Goal: Task Accomplishment & Management: Manage account settings

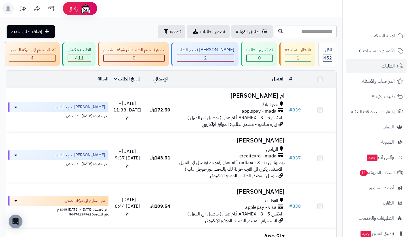
scroll to position [392, 0]
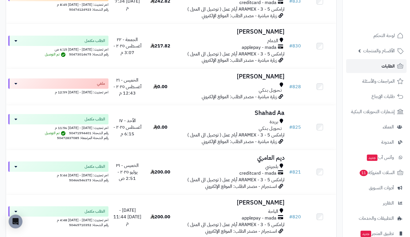
click at [377, 68] on link "الطلبات" at bounding box center [376, 66] width 60 height 14
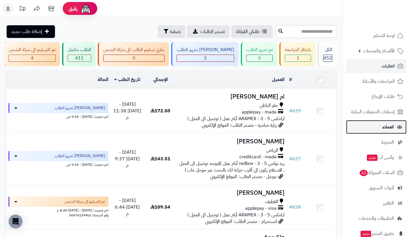
click at [371, 132] on link "العملاء" at bounding box center [376, 127] width 60 height 14
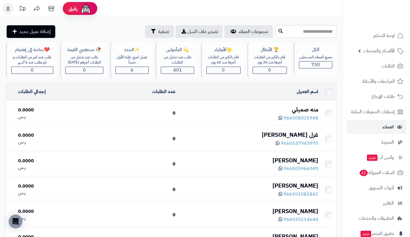
click at [310, 111] on div "منه صميلي" at bounding box center [249, 109] width 138 height 8
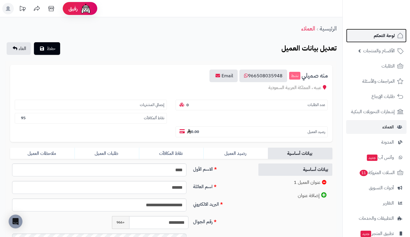
click at [370, 33] on link "لوحة التحكم" at bounding box center [376, 36] width 60 height 14
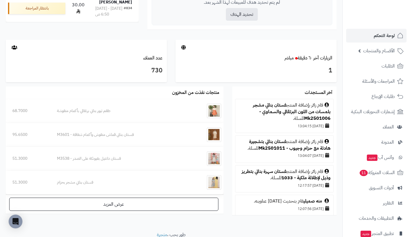
scroll to position [284, 0]
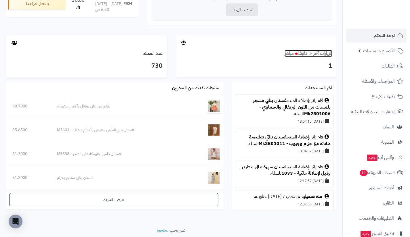
click at [321, 55] on link "الزيارات آخر ٦٠ دقيقة مباشر" at bounding box center [308, 53] width 48 height 7
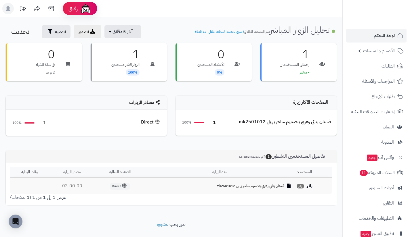
scroll to position [41, 0]
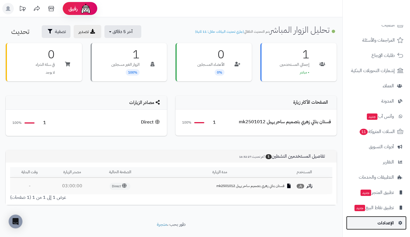
click at [377, 217] on link "الإعدادات" at bounding box center [376, 223] width 60 height 14
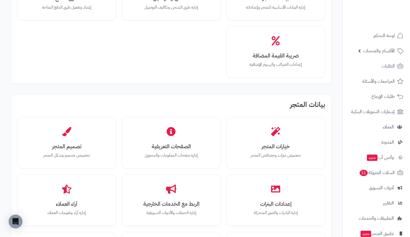
scroll to position [96, 0]
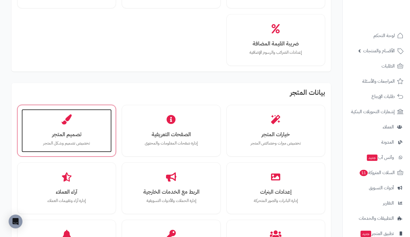
click at [106, 131] on div "تصميم المتجر تخصيص تصميم وشكل المتجر" at bounding box center [67, 130] width 90 height 43
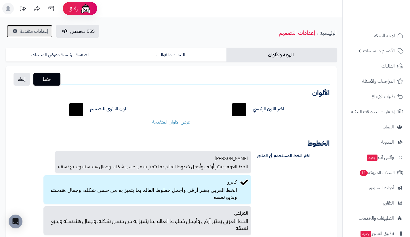
click at [43, 32] on span "إعدادات متقدمة" at bounding box center [34, 31] width 28 height 7
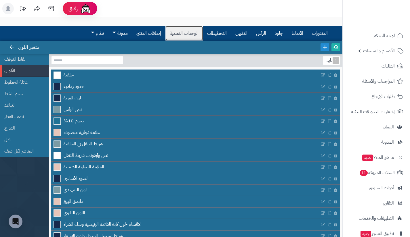
click at [201, 34] on link "الوحدات النمطية" at bounding box center [183, 33] width 37 height 14
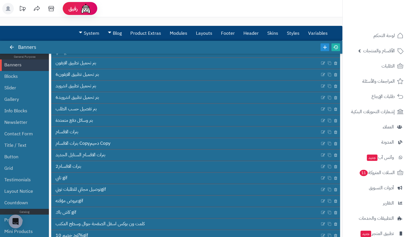
scroll to position [139, 0]
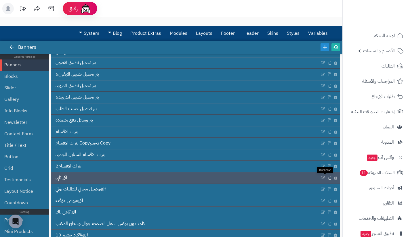
click at [327, 178] on icon at bounding box center [329, 178] width 4 height 4
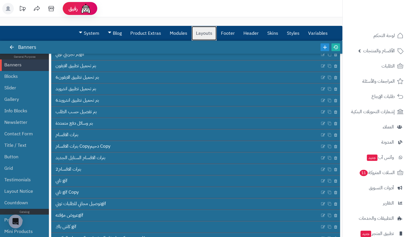
scroll to position [158, 0]
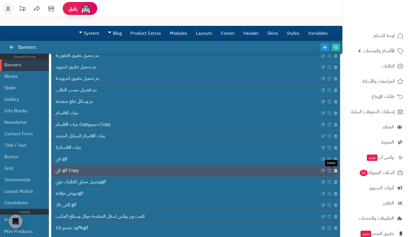
click at [333, 170] on icon at bounding box center [335, 170] width 4 height 5
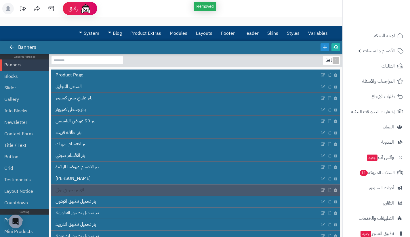
scroll to position [146, 0]
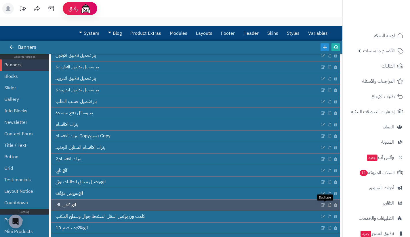
click at [327, 205] on icon at bounding box center [329, 205] width 4 height 4
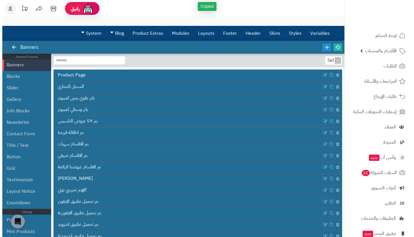
scroll to position [158, 0]
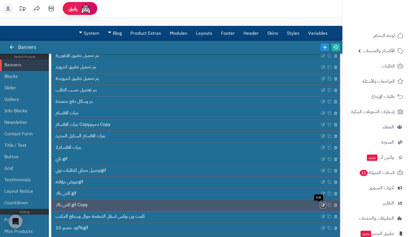
click at [321, 205] on icon at bounding box center [323, 205] width 5 height 5
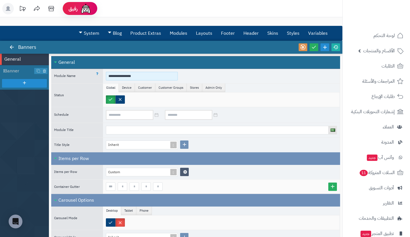
click at [142, 73] on input "**********" at bounding box center [142, 76] width 72 height 9
click at [128, 76] on input "**********" at bounding box center [142, 76] width 72 height 9
click at [112, 76] on input "**********" at bounding box center [142, 76] width 72 height 9
click at [112, 76] on input "*******" at bounding box center [142, 76] width 72 height 9
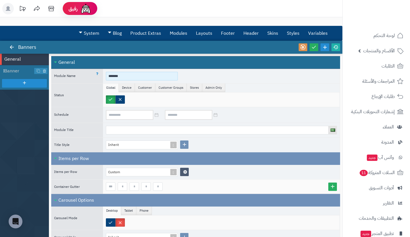
click at [112, 76] on input "*******" at bounding box center [142, 76] width 72 height 9
type input "**********"
click at [18, 72] on span "Banner" at bounding box center [19, 71] width 30 height 7
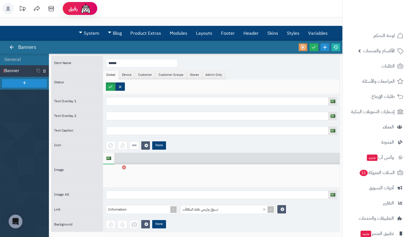
click at [113, 174] on div at bounding box center [115, 175] width 18 height 17
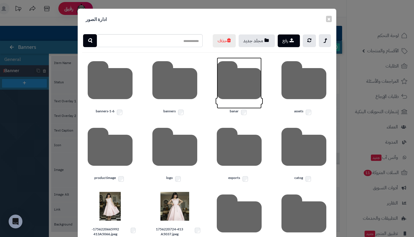
click at [244, 96] on icon at bounding box center [239, 82] width 45 height 51
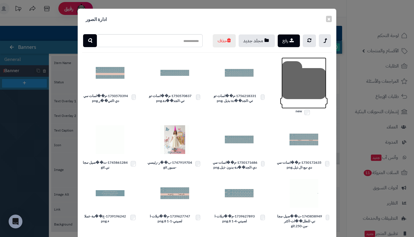
click at [299, 89] on icon at bounding box center [303, 82] width 45 height 51
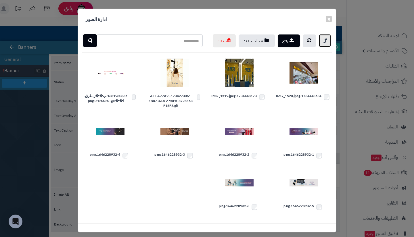
click at [329, 38] on link at bounding box center [325, 40] width 12 height 13
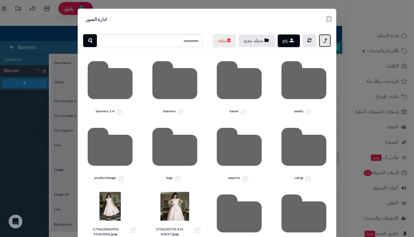
click at [329, 38] on link at bounding box center [325, 40] width 12 height 13
click at [195, 92] on icon at bounding box center [174, 82] width 45 height 51
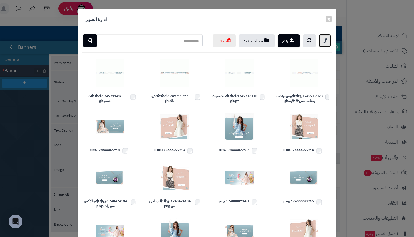
click at [323, 43] on link at bounding box center [325, 40] width 12 height 13
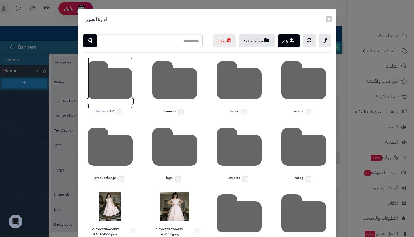
click at [119, 103] on icon at bounding box center [110, 82] width 45 height 51
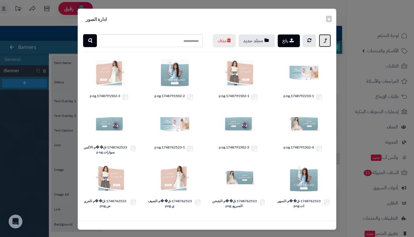
click at [326, 41] on icon at bounding box center [324, 40] width 3 height 7
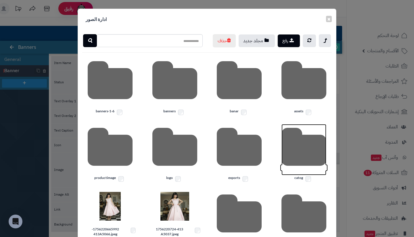
click at [304, 158] on icon at bounding box center [303, 149] width 45 height 51
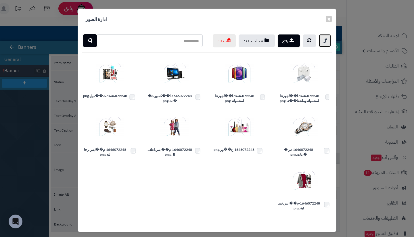
click at [326, 38] on icon at bounding box center [324, 40] width 3 height 7
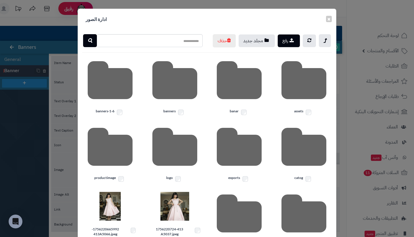
click at [301, 183] on label "catog" at bounding box center [304, 178] width 56 height 7
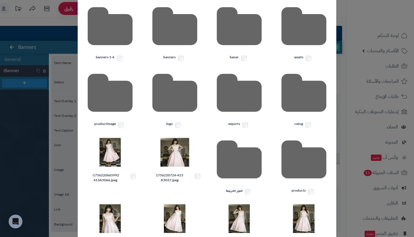
scroll to position [54, 0]
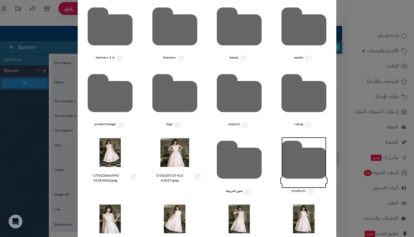
click at [305, 178] on icon at bounding box center [303, 162] width 45 height 51
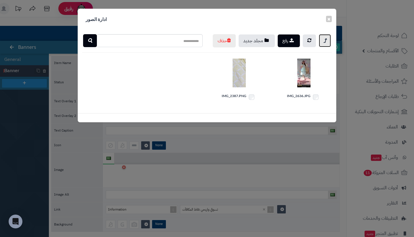
click at [325, 40] on icon at bounding box center [324, 40] width 3 height 7
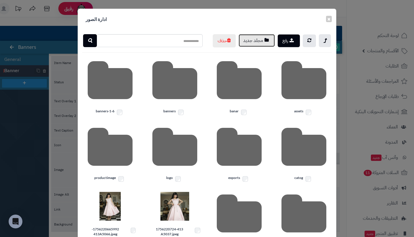
click at [260, 43] on button "مجلد جديد" at bounding box center [257, 40] width 36 height 13
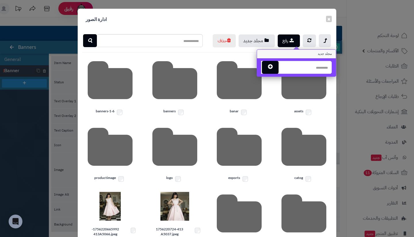
click at [303, 70] on input "text" at bounding box center [305, 67] width 54 height 13
type input "*"
type input "**********"
click at [273, 64] on icon "button" at bounding box center [270, 67] width 5 height 6
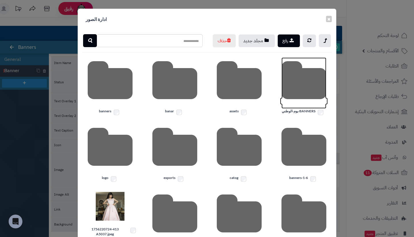
click at [306, 89] on icon at bounding box center [303, 82] width 45 height 51
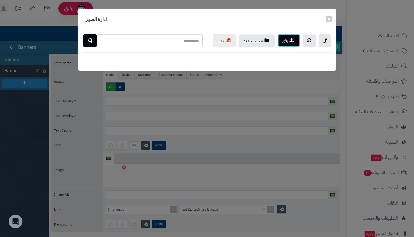
click at [291, 40] on icon "button" at bounding box center [291, 40] width 4 height 5
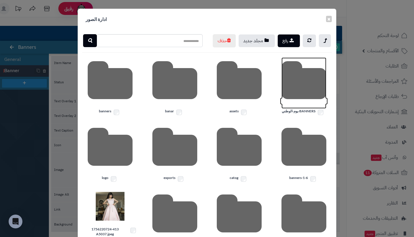
click at [315, 100] on icon at bounding box center [303, 82] width 45 height 51
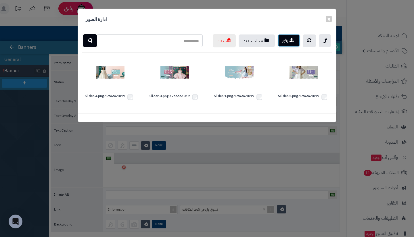
click at [289, 40] on button "رفع" at bounding box center [289, 40] width 22 height 13
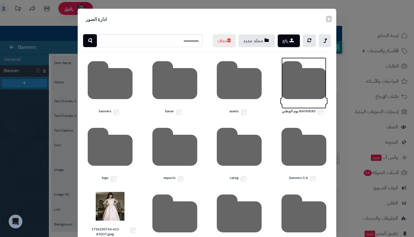
click at [306, 105] on icon at bounding box center [303, 82] width 45 height 51
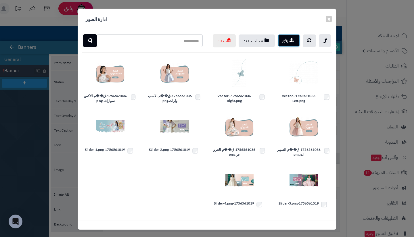
click at [297, 41] on button "رفع" at bounding box center [289, 40] width 22 height 13
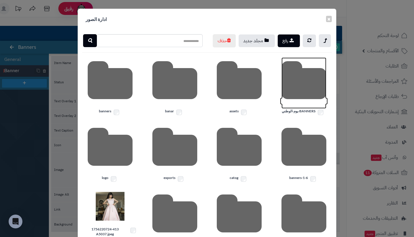
click at [294, 89] on icon at bounding box center [303, 82] width 45 height 51
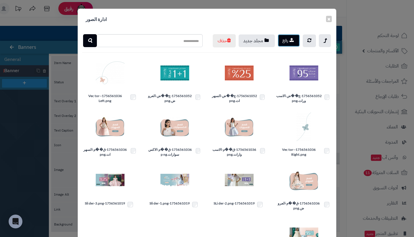
click at [291, 40] on button "رفع" at bounding box center [289, 40] width 22 height 13
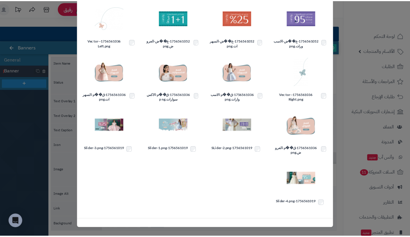
scroll to position [68, 0]
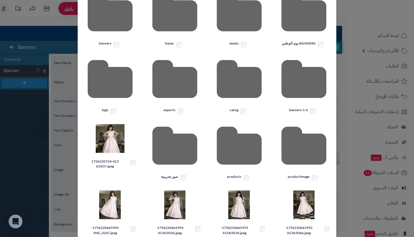
click at [340, 133] on div "× ادارة الصور رفع مجلد جديد حذف BANNERS-يوم-الوطني assets banar banners banners…" at bounding box center [207, 118] width 414 height 237
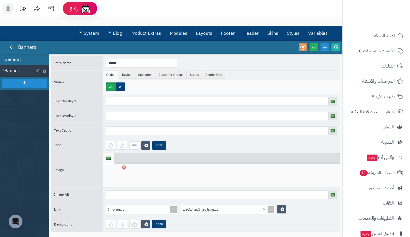
click at [11, 55] on li "General" at bounding box center [24, 59] width 49 height 11
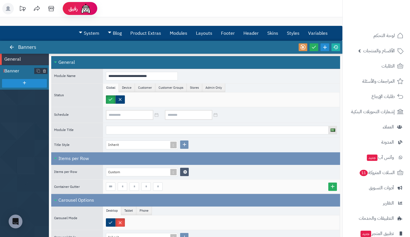
click at [14, 71] on span "Banner" at bounding box center [19, 71] width 30 height 7
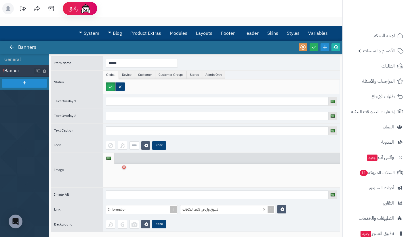
click at [113, 177] on div at bounding box center [115, 175] width 18 height 17
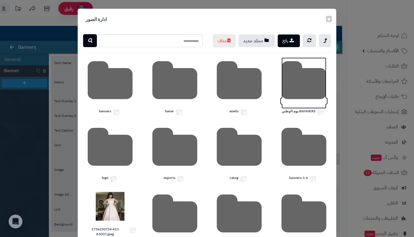
click at [305, 100] on icon at bounding box center [303, 82] width 45 height 51
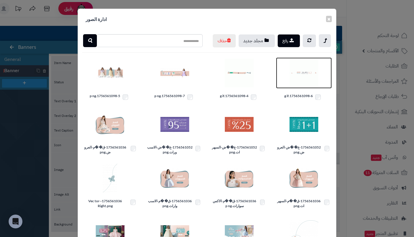
click at [303, 87] on img at bounding box center [303, 73] width 29 height 29
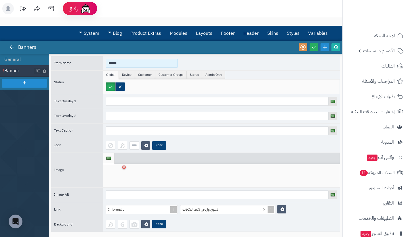
click at [144, 63] on input "******" at bounding box center [142, 63] width 72 height 9
type input "**********"
click at [314, 48] on icon at bounding box center [313, 47] width 5 height 5
click at [11, 48] on icon at bounding box center [11, 47] width 5 height 5
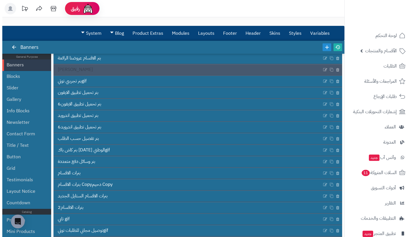
scroll to position [158, 0]
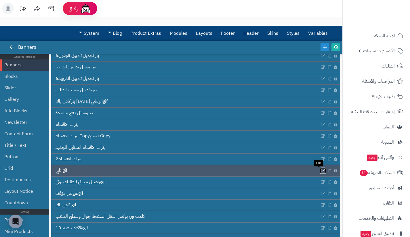
click at [321, 170] on icon at bounding box center [323, 170] width 5 height 5
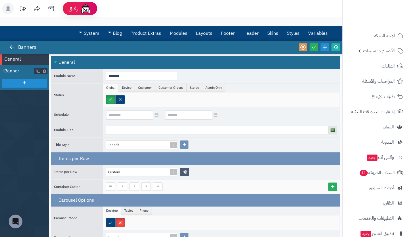
click at [21, 70] on span "Banner" at bounding box center [19, 71] width 30 height 7
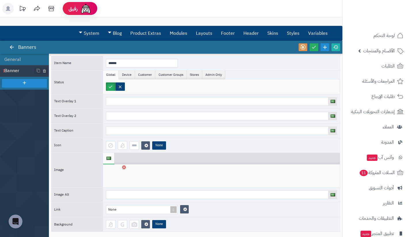
click at [119, 176] on div at bounding box center [115, 175] width 18 height 17
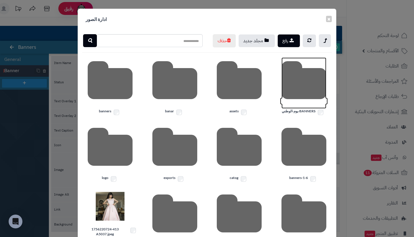
click at [294, 96] on icon at bounding box center [303, 82] width 45 height 51
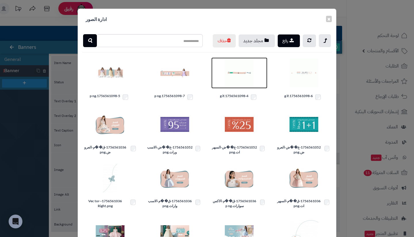
click at [238, 87] on img at bounding box center [239, 73] width 29 height 29
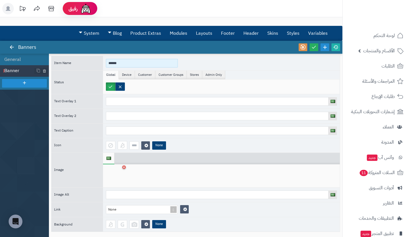
click at [136, 60] on input "******" at bounding box center [142, 63] width 72 height 9
type input "****"
click at [36, 62] on li "General" at bounding box center [24, 59] width 49 height 11
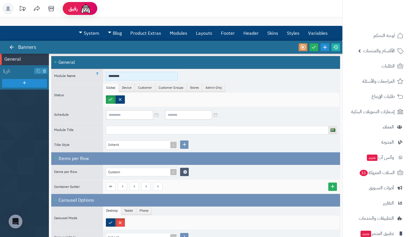
click at [126, 77] on input "********" at bounding box center [142, 76] width 72 height 9
click at [110, 76] on input "********" at bounding box center [142, 76] width 72 height 9
type input "**********"
click at [21, 72] on span "تابي" at bounding box center [19, 71] width 30 height 7
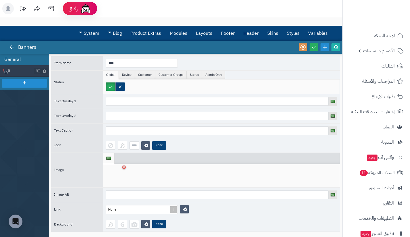
click at [32, 60] on li "General" at bounding box center [24, 59] width 49 height 11
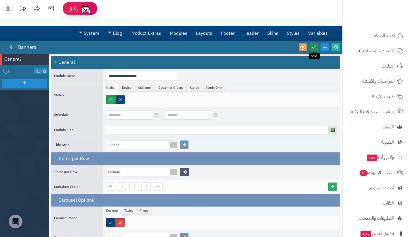
click at [314, 50] on link at bounding box center [313, 47] width 9 height 8
click at [14, 46] on icon at bounding box center [11, 47] width 5 height 5
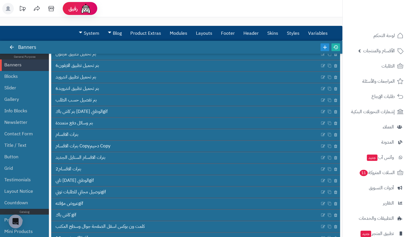
scroll to position [149, 0]
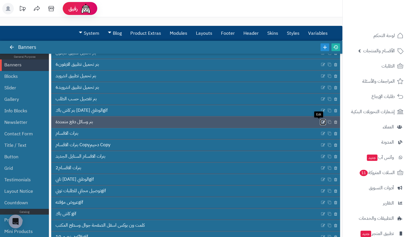
click at [321, 122] on icon at bounding box center [323, 122] width 5 height 5
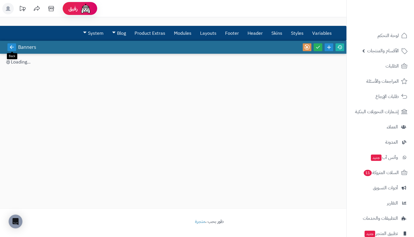
click at [13, 47] on icon at bounding box center [11, 47] width 5 height 5
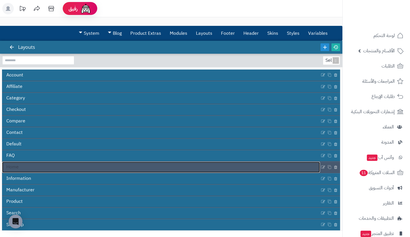
click at [221, 165] on link "Home" at bounding box center [161, 167] width 318 height 11
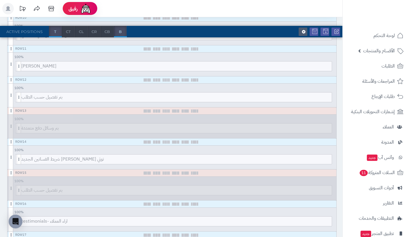
scroll to position [388, 0]
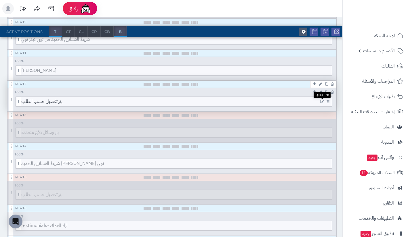
click at [321, 100] on icon at bounding box center [322, 102] width 4 height 4
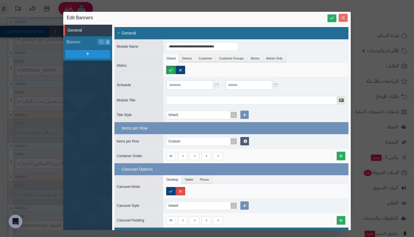
click at [344, 17] on icon "Close" at bounding box center [343, 17] width 3 height 3
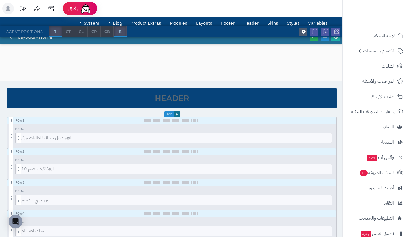
scroll to position [0, 0]
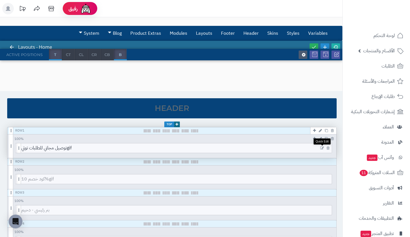
click at [320, 148] on icon at bounding box center [322, 148] width 4 height 4
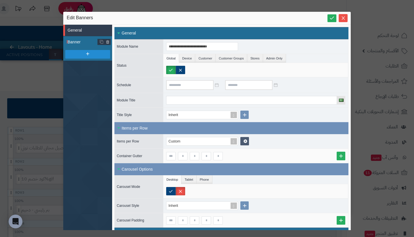
click at [79, 40] on span "Banner" at bounding box center [83, 42] width 30 height 6
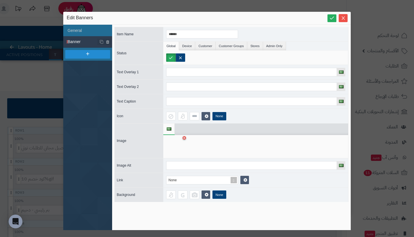
click at [171, 146] on div at bounding box center [175, 146] width 18 height 17
click at [175, 146] on div at bounding box center [175, 146] width 18 height 17
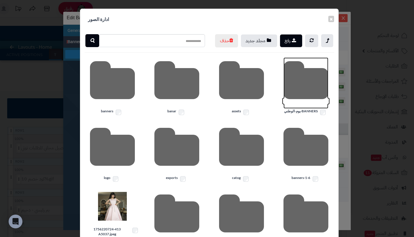
click at [318, 100] on icon at bounding box center [305, 82] width 45 height 51
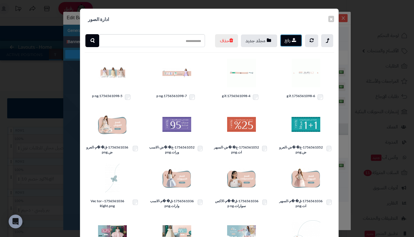
click at [293, 40] on button "رفع" at bounding box center [291, 40] width 22 height 13
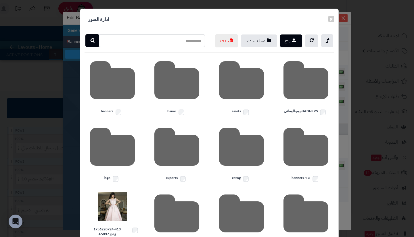
click at [72, 103] on div "× ادارة الصور رفع مجلد جديد حذف BANNERS-يوم-الوطني assets banar banners banners…" at bounding box center [207, 118] width 414 height 237
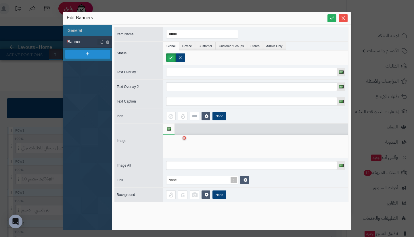
click at [175, 145] on div at bounding box center [175, 146] width 18 height 17
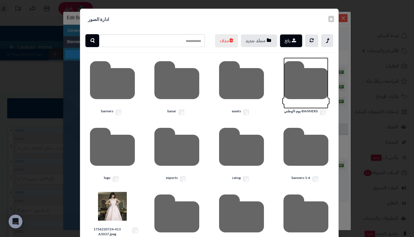
click at [304, 98] on icon at bounding box center [305, 82] width 45 height 51
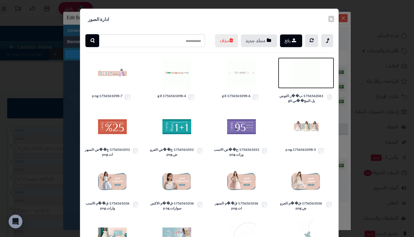
click at [304, 87] on img at bounding box center [305, 73] width 29 height 29
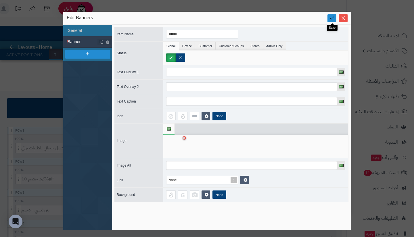
click at [333, 16] on icon at bounding box center [331, 17] width 5 height 5
click at [346, 16] on span "Close" at bounding box center [343, 18] width 9 height 5
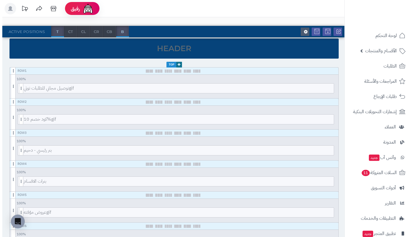
scroll to position [60, 0]
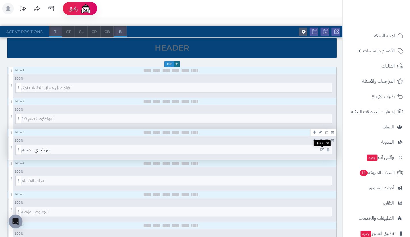
click at [320, 150] on icon at bounding box center [322, 150] width 4 height 4
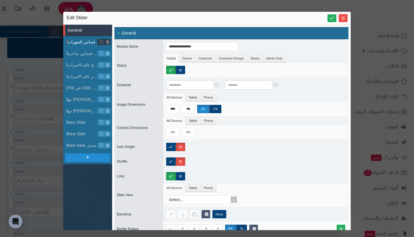
click at [78, 45] on span "فساتين السهرات" at bounding box center [83, 42] width 30 height 6
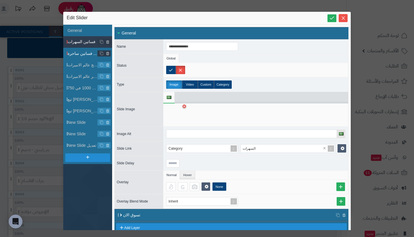
click at [78, 53] on span "فساتين ساحرة ..." at bounding box center [83, 54] width 30 height 6
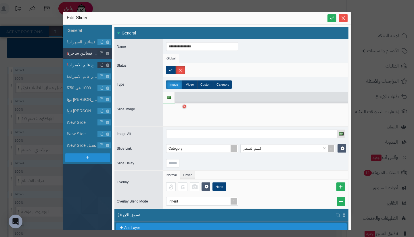
click at [78, 66] on span "فستان بيج عالم الاميرات" at bounding box center [83, 65] width 30 height 6
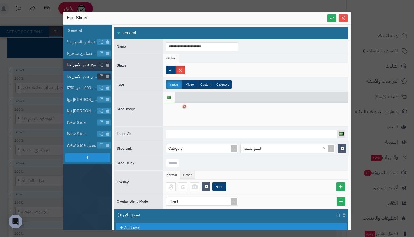
click at [79, 77] on span "احمر عالم الاميرات" at bounding box center [83, 77] width 30 height 6
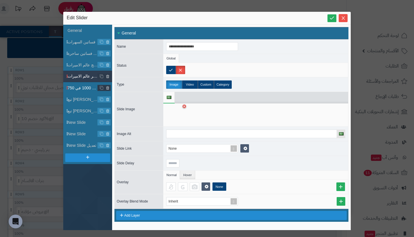
click at [79, 87] on span "سهرات 1000 في 750" at bounding box center [83, 88] width 30 height 6
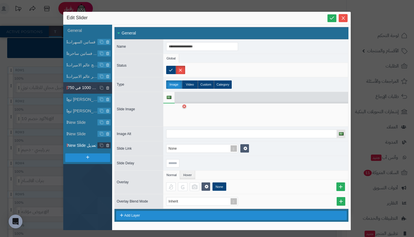
click at [81, 142] on li "New Slide تعديل" at bounding box center [87, 145] width 49 height 11
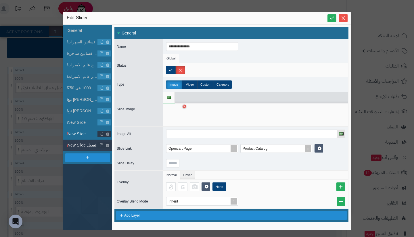
click at [82, 136] on span "New Slide" at bounding box center [83, 134] width 30 height 6
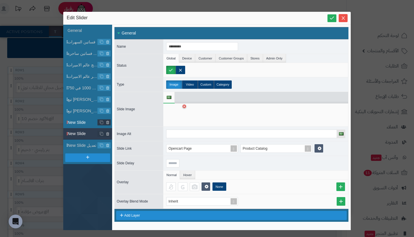
click at [83, 126] on li "New Slide" at bounding box center [87, 122] width 49 height 11
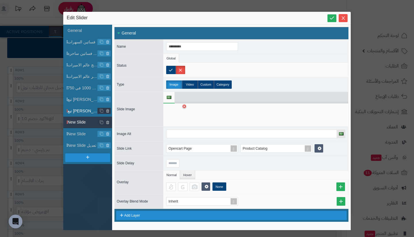
click at [83, 113] on span "تبع ناصر 550 في 750" at bounding box center [83, 111] width 30 height 6
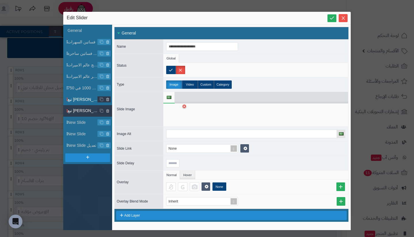
click at [84, 96] on li "تبع ناصر 1000 في 750" at bounding box center [87, 99] width 49 height 11
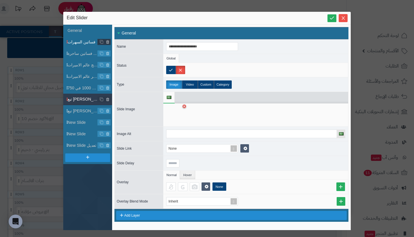
click at [87, 42] on span "فساتين السهرات" at bounding box center [83, 42] width 30 height 6
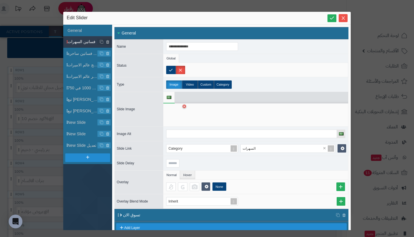
click at [175, 112] on div at bounding box center [175, 114] width 18 height 17
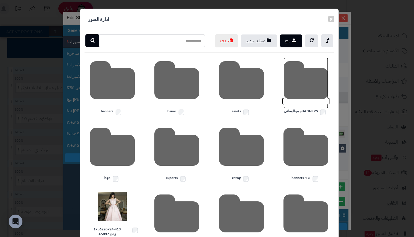
click at [294, 93] on icon at bounding box center [305, 82] width 45 height 51
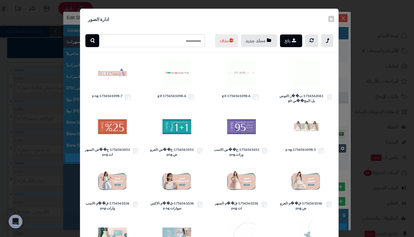
scroll to position [83, 0]
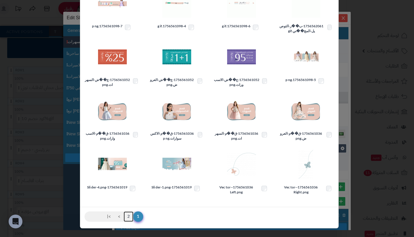
click at [131, 215] on link "2" at bounding box center [129, 217] width 10 height 10
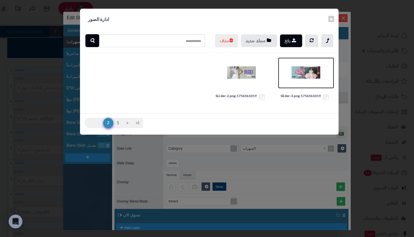
click at [300, 86] on img at bounding box center [305, 73] width 29 height 29
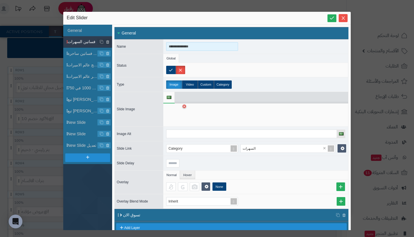
click at [202, 45] on input "**********" at bounding box center [202, 46] width 72 height 9
type input "**********"
click at [86, 53] on span "فساتين ساحرة ..." at bounding box center [83, 54] width 30 height 6
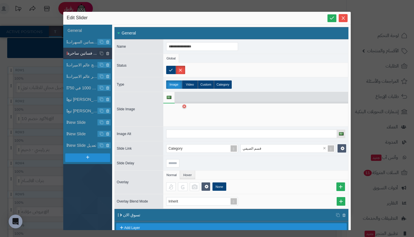
click at [174, 113] on div at bounding box center [175, 114] width 18 height 17
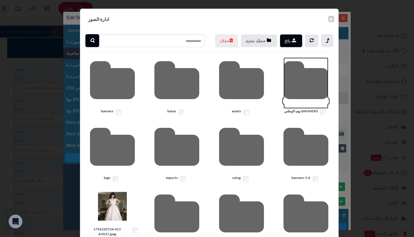
click at [300, 96] on icon at bounding box center [305, 82] width 45 height 51
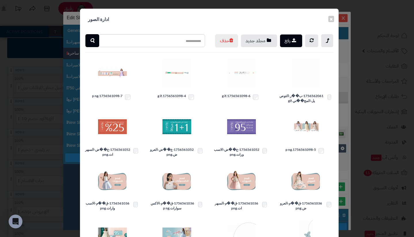
scroll to position [83, 0]
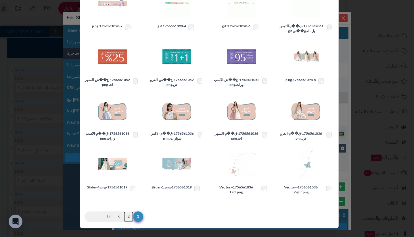
click at [131, 218] on link "2" at bounding box center [129, 217] width 10 height 10
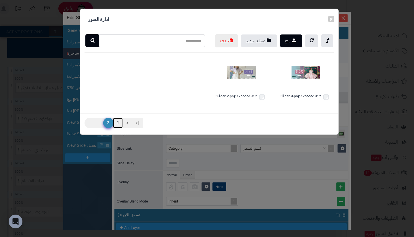
click at [117, 128] on link "1" at bounding box center [118, 123] width 10 height 10
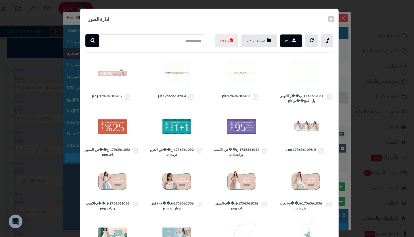
scroll to position [83, 0]
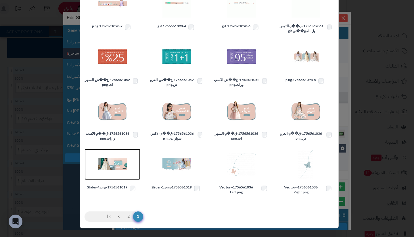
click at [118, 166] on img at bounding box center [112, 164] width 29 height 29
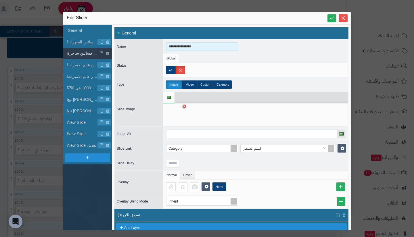
click at [195, 46] on input "**********" at bounding box center [202, 46] width 72 height 9
type input "**********"
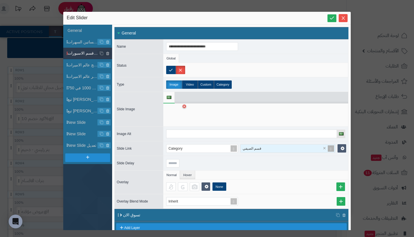
click at [268, 150] on div "قسم الصيفي" at bounding box center [285, 149] width 88 height 8
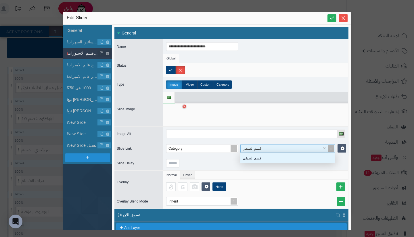
scroll to position [6, 91]
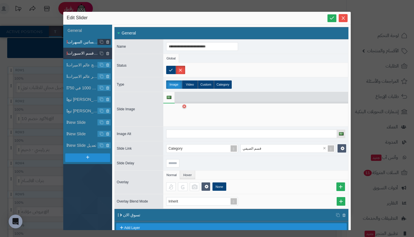
click at [83, 45] on span "فساتين السهرات اليوم الوطني" at bounding box center [83, 42] width 30 height 6
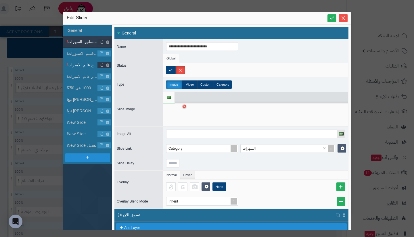
click at [83, 64] on span "فستان بيج عالم الاميرات" at bounding box center [83, 65] width 30 height 6
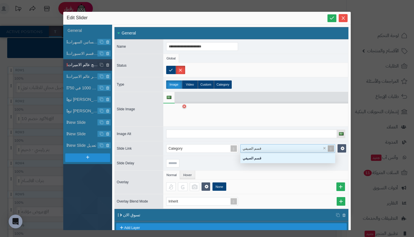
click at [262, 147] on div "قسم الصيفي" at bounding box center [285, 149] width 88 height 8
type input "*"
type input "***"
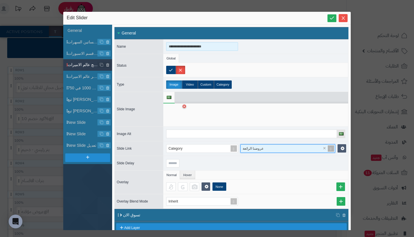
click at [198, 49] on input "**********" at bounding box center [202, 46] width 72 height 9
type input "**********"
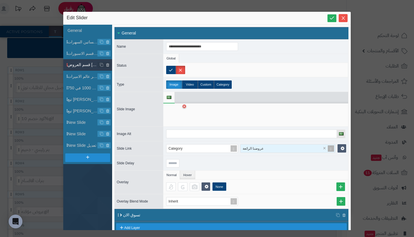
click at [175, 113] on div at bounding box center [175, 114] width 18 height 17
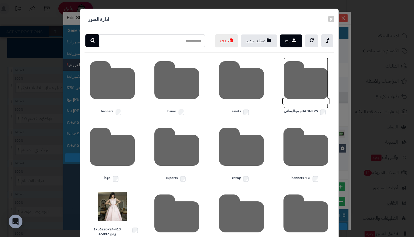
click at [295, 101] on icon at bounding box center [305, 82] width 45 height 51
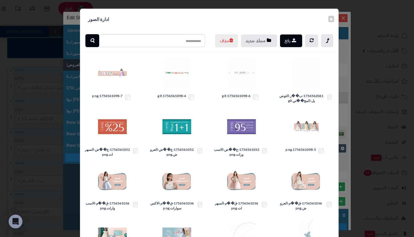
scroll to position [83, 0]
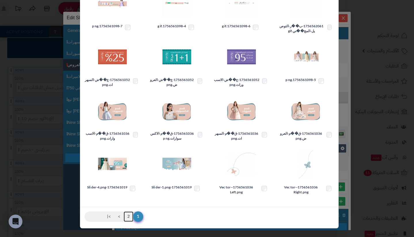
click at [132, 216] on link "2" at bounding box center [129, 217] width 10 height 10
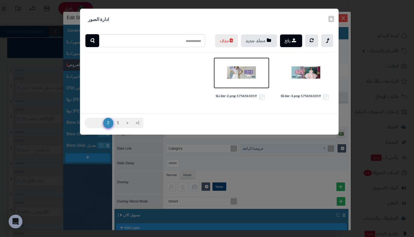
click at [245, 85] on img at bounding box center [241, 73] width 29 height 29
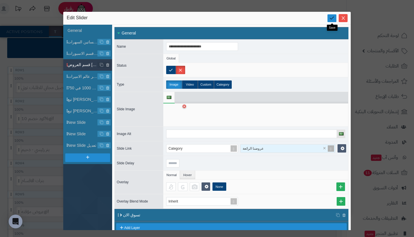
click at [329, 16] on icon at bounding box center [331, 17] width 5 height 5
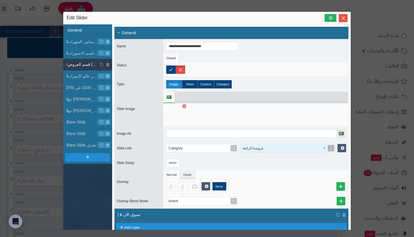
click at [93, 30] on li "General" at bounding box center [87, 29] width 49 height 11
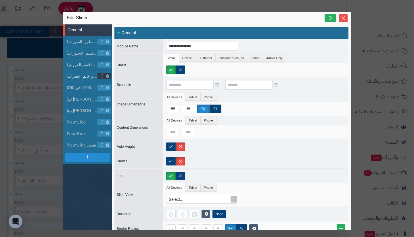
click at [82, 73] on li "احمر عالم الاميرات" at bounding box center [87, 75] width 49 height 11
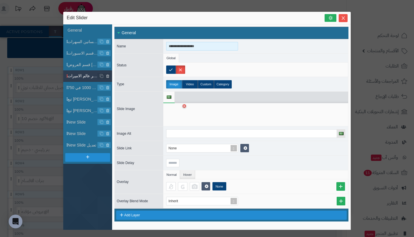
click at [198, 45] on input "**********" at bounding box center [202, 46] width 72 height 9
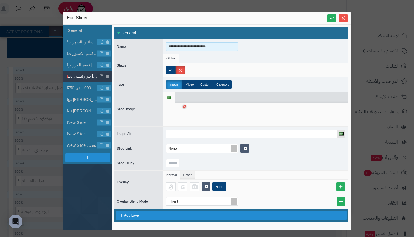
type input "**********"
click at [173, 116] on div at bounding box center [175, 114] width 18 height 17
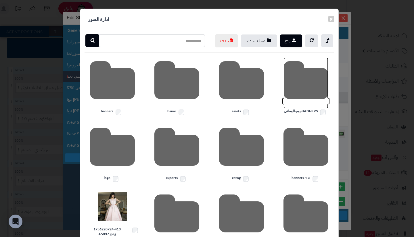
click at [293, 96] on icon at bounding box center [305, 82] width 45 height 51
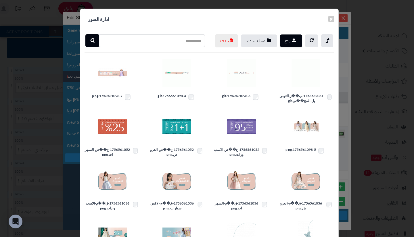
scroll to position [83, 0]
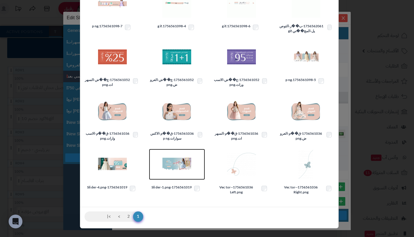
click at [177, 165] on img at bounding box center [176, 164] width 29 height 29
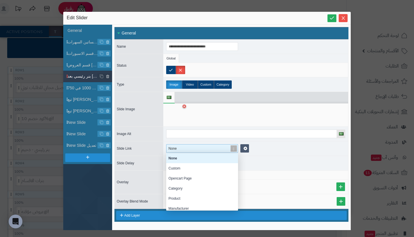
scroll to position [53, 68]
click at [213, 147] on div "None" at bounding box center [199, 149] width 66 height 8
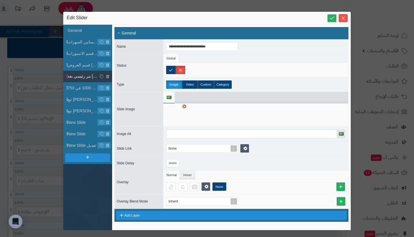
click at [259, 161] on div at bounding box center [255, 163] width 185 height 14
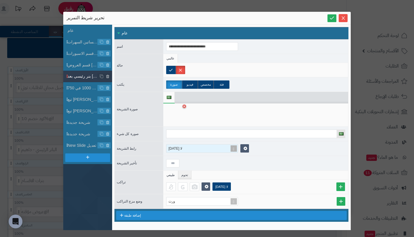
click at [222, 147] on div "لا أحد" at bounding box center [199, 149] width 66 height 8
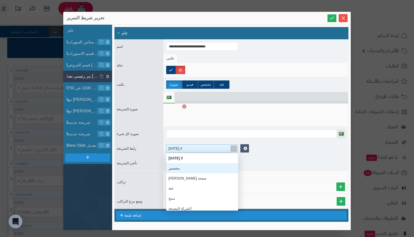
click at [215, 168] on div "مخصص" at bounding box center [202, 168] width 72 height 10
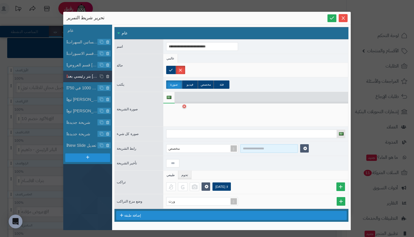
click at [258, 147] on input at bounding box center [268, 148] width 57 height 9
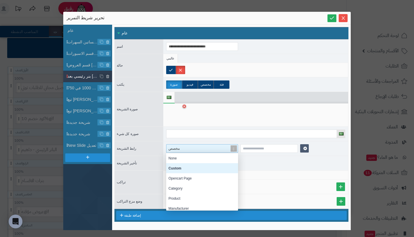
click at [206, 151] on div "مخصص" at bounding box center [199, 149] width 66 height 8
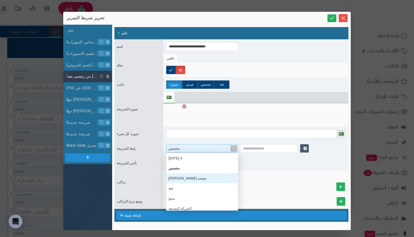
click at [204, 179] on div "صفحة أوبن كارت" at bounding box center [202, 178] width 72 height 10
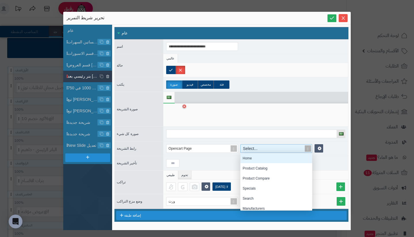
click at [258, 149] on div "Select..." at bounding box center [274, 149] width 66 height 8
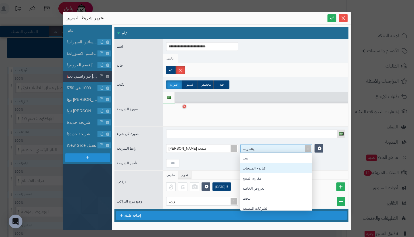
click at [258, 170] on font "كتالوج المنتجات" at bounding box center [254, 168] width 23 height 4
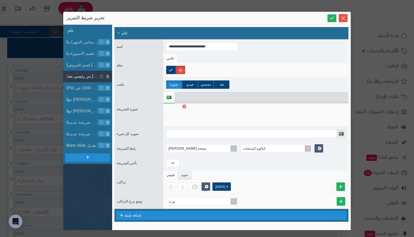
click at [78, 34] on li "عام" at bounding box center [87, 30] width 49 height 11
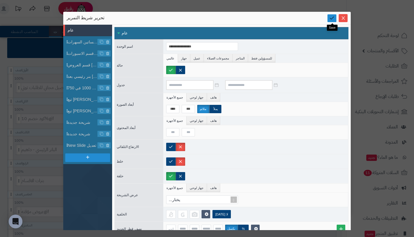
click at [328, 17] on link at bounding box center [331, 18] width 9 height 8
click at [344, 20] on icon "يغلق" at bounding box center [343, 18] width 5 height 5
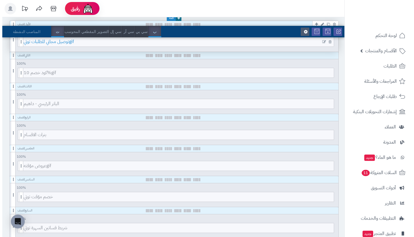
scroll to position [107, 0]
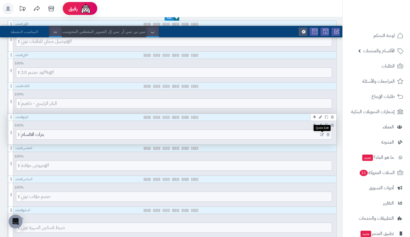
click at [322, 136] on icon at bounding box center [322, 135] width 4 height 4
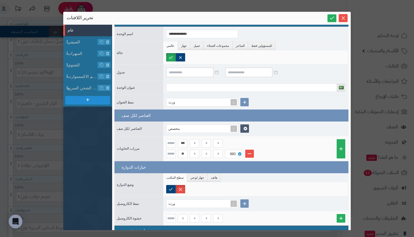
scroll to position [13, 0]
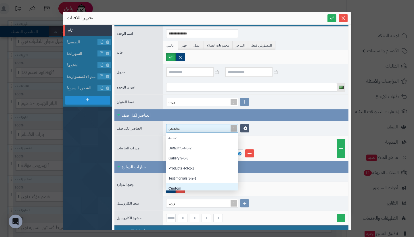
click at [223, 130] on div "مخصص" at bounding box center [199, 128] width 62 height 8
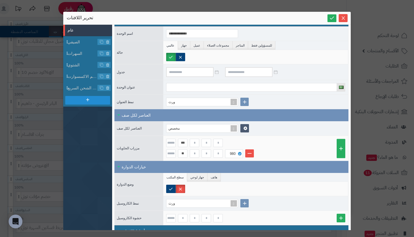
click at [268, 127] on div "مخصص" at bounding box center [255, 128] width 185 height 14
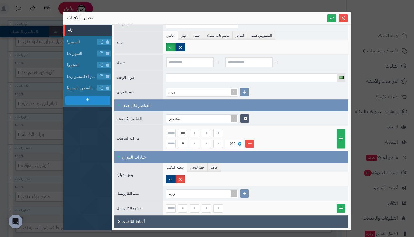
click at [181, 222] on div "أنماط اللافتات" at bounding box center [231, 222] width 234 height 12
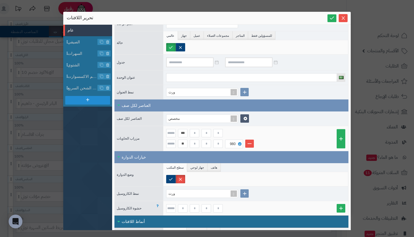
scroll to position [72, 0]
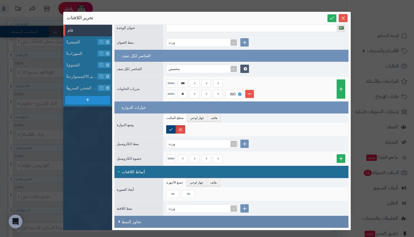
click at [223, 223] on div "تجاوز النمط" at bounding box center [231, 222] width 234 height 12
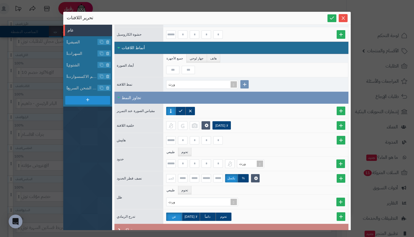
scroll to position [241, 0]
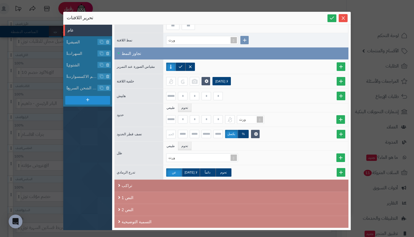
click at [236, 185] on div "تراكب" at bounding box center [231, 186] width 234 height 12
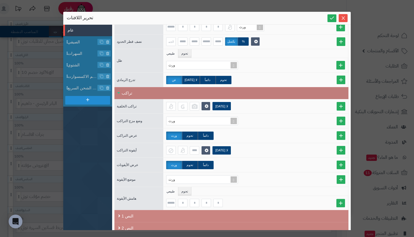
scroll to position [352, 0]
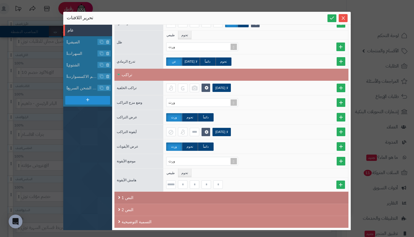
click at [222, 196] on div "النص 1" at bounding box center [231, 198] width 234 height 12
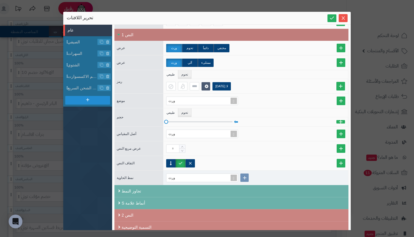
scroll to position [520, 0]
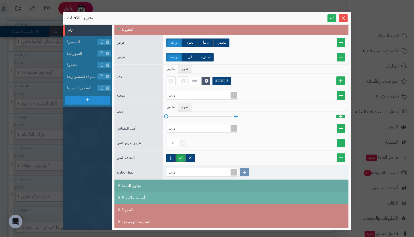
click at [197, 186] on div "تجاوز النمط" at bounding box center [231, 186] width 234 height 12
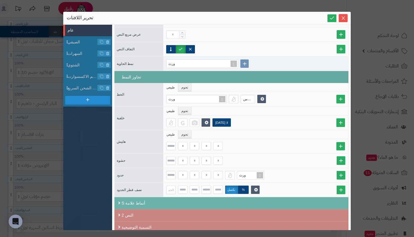
scroll to position [634, 0]
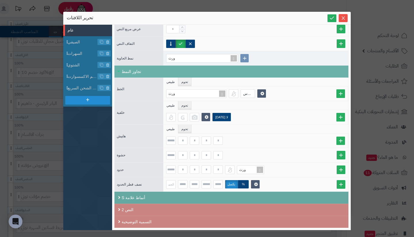
click at [190, 195] on div "أنماط علامة S" at bounding box center [231, 198] width 234 height 12
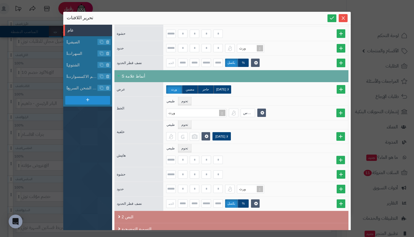
scroll to position [763, 0]
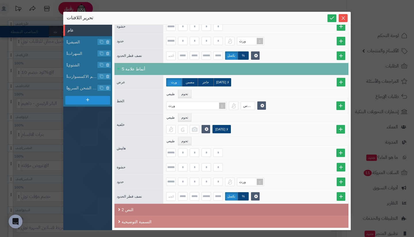
click at [182, 207] on div "النص 2" at bounding box center [231, 210] width 234 height 12
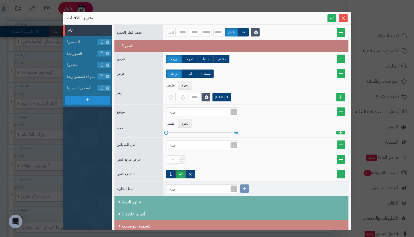
scroll to position [932, 0]
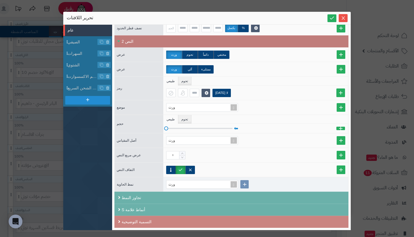
click at [121, 42] on div "النص 2" at bounding box center [231, 41] width 234 height 12
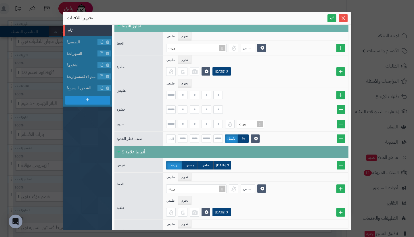
scroll to position [678, 0]
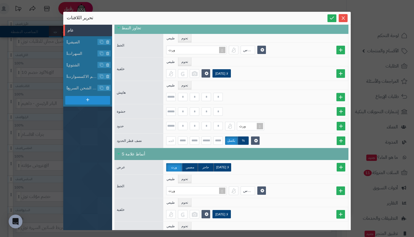
click at [125, 152] on font "أنماط علامة S" at bounding box center [134, 154] width 24 height 5
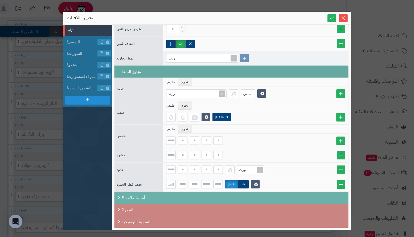
click at [118, 72] on div "تجاوز النمط" at bounding box center [231, 72] width 234 height 12
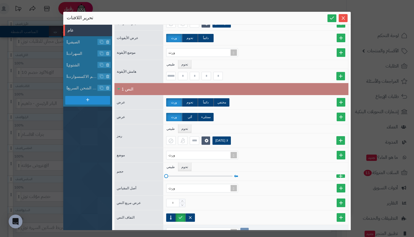
click at [118, 83] on div "النص 1" at bounding box center [231, 89] width 234 height 12
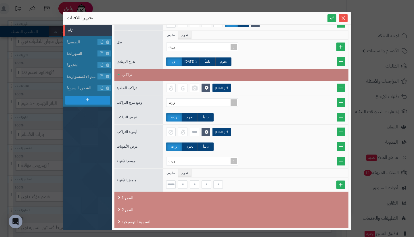
click at [124, 77] on font "تراكب" at bounding box center [127, 74] width 11 height 5
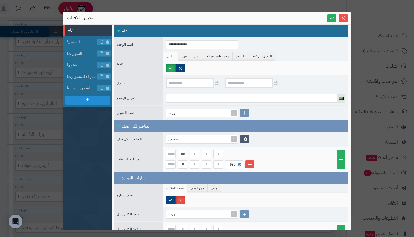
scroll to position [0, 0]
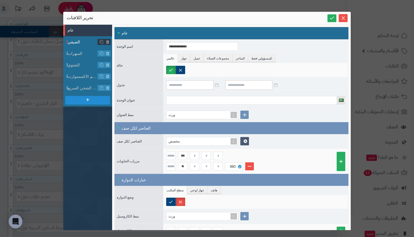
click at [83, 43] on span "الصيفي" at bounding box center [83, 42] width 30 height 6
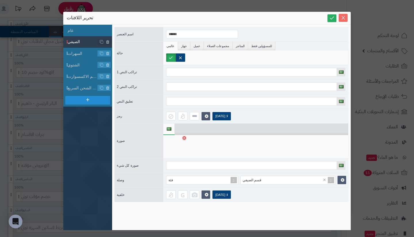
click at [345, 18] on icon "يغلق" at bounding box center [343, 18] width 5 height 5
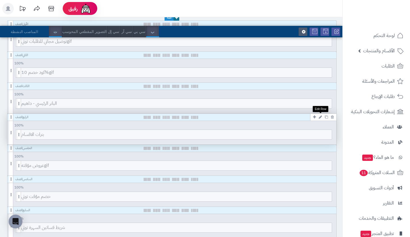
click at [319, 118] on icon at bounding box center [320, 117] width 3 height 4
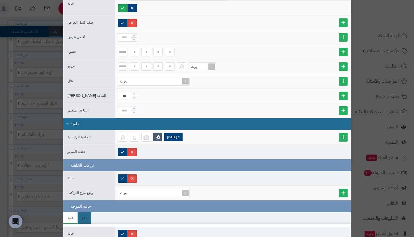
scroll to position [55, 0]
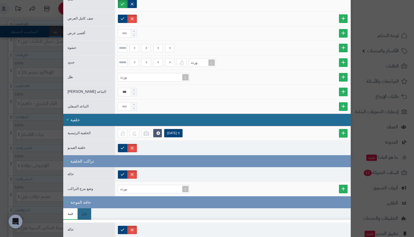
click at [73, 216] on font "قمة" at bounding box center [70, 214] width 5 height 6
click at [85, 214] on font "قاع" at bounding box center [84, 214] width 5 height 4
click at [67, 213] on li "قمة" at bounding box center [70, 213] width 14 height 11
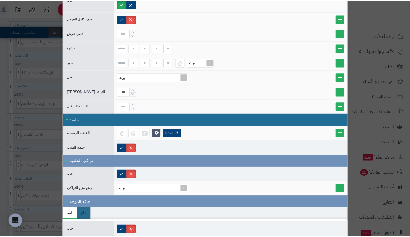
scroll to position [0, 0]
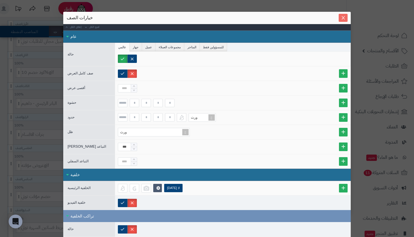
click at [348, 16] on span "يغلق" at bounding box center [343, 18] width 9 height 5
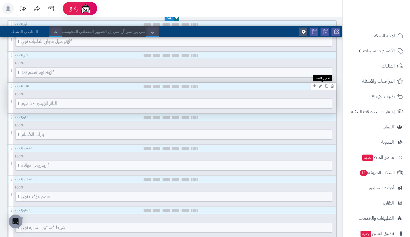
click at [321, 85] on icon at bounding box center [320, 86] width 3 height 4
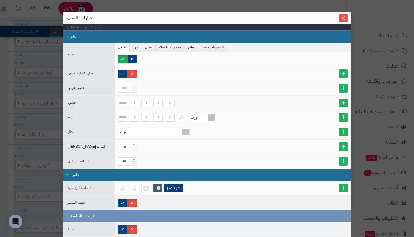
click at [360, 74] on div "سنتينل ستارت خيارات الصف إغلاق الكل افتح الكل عام حالة عالمي جهاز عميل مجموعات …" at bounding box center [207, 118] width 414 height 237
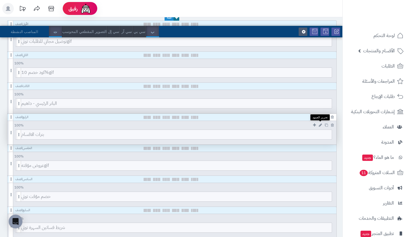
click at [321, 124] on icon at bounding box center [320, 125] width 3 height 4
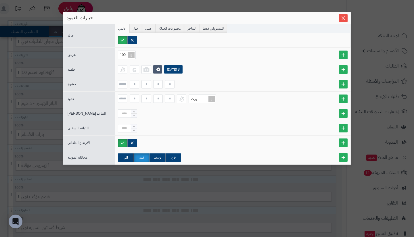
click at [291, 174] on div "سنتينل ستارت خيارات العمود حالة عالمي جهاز عميل مجموعات العملاء المتاجر للمسؤول…" at bounding box center [206, 106] width 287 height 189
click at [342, 18] on icon "يغلق" at bounding box center [343, 18] width 5 height 5
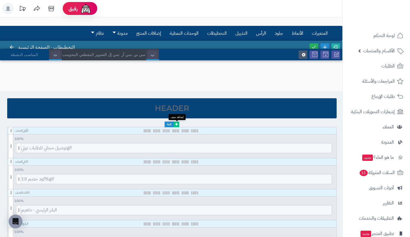
click at [176, 122] on link at bounding box center [176, 125] width 6 height 6
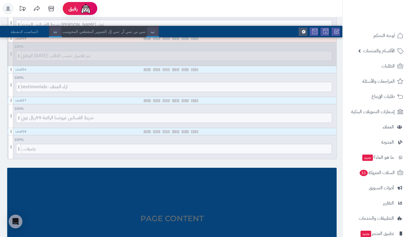
scroll to position [527, 0]
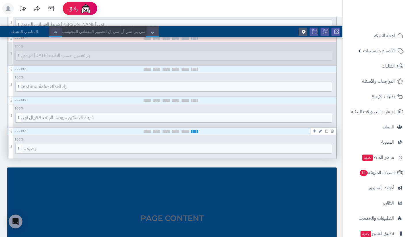
click at [193, 131] on span at bounding box center [194, 131] width 3 height 3
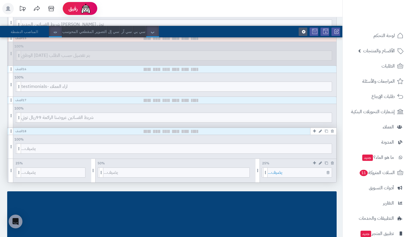
click at [285, 174] on span "يضيف..." at bounding box center [300, 172] width 64 height 9
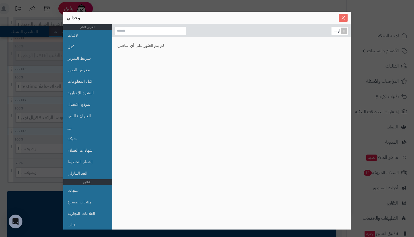
click at [341, 17] on icon "يغلق" at bounding box center [343, 18] width 5 height 5
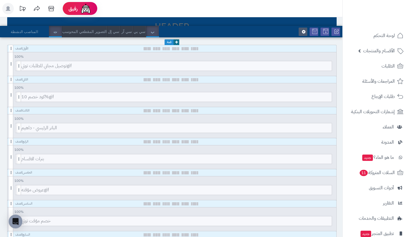
scroll to position [83, 0]
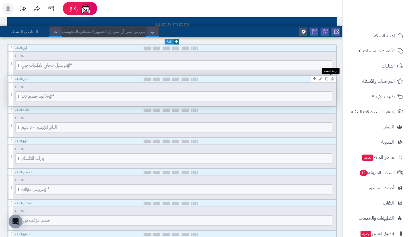
click at [331, 78] on icon at bounding box center [332, 79] width 3 height 4
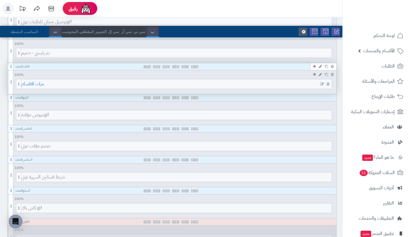
scroll to position [127, 0]
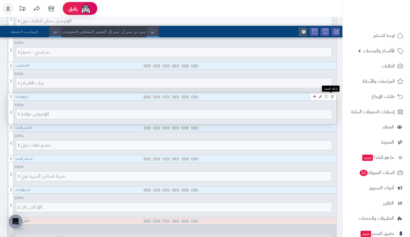
click at [331, 96] on icon at bounding box center [332, 97] width 3 height 4
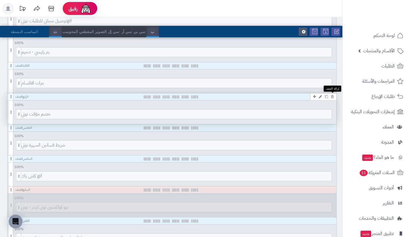
click at [332, 96] on icon at bounding box center [332, 97] width 3 height 4
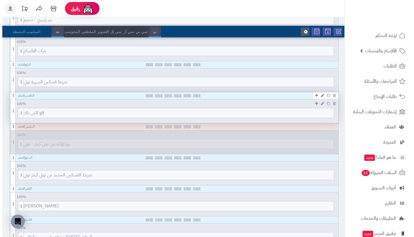
scroll to position [160, 0]
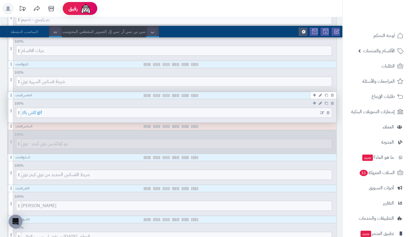
click at [268, 115] on span "كاش باك gif" at bounding box center [176, 112] width 310 height 9
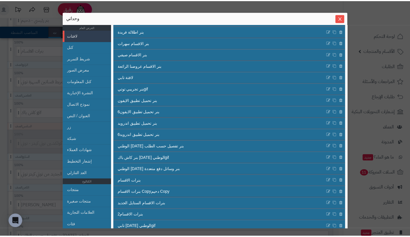
scroll to position [71, 0]
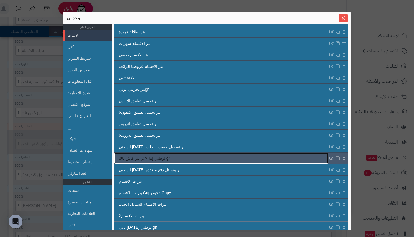
click at [177, 161] on link "بنر كاش باك اليوم الوطنيgif" at bounding box center [221, 158] width 214 height 11
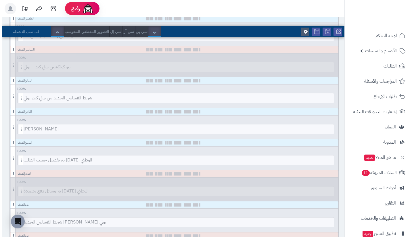
scroll to position [239, 0]
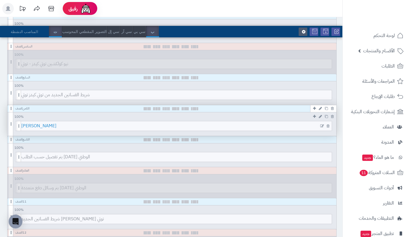
click at [183, 122] on span "بنر تابي" at bounding box center [176, 125] width 310 height 9
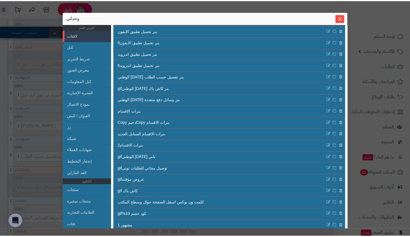
scroll to position [142, 0]
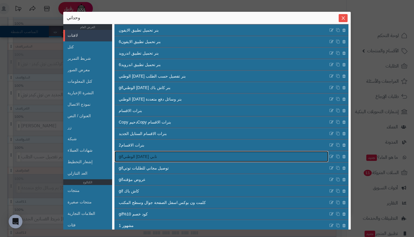
click at [172, 160] on link "تابي اليوم الوطنيgif" at bounding box center [221, 156] width 214 height 11
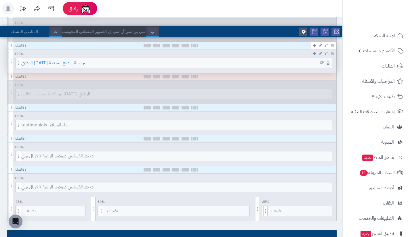
scroll to position [396, 0]
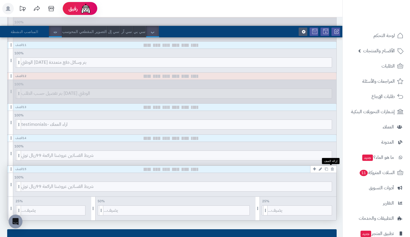
click at [333, 169] on icon at bounding box center [332, 169] width 3 height 4
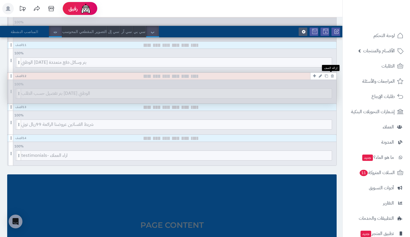
click at [333, 76] on icon at bounding box center [332, 76] width 3 height 4
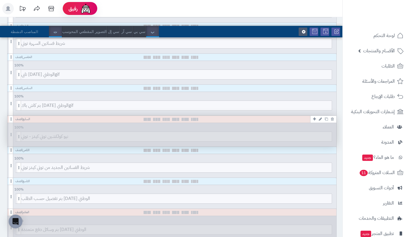
scroll to position [198, 0]
click at [333, 118] on icon at bounding box center [332, 119] width 3 height 4
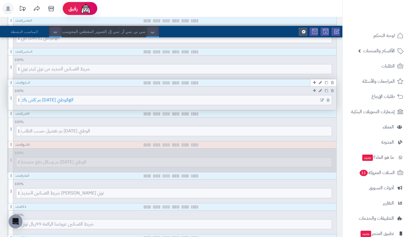
scroll to position [235, 0]
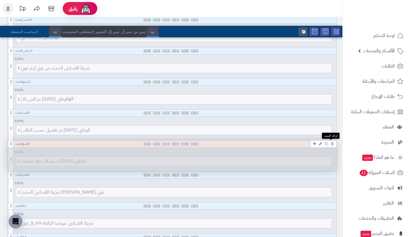
click at [331, 144] on icon at bounding box center [332, 144] width 3 height 4
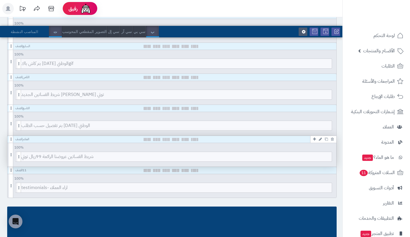
scroll to position [273, 0]
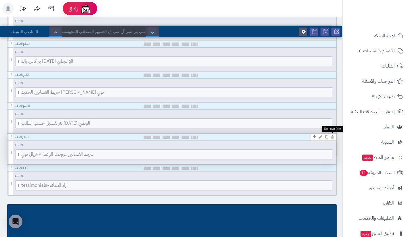
click at [333, 137] on icon at bounding box center [332, 137] width 3 height 4
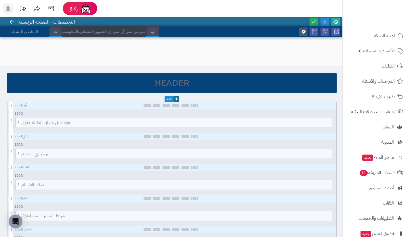
scroll to position [0, 0]
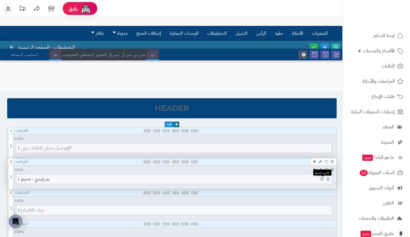
click at [320, 177] on icon at bounding box center [322, 179] width 4 height 4
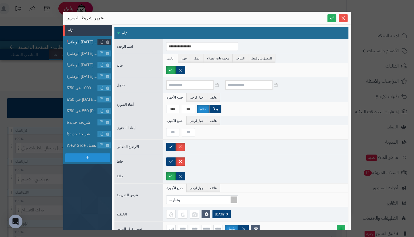
click at [79, 42] on font "فساتين السهرات اليوم الوطني" at bounding box center [95, 42] width 55 height 5
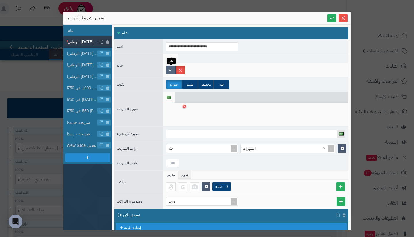
click at [172, 70] on label at bounding box center [170, 70] width 9 height 8
click at [83, 51] on font "قسم الاسبورات اليوم الوطني" at bounding box center [94, 53] width 53 height 5
click at [168, 71] on label at bounding box center [170, 70] width 9 height 8
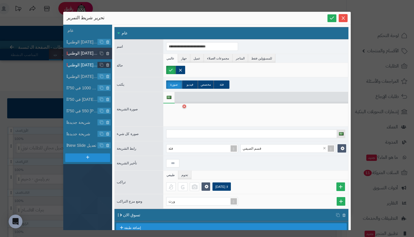
click at [84, 63] on font "قسم العروض اليوم الوطني" at bounding box center [93, 65] width 50 height 5
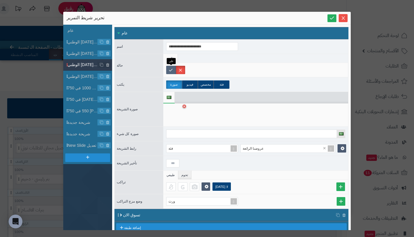
click at [171, 69] on label at bounding box center [170, 70] width 9 height 8
click at [81, 74] on font "بنر رئيسي بعد اليوم الوطني" at bounding box center [93, 76] width 50 height 5
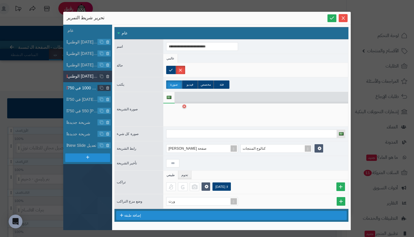
click at [81, 83] on li "سهرات 1000 في 750" at bounding box center [87, 87] width 49 height 11
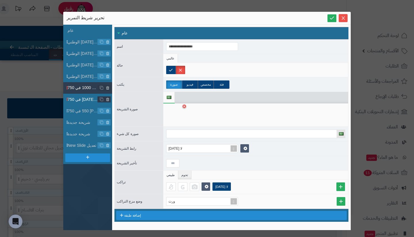
click at [82, 96] on li "تبع ناصر 1000 في 750" at bounding box center [87, 99] width 49 height 11
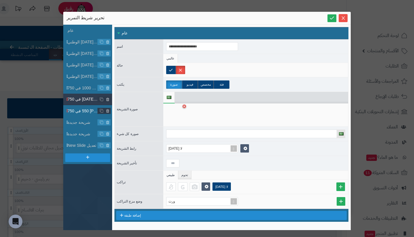
click at [82, 108] on li "تبع ناصر 550 في 750" at bounding box center [87, 110] width 49 height 11
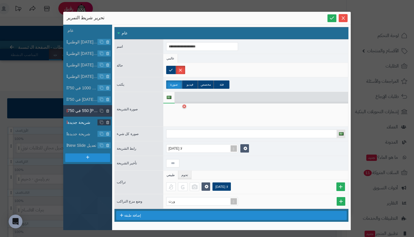
click at [82, 120] on font "شريحة جديدة" at bounding box center [79, 122] width 23 height 5
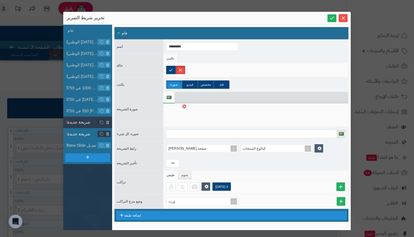
click at [80, 128] on li "شريحة جديدة" at bounding box center [87, 133] width 49 height 11
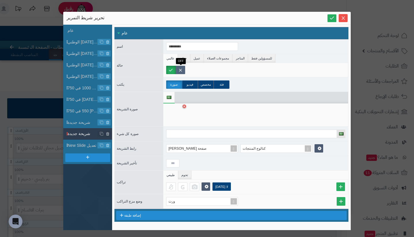
click at [179, 71] on label at bounding box center [180, 70] width 9 height 8
click at [85, 145] on font "New Slide تعديل" at bounding box center [82, 145] width 29 height 5
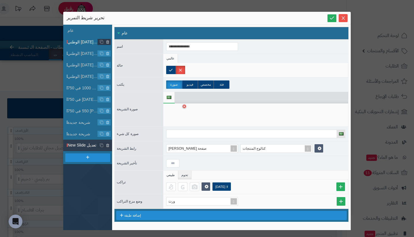
click at [87, 41] on font "فساتين السهرات اليوم الوطني" at bounding box center [95, 42] width 55 height 5
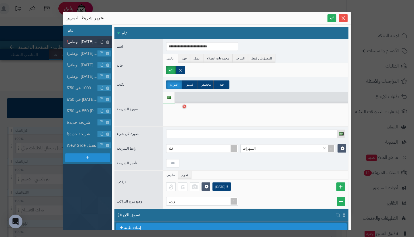
click at [95, 31] on li "عام" at bounding box center [87, 30] width 49 height 11
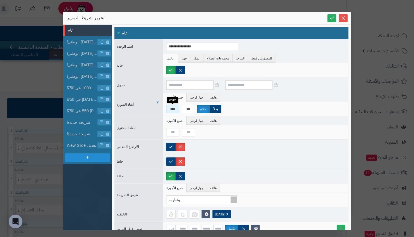
click at [173, 105] on input "****" at bounding box center [172, 109] width 13 height 8
click at [91, 134] on span "شريحة جديدة" at bounding box center [83, 134] width 30 height 6
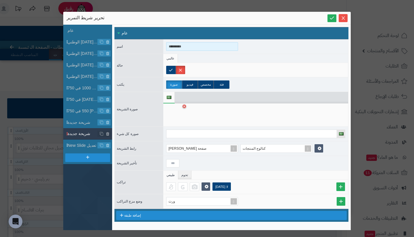
click at [186, 45] on input "*********" at bounding box center [202, 46] width 72 height 9
type input "********"
click at [89, 28] on li "عام" at bounding box center [87, 30] width 49 height 11
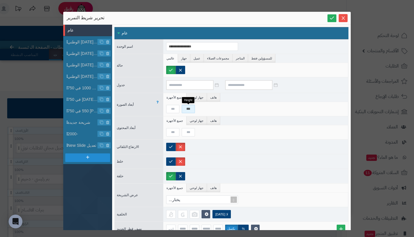
click at [193, 109] on input "***" at bounding box center [188, 109] width 13 height 8
click at [334, 18] on icon at bounding box center [331, 17] width 5 height 5
click at [342, 19] on icon "يغلق" at bounding box center [343, 17] width 3 height 3
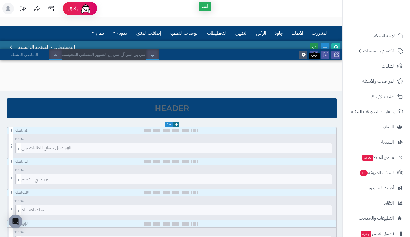
click at [313, 44] on link at bounding box center [313, 47] width 9 height 8
click at [335, 43] on link at bounding box center [335, 47] width 9 height 8
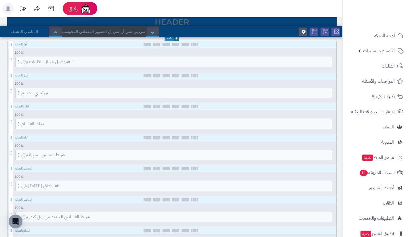
scroll to position [87, 0]
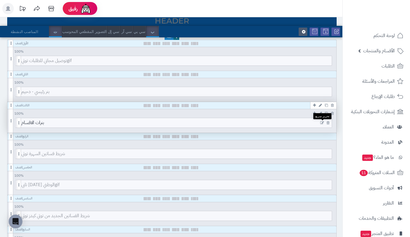
click at [321, 123] on icon at bounding box center [322, 123] width 4 height 4
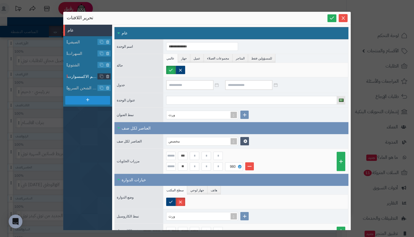
click at [81, 81] on li "قسم الاكسسوارت" at bounding box center [87, 76] width 49 height 11
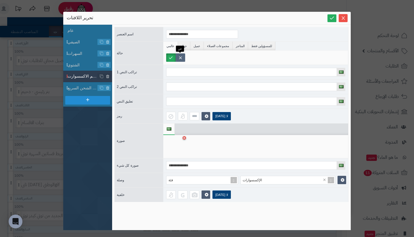
click at [180, 59] on label at bounding box center [180, 57] width 9 height 8
click at [86, 87] on font "قسم الشحن السريع" at bounding box center [84, 88] width 33 height 5
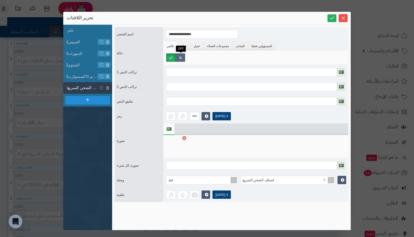
click at [177, 57] on label at bounding box center [180, 57] width 9 height 8
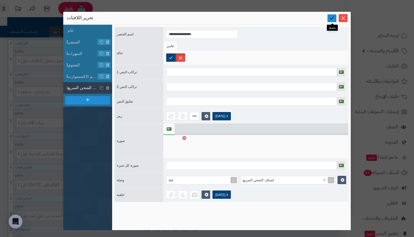
click at [331, 22] on link at bounding box center [331, 18] width 9 height 8
click at [174, 58] on label at bounding box center [170, 57] width 9 height 8
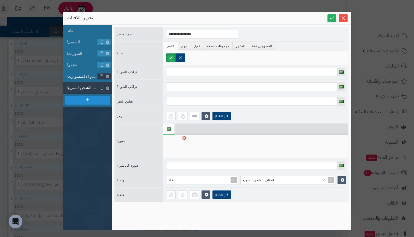
click at [88, 78] on font "قسم الاكسسوارت" at bounding box center [83, 76] width 30 height 5
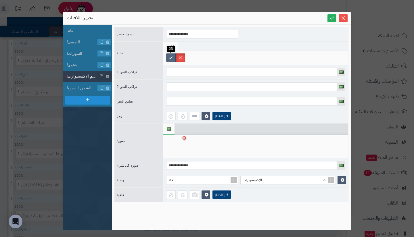
click at [169, 54] on label at bounding box center [170, 57] width 9 height 8
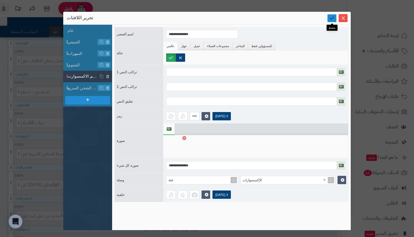
click at [333, 16] on icon at bounding box center [331, 17] width 5 height 5
click at [83, 89] on font "قسم الشحن السريع" at bounding box center [84, 88] width 33 height 5
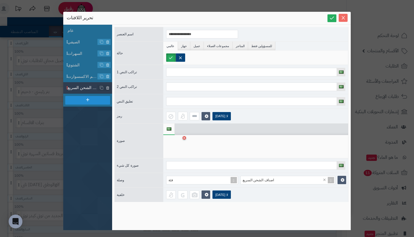
click at [343, 19] on icon "يغلق" at bounding box center [343, 18] width 5 height 5
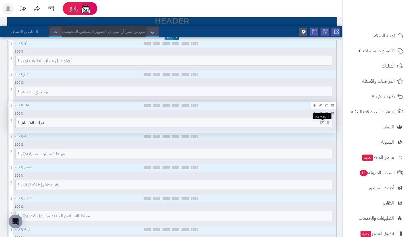
click at [321, 123] on icon at bounding box center [322, 123] width 4 height 4
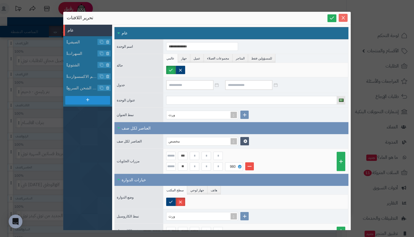
click at [345, 17] on icon "يغلق" at bounding box center [343, 18] width 5 height 5
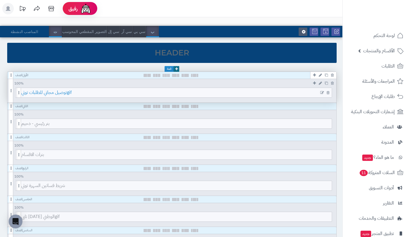
scroll to position [55, 0]
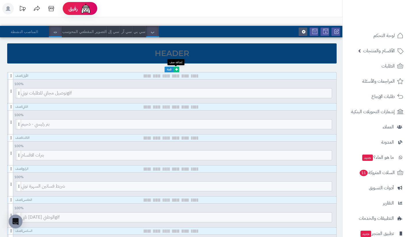
click at [175, 68] on icon at bounding box center [176, 69] width 3 height 3
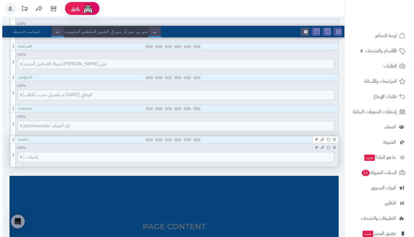
scroll to position [303, 0]
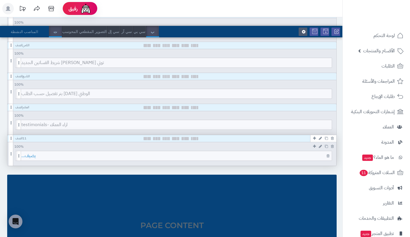
click at [186, 153] on span "يضيف..." at bounding box center [176, 155] width 310 height 9
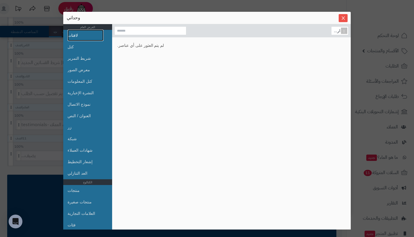
click at [82, 30] on link "لافتات" at bounding box center [86, 35] width 36 height 11
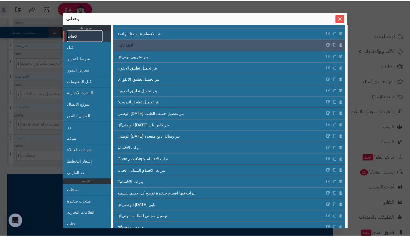
scroll to position [105, 0]
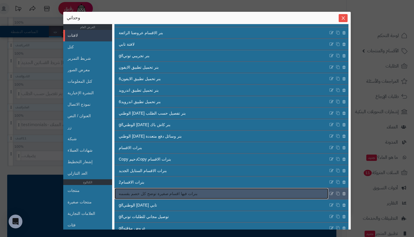
click at [214, 191] on link "بنرات فيها اقسام صغيرة توضح كل خصم بقسمه" at bounding box center [221, 193] width 214 height 11
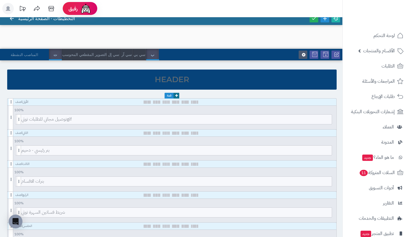
scroll to position [0, 0]
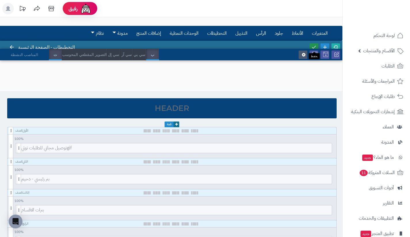
click at [311, 45] on icon at bounding box center [313, 47] width 5 height 5
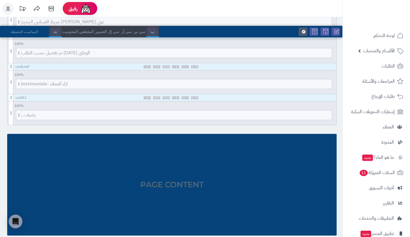
scroll to position [331, 0]
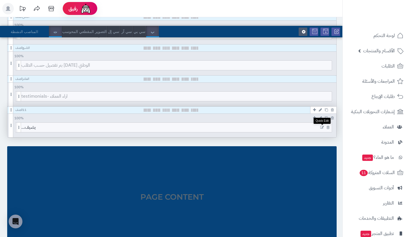
click at [321, 127] on icon at bounding box center [322, 128] width 4 height 4
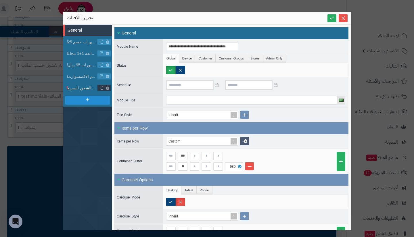
click at [84, 85] on span "قسم الشحن السريع" at bounding box center [83, 88] width 30 height 6
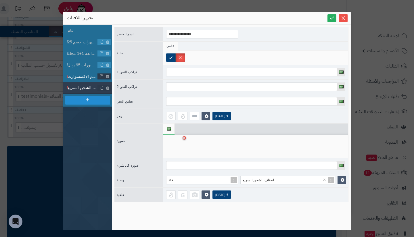
click at [78, 77] on font "قسم الاكسسوارت" at bounding box center [83, 76] width 30 height 5
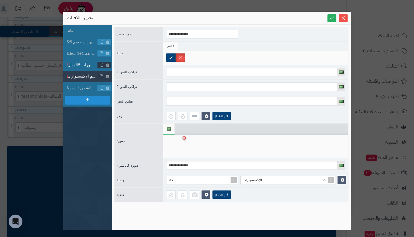
click at [82, 63] on span "الاسبورات 95 ريال" at bounding box center [83, 65] width 30 height 6
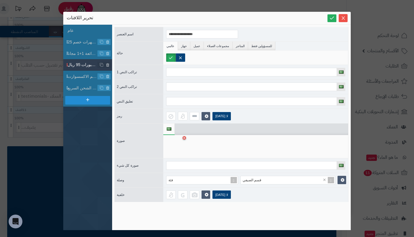
click at [176, 146] on div at bounding box center [175, 146] width 18 height 17
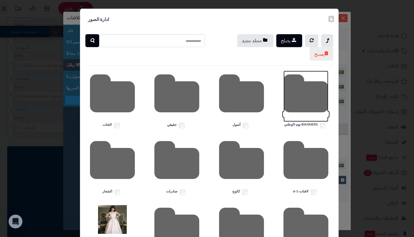
click at [305, 88] on icon at bounding box center [305, 96] width 45 height 51
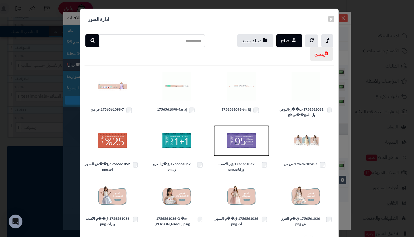
click at [241, 145] on img at bounding box center [241, 140] width 29 height 29
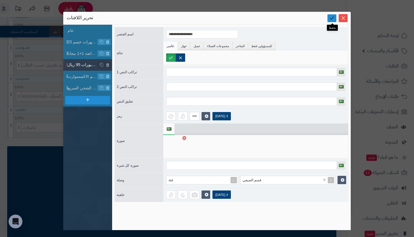
click at [332, 15] on link at bounding box center [331, 18] width 9 height 8
click at [342, 15] on button "يغلق" at bounding box center [343, 18] width 9 height 8
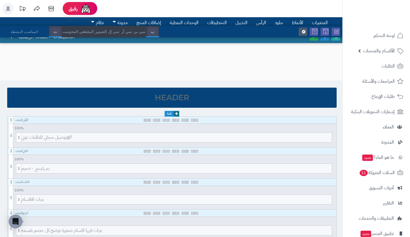
scroll to position [0, 0]
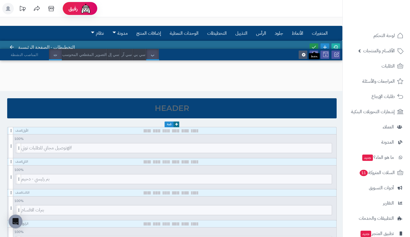
click at [313, 45] on icon at bounding box center [313, 47] width 5 height 5
click at [335, 44] on link at bounding box center [335, 47] width 9 height 8
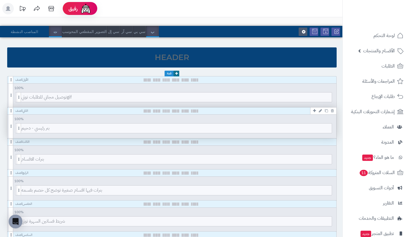
scroll to position [51, 0]
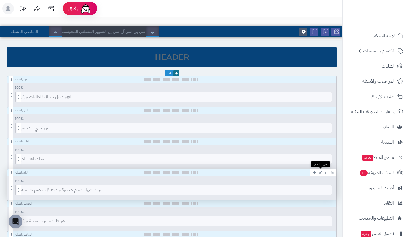
click at [320, 174] on icon at bounding box center [320, 173] width 3 height 4
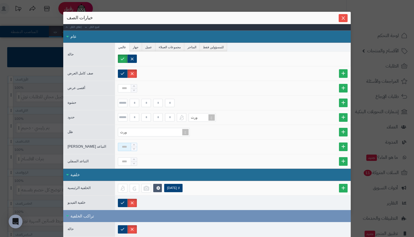
click at [128, 148] on input at bounding box center [124, 147] width 13 height 8
type input "**"
click at [343, 17] on span "يغلق" at bounding box center [343, 18] width 9 height 5
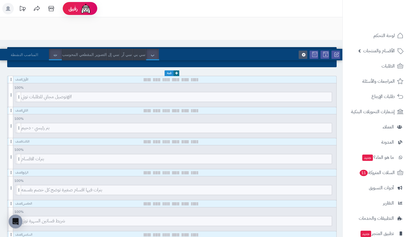
scroll to position [0, 0]
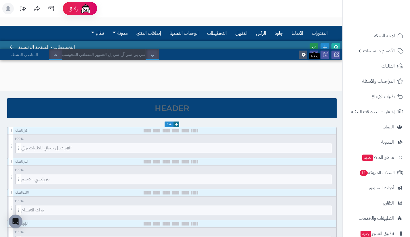
click at [313, 45] on icon at bounding box center [313, 47] width 5 height 5
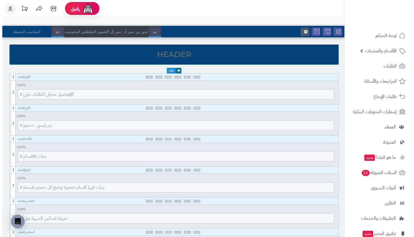
scroll to position [55, 0]
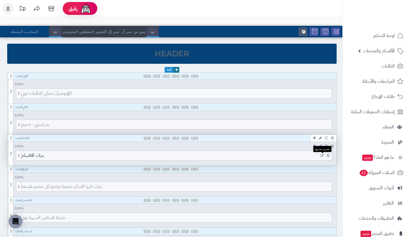
click at [321, 154] on icon at bounding box center [322, 156] width 4 height 4
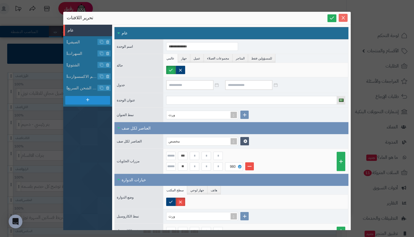
click at [345, 20] on button "يغلق" at bounding box center [343, 18] width 9 height 8
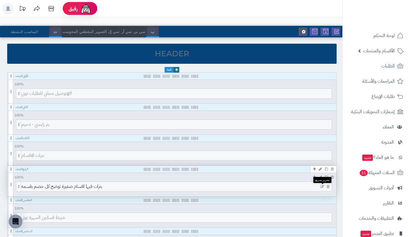
click at [322, 188] on icon at bounding box center [322, 187] width 4 height 4
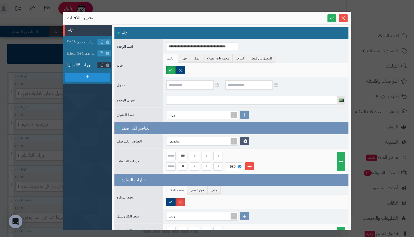
click at [82, 64] on font "الاسبورات 95 ريال" at bounding box center [83, 65] width 31 height 5
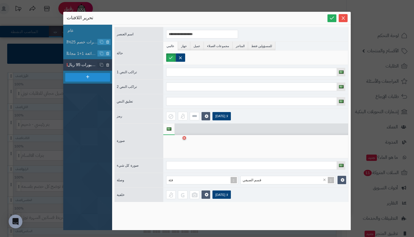
click at [179, 145] on div at bounding box center [175, 146] width 18 height 17
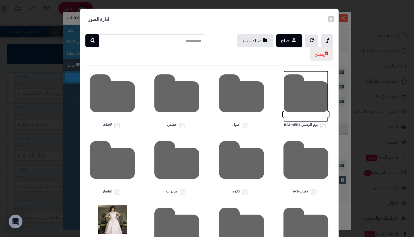
click at [311, 101] on icon at bounding box center [305, 96] width 45 height 51
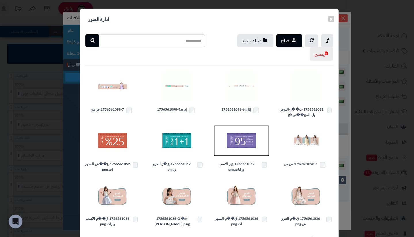
click at [248, 138] on img at bounding box center [241, 140] width 29 height 29
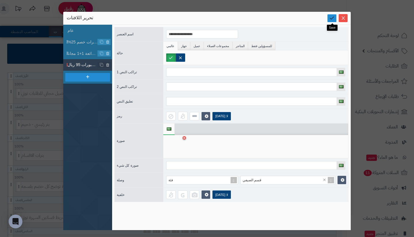
click at [331, 14] on link at bounding box center [331, 18] width 9 height 8
click at [341, 20] on icon "يغلق" at bounding box center [343, 18] width 5 height 5
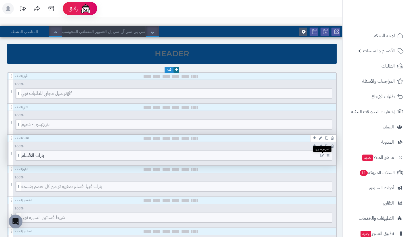
click at [321, 155] on icon at bounding box center [322, 156] width 4 height 4
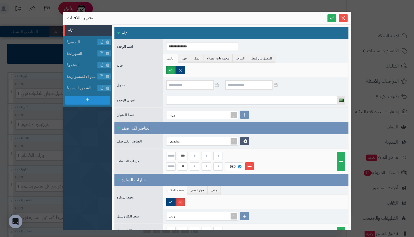
click at [52, 144] on div "**********" at bounding box center [207, 118] width 414 height 237
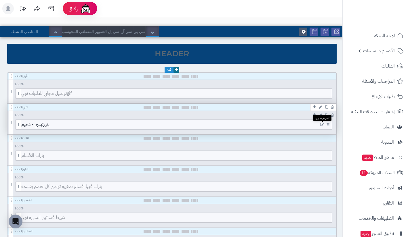
click at [321, 124] on icon at bounding box center [322, 125] width 4 height 4
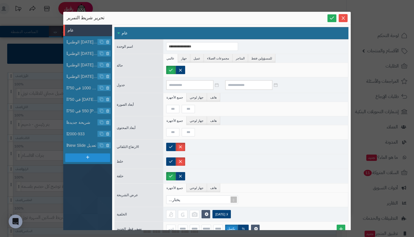
click at [45, 179] on div "**********" at bounding box center [207, 118] width 414 height 237
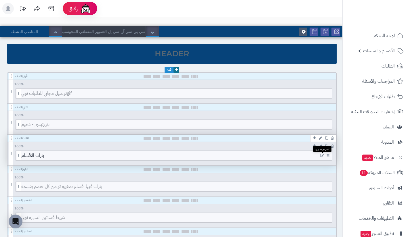
click at [321, 155] on icon at bounding box center [322, 156] width 4 height 4
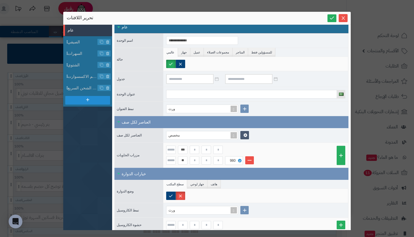
scroll to position [5, 0]
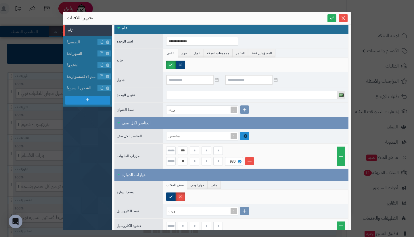
click at [244, 136] on icon at bounding box center [245, 136] width 4 height 4
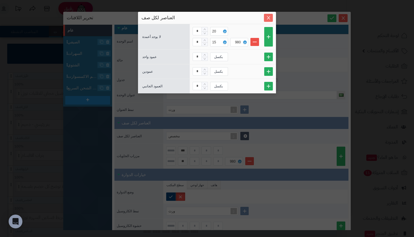
click at [269, 16] on icon "يغلق" at bounding box center [268, 18] width 5 height 5
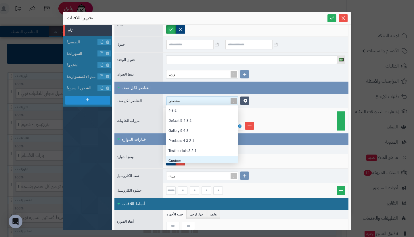
scroll to position [53, 68]
click at [220, 98] on div "مخصص" at bounding box center [199, 101] width 62 height 8
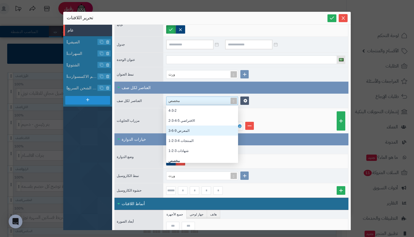
scroll to position [3, 0]
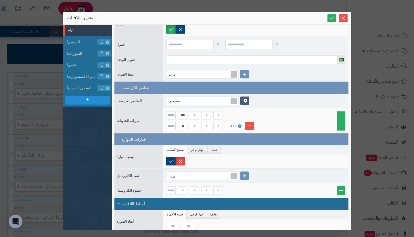
click at [280, 102] on div "مخصص" at bounding box center [255, 101] width 185 height 14
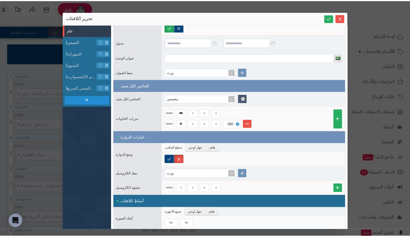
scroll to position [0, 0]
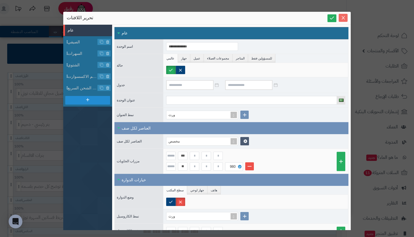
click at [343, 18] on icon "يغلق" at bounding box center [343, 17] width 3 height 3
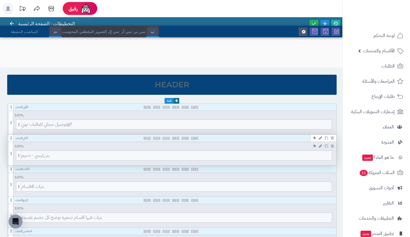
scroll to position [9, 0]
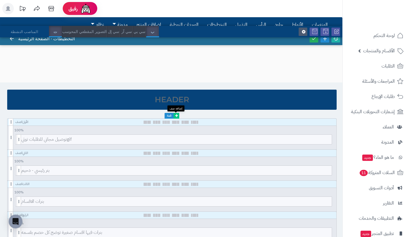
click at [174, 116] on link at bounding box center [176, 116] width 6 height 6
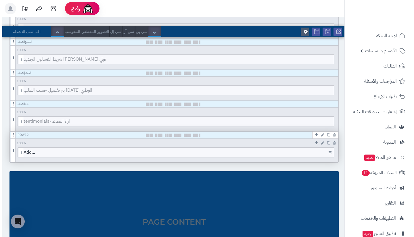
scroll to position [337, 0]
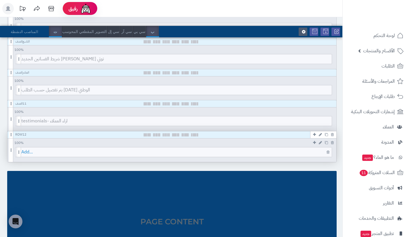
click at [151, 155] on span "Add..." at bounding box center [176, 151] width 310 height 9
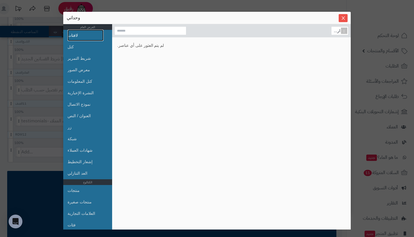
click at [91, 39] on link "لافتات" at bounding box center [86, 35] width 36 height 11
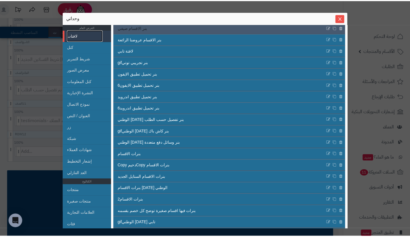
scroll to position [99, 0]
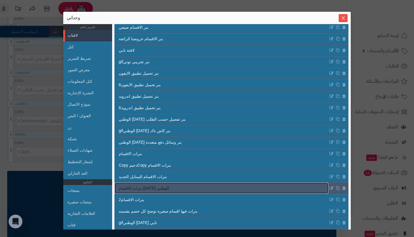
click at [177, 188] on link "بنرات الاقسام اليوم الوطني" at bounding box center [221, 188] width 214 height 11
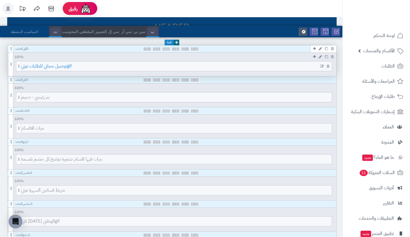
scroll to position [0, 0]
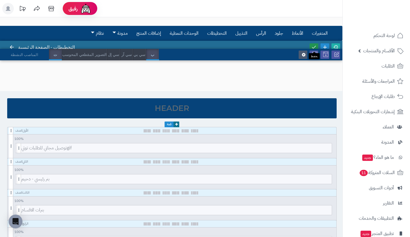
click at [313, 44] on link at bounding box center [313, 47] width 9 height 8
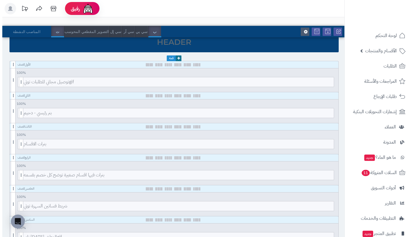
scroll to position [66, 0]
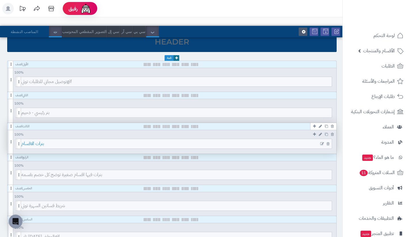
click at [156, 143] on span "بنرات الاقسام" at bounding box center [176, 143] width 310 height 9
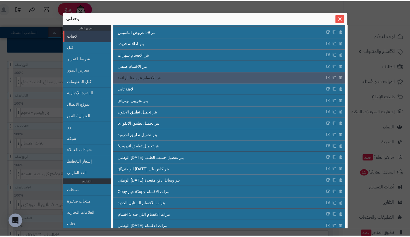
scroll to position [61, 0]
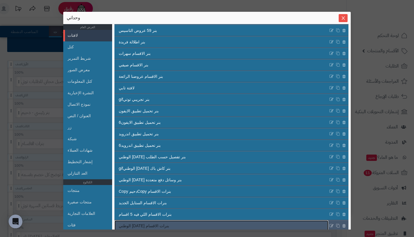
click at [189, 225] on link "بنرات الاقسام اليوم الوطني" at bounding box center [221, 225] width 214 height 11
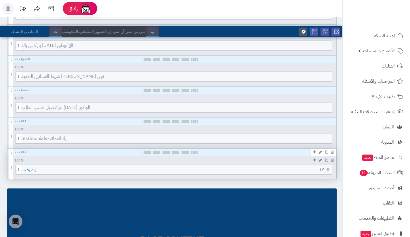
scroll to position [320, 0]
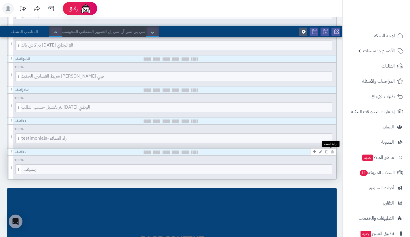
click at [331, 152] on icon at bounding box center [332, 152] width 3 height 4
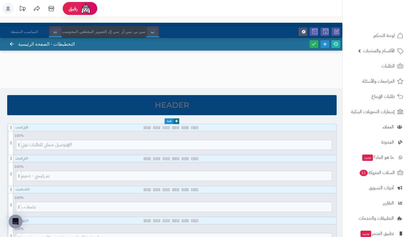
scroll to position [0, 0]
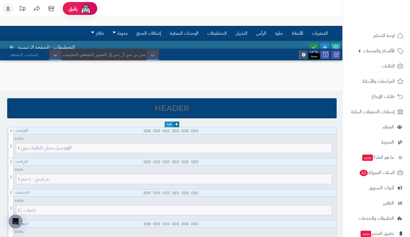
click at [312, 44] on link at bounding box center [313, 47] width 9 height 8
click at [336, 43] on link at bounding box center [335, 47] width 9 height 8
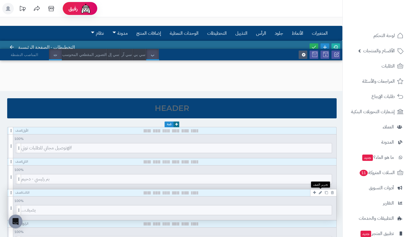
click at [320, 192] on icon at bounding box center [320, 193] width 3 height 4
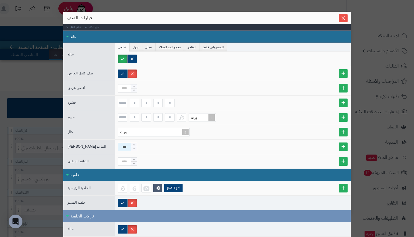
click at [124, 148] on input "***" at bounding box center [124, 147] width 13 height 8
click at [348, 18] on span "يغلق" at bounding box center [343, 18] width 9 height 5
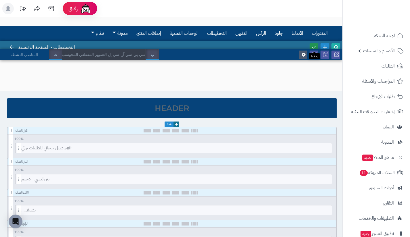
click at [312, 45] on icon at bounding box center [313, 47] width 5 height 5
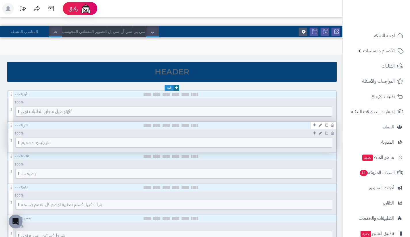
scroll to position [37, 0]
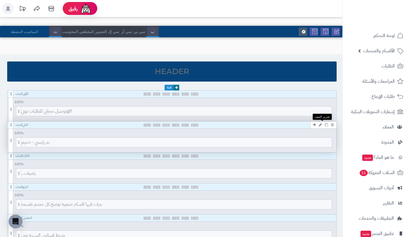
click at [319, 126] on icon at bounding box center [320, 125] width 3 height 4
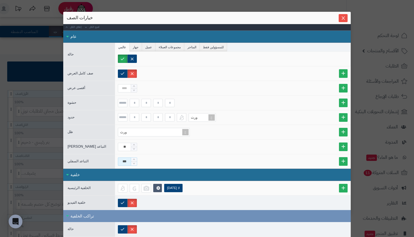
click at [129, 159] on input "***" at bounding box center [124, 162] width 13 height 8
click at [344, 18] on icon "يغلق" at bounding box center [343, 18] width 5 height 5
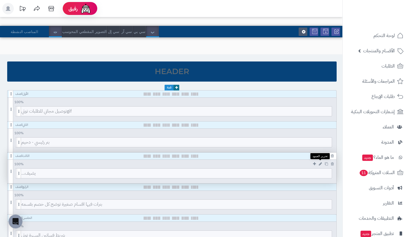
click at [319, 162] on icon at bounding box center [320, 164] width 3 height 4
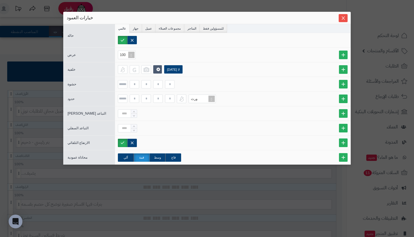
click at [300, 177] on div "سنتينل ستارت خيارات العمود حالة عالمي جهاز عميل مجموعات العملاء المتاجر للمسؤول…" at bounding box center [206, 106] width 287 height 189
click at [347, 17] on span "يغلق" at bounding box center [343, 18] width 9 height 5
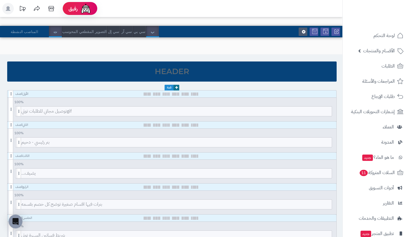
scroll to position [0, 0]
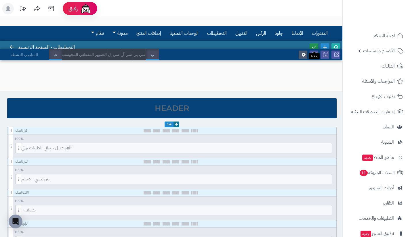
click at [315, 45] on icon at bounding box center [313, 47] width 5 height 5
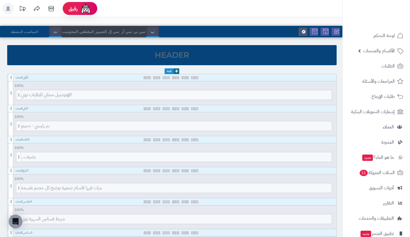
scroll to position [53, 0]
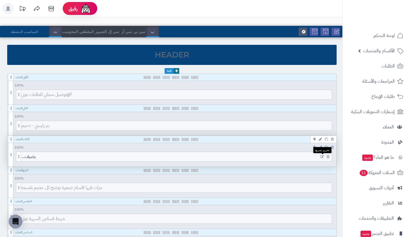
click at [321, 156] on icon at bounding box center [322, 157] width 4 height 4
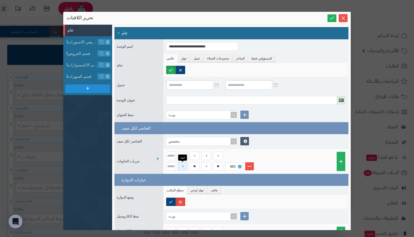
click at [186, 165] on input at bounding box center [182, 166] width 9 height 8
type input "**"
click at [208, 166] on input at bounding box center [206, 166] width 9 height 8
click at [333, 19] on icon at bounding box center [331, 17] width 5 height 5
click at [206, 168] on input "**" at bounding box center [206, 166] width 9 height 8
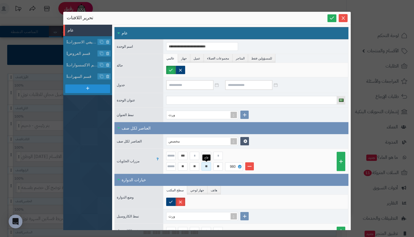
click at [206, 168] on input "**" at bounding box center [206, 166] width 9 height 8
type input "*"
type input "**"
click at [183, 165] on input "**" at bounding box center [182, 166] width 9 height 8
type input "***"
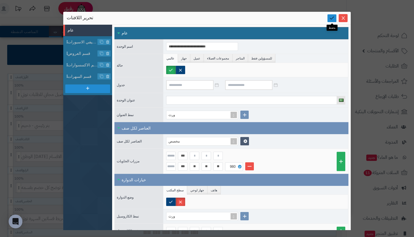
click at [329, 19] on icon at bounding box center [331, 17] width 5 height 5
click at [343, 15] on button "يغلق" at bounding box center [343, 18] width 9 height 8
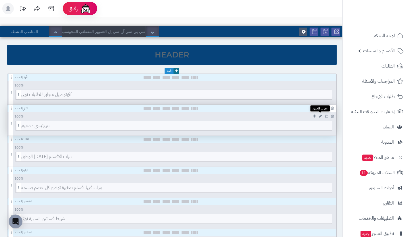
click at [320, 114] on link at bounding box center [320, 116] width 6 height 7
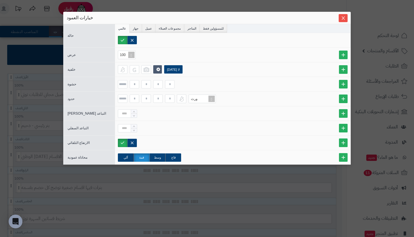
click at [296, 193] on div "سنتينل ستارت خيارات العمود حالة عالمي جهاز عميل مجموعات العملاء المتاجر للمسؤول…" at bounding box center [206, 106] width 287 height 189
click at [344, 20] on button "يغلق" at bounding box center [343, 18] width 9 height 8
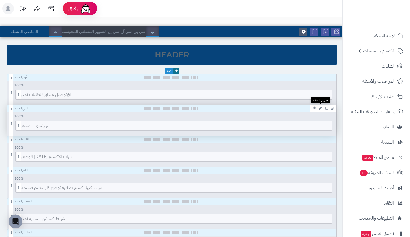
click at [320, 108] on icon at bounding box center [320, 108] width 3 height 4
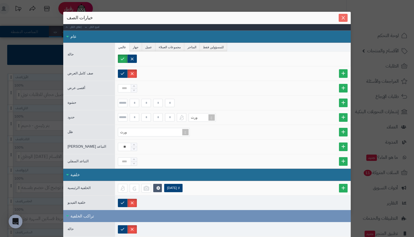
click at [347, 21] on button "يغلق" at bounding box center [343, 18] width 9 height 8
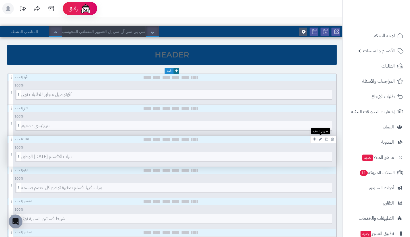
click at [320, 139] on icon at bounding box center [320, 139] width 3 height 4
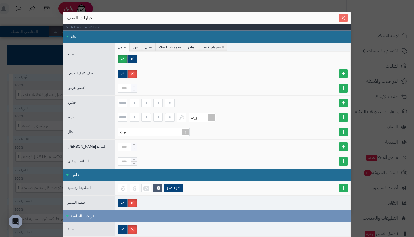
click at [343, 16] on span "يغلق" at bounding box center [343, 18] width 9 height 5
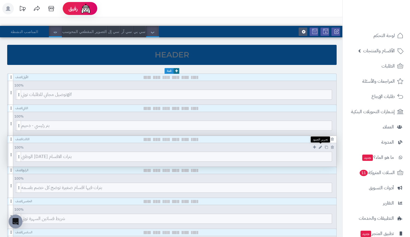
click at [322, 149] on link at bounding box center [320, 147] width 6 height 7
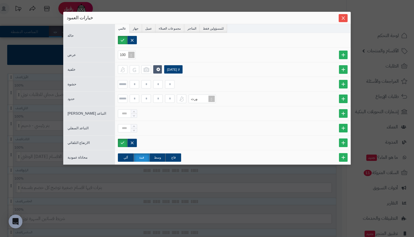
click at [307, 182] on div "سنتينل ستارت خيارات العمود حالة عالمي جهاز عميل مجموعات العملاء المتاجر للمسؤول…" at bounding box center [206, 106] width 287 height 189
click at [344, 14] on button "يغلق" at bounding box center [343, 18] width 9 height 8
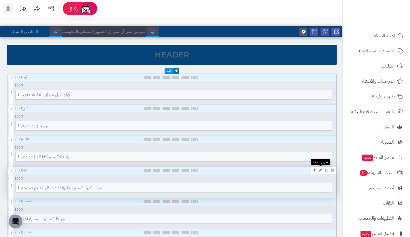
click at [319, 170] on icon at bounding box center [320, 170] width 3 height 4
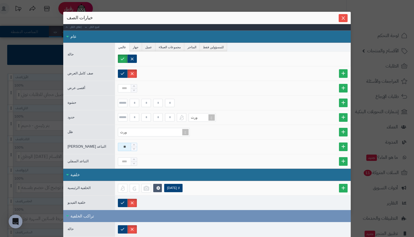
click at [131, 145] on input "**" at bounding box center [124, 147] width 13 height 8
click at [346, 20] on icon "يغلق" at bounding box center [343, 18] width 5 height 5
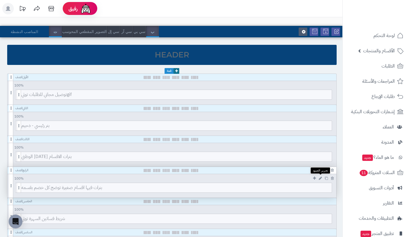
click at [321, 178] on icon at bounding box center [320, 179] width 3 height 4
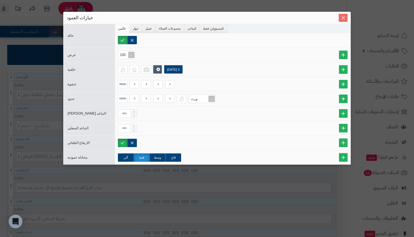
click at [344, 17] on icon "يغلق" at bounding box center [343, 17] width 3 height 3
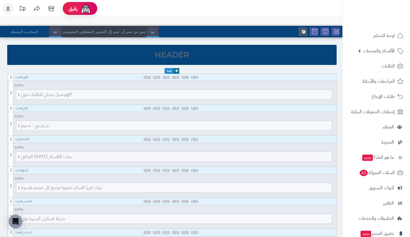
scroll to position [0, 0]
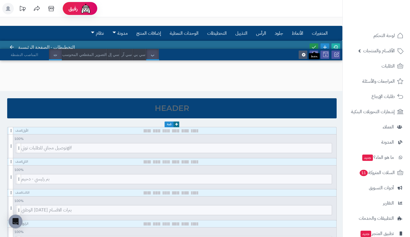
click at [315, 45] on icon at bounding box center [313, 47] width 5 height 5
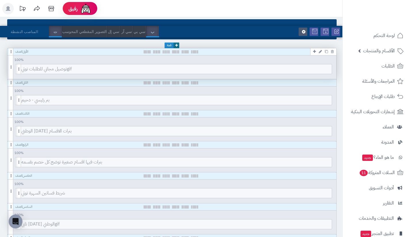
scroll to position [79, 0]
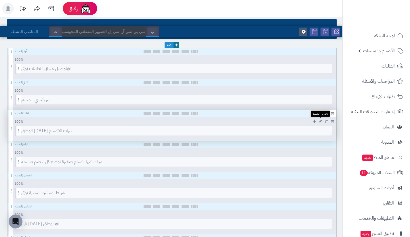
click at [319, 121] on icon at bounding box center [320, 122] width 3 height 4
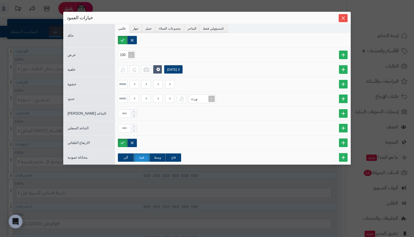
click at [260, 182] on div "سنتينل ستارت خيارات العمود حالة عالمي جهاز عميل مجموعات العملاء المتاجر للمسؤول…" at bounding box center [206, 106] width 287 height 189
click at [343, 17] on icon "يغلق" at bounding box center [343, 18] width 5 height 5
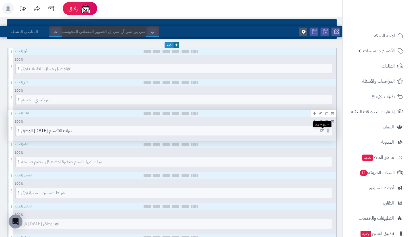
click at [320, 131] on icon at bounding box center [322, 131] width 4 height 4
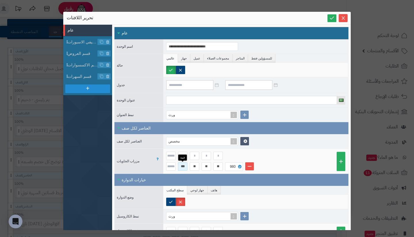
click at [183, 167] on input "***" at bounding box center [182, 166] width 9 height 8
type input "***"
click at [208, 166] on input "**" at bounding box center [206, 166] width 9 height 8
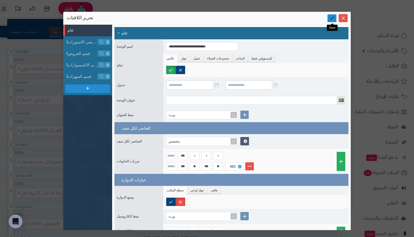
click at [329, 19] on link at bounding box center [331, 18] width 9 height 8
click at [206, 164] on input "***" at bounding box center [206, 166] width 9 height 8
type input "**"
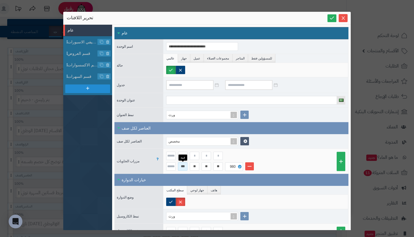
click at [182, 168] on input "***" at bounding box center [182, 166] width 9 height 8
type input "**"
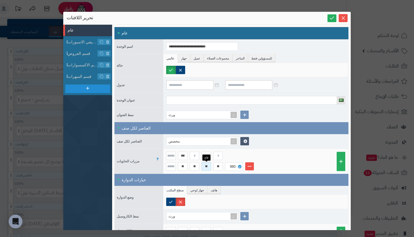
click at [206, 166] on input "**" at bounding box center [206, 166] width 9 height 8
type input "**"
click at [328, 15] on link at bounding box center [331, 18] width 9 height 8
click at [183, 164] on input "**" at bounding box center [182, 166] width 9 height 8
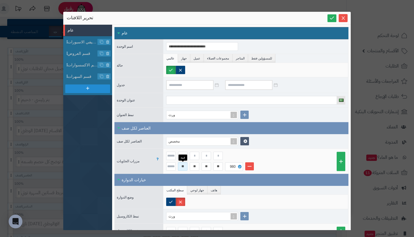
click at [183, 164] on input "**" at bounding box center [182, 166] width 9 height 8
type input "**"
click at [205, 165] on input "**" at bounding box center [206, 166] width 9 height 8
type input "**"
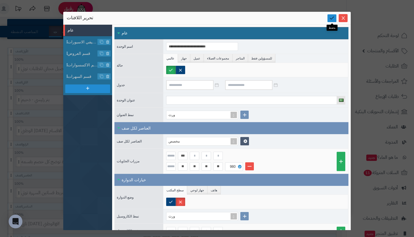
click at [331, 14] on link at bounding box center [331, 18] width 9 height 8
click at [187, 166] on div "** ** ** **" at bounding box center [195, 166] width 59 height 8
click at [186, 166] on input "**" at bounding box center [182, 166] width 9 height 8
type input "**"
click at [209, 165] on input "**" at bounding box center [206, 166] width 9 height 8
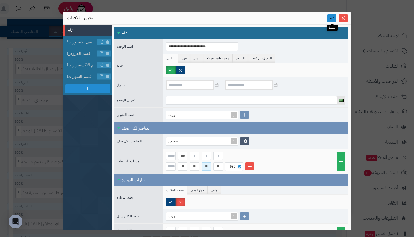
type input "**"
click at [330, 16] on icon at bounding box center [331, 17] width 5 height 5
click at [184, 168] on input "**" at bounding box center [182, 166] width 9 height 8
type input "*"
click at [332, 17] on icon at bounding box center [331, 17] width 5 height 5
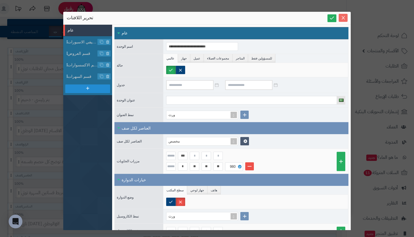
click at [341, 18] on icon "يغلق" at bounding box center [343, 18] width 5 height 5
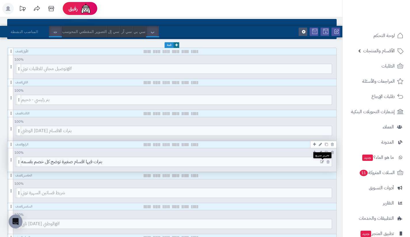
click at [321, 162] on icon at bounding box center [322, 162] width 4 height 4
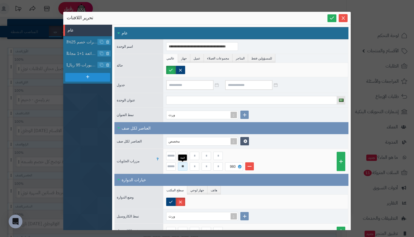
click at [183, 166] on input "**" at bounding box center [182, 166] width 9 height 8
click at [333, 19] on icon at bounding box center [331, 17] width 5 height 5
click at [182, 169] on input at bounding box center [182, 166] width 9 height 8
type input "*"
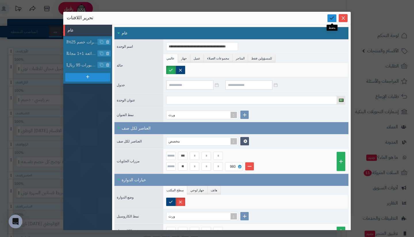
click at [332, 17] on icon at bounding box center [331, 17] width 5 height 5
click at [185, 167] on input "**" at bounding box center [182, 166] width 9 height 8
type input "**"
click at [205, 165] on input at bounding box center [206, 166] width 9 height 8
type input "**"
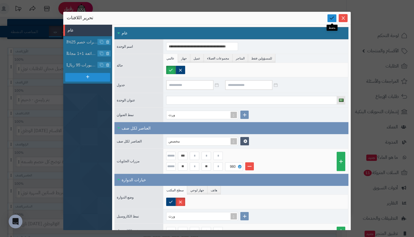
click at [330, 21] on icon at bounding box center [331, 17] width 5 height 5
click at [344, 18] on icon "يغلق" at bounding box center [343, 18] width 5 height 5
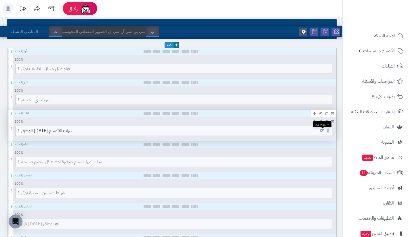
click at [321, 131] on icon at bounding box center [322, 131] width 4 height 4
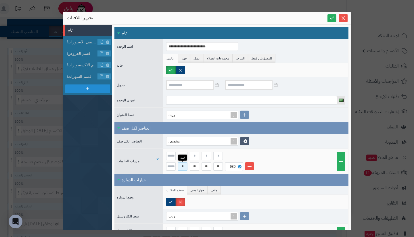
click at [185, 167] on input "*" at bounding box center [182, 166] width 9 height 8
type input "*"
click at [195, 166] on input "**" at bounding box center [194, 166] width 9 height 8
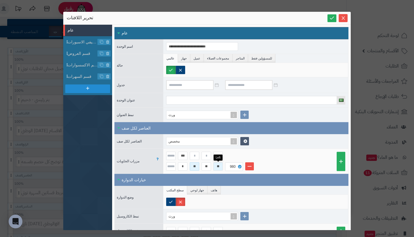
type input "**"
click at [220, 166] on input "**" at bounding box center [217, 166] width 9 height 8
type input "**"
click at [330, 19] on icon at bounding box center [331, 17] width 5 height 5
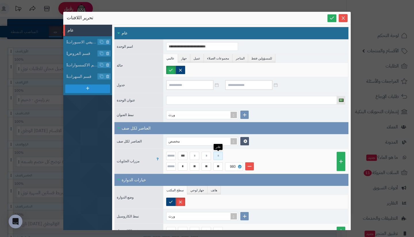
click at [219, 155] on input at bounding box center [217, 156] width 9 height 8
type input "**"
click at [194, 155] on input at bounding box center [194, 156] width 9 height 8
type input "**"
click at [185, 157] on input "***" at bounding box center [182, 156] width 9 height 8
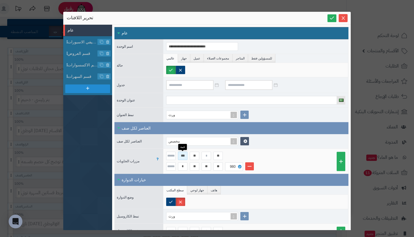
click at [185, 157] on input "***" at bounding box center [182, 156] width 9 height 8
type input "*"
click at [203, 155] on input at bounding box center [206, 156] width 9 height 8
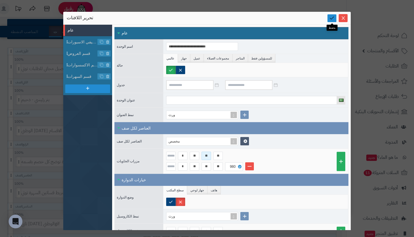
type input "**"
click at [329, 16] on link at bounding box center [331, 18] width 9 height 8
click at [362, 112] on div "**********" at bounding box center [207, 118] width 414 height 237
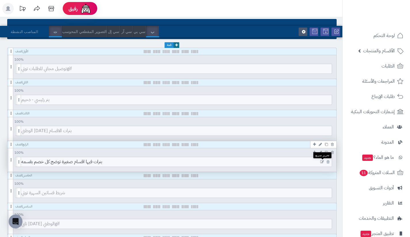
click at [321, 162] on icon at bounding box center [322, 162] width 4 height 4
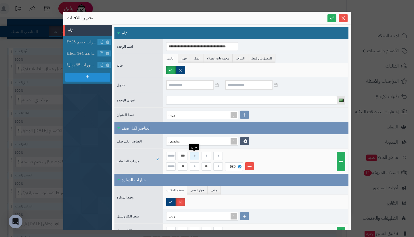
click at [197, 157] on input at bounding box center [194, 156] width 9 height 8
click at [186, 156] on input "***" at bounding box center [182, 156] width 9 height 8
click at [207, 158] on input at bounding box center [206, 156] width 9 height 8
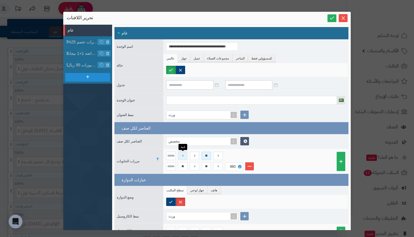
type input "**"
click at [183, 157] on input at bounding box center [182, 156] width 9 height 8
type input "**"
click at [331, 17] on icon at bounding box center [331, 17] width 5 height 5
click at [345, 18] on icon "يغلق" at bounding box center [343, 18] width 5 height 5
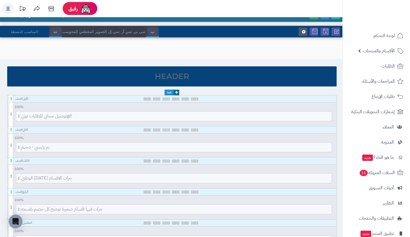
scroll to position [32, 0]
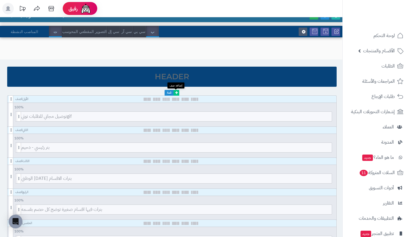
click at [178, 93] on link at bounding box center [176, 93] width 6 height 6
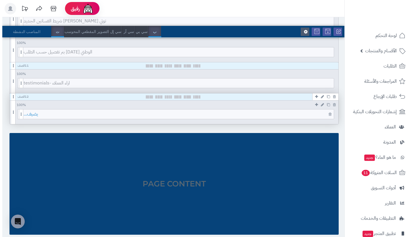
scroll to position [375, 0]
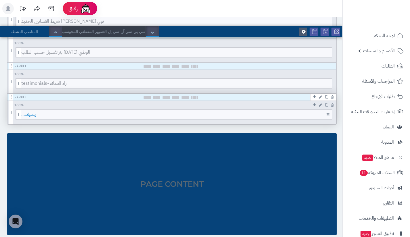
click at [224, 112] on span "يضيف..." at bounding box center [176, 114] width 310 height 9
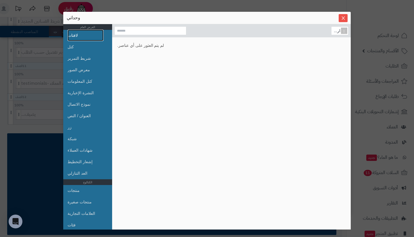
click at [91, 34] on link "لافتات" at bounding box center [86, 35] width 36 height 11
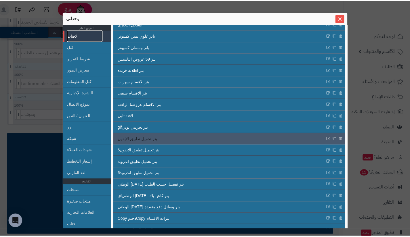
scroll to position [41, 0]
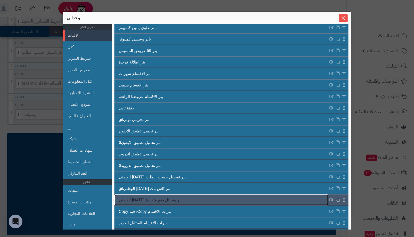
click at [238, 202] on link "بنر وسائل دفع متعددة اليوم الوطني" at bounding box center [221, 200] width 214 height 11
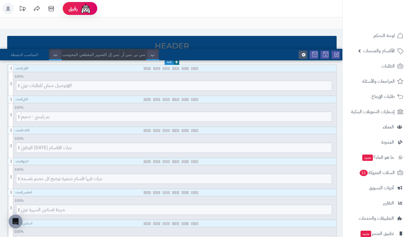
scroll to position [0, 0]
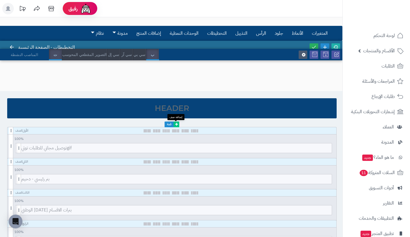
click at [176, 124] on icon at bounding box center [176, 124] width 3 height 3
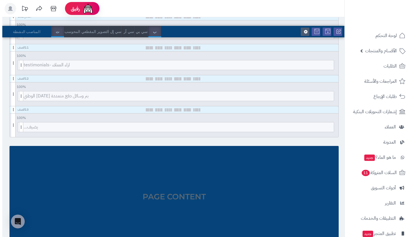
scroll to position [394, 0]
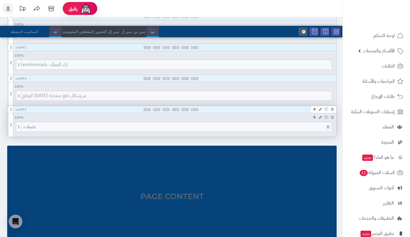
click at [214, 126] on span "يضيف..." at bounding box center [176, 126] width 310 height 9
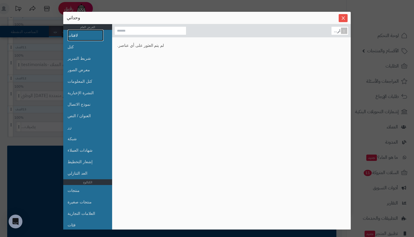
click at [95, 40] on link "لافتات" at bounding box center [86, 35] width 36 height 11
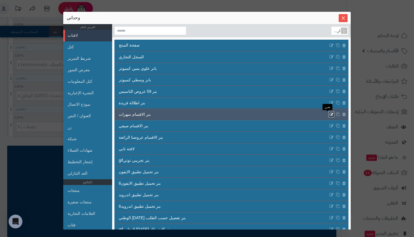
click at [329, 113] on icon at bounding box center [331, 114] width 5 height 5
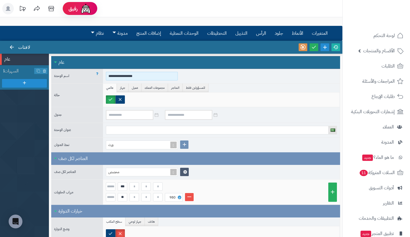
click at [142, 77] on input "**********" at bounding box center [142, 76] width 72 height 9
type input "**********"
click at [22, 70] on span "السهرات" at bounding box center [19, 71] width 30 height 7
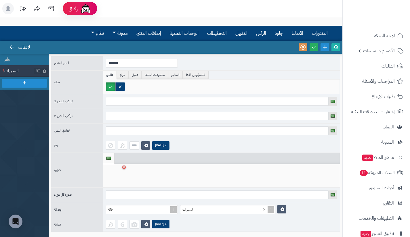
click at [117, 175] on div at bounding box center [115, 175] width 18 height 17
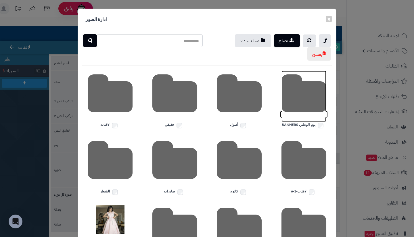
click at [297, 101] on icon at bounding box center [303, 96] width 45 height 51
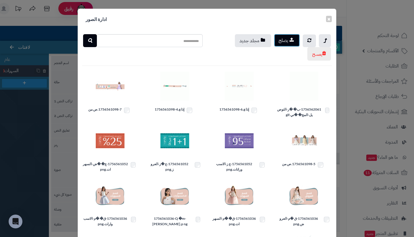
click at [288, 41] on font "يصلح" at bounding box center [283, 40] width 9 height 7
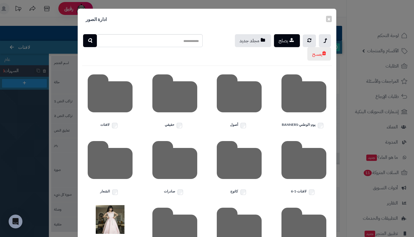
click at [65, 126] on div "× ادارة الصور يصلح مجلد جديد يمسح BANNERS-يوم-الوطني أصول حقيقي لافتات لافتات-1…" at bounding box center [207, 118] width 414 height 237
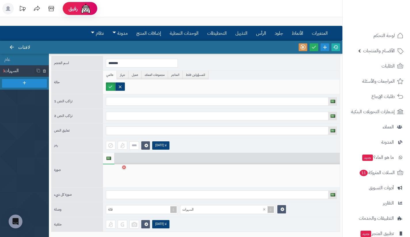
click at [110, 170] on div at bounding box center [115, 175] width 18 height 17
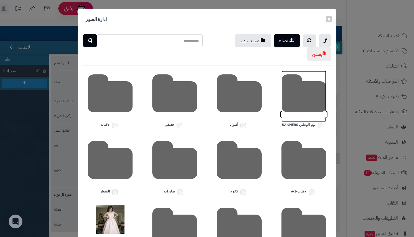
click at [310, 93] on icon at bounding box center [303, 96] width 45 height 51
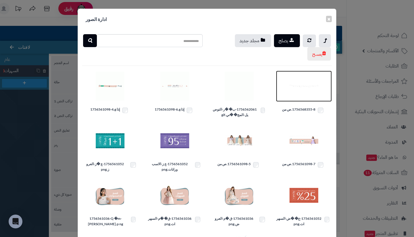
click at [301, 92] on img at bounding box center [303, 86] width 29 height 29
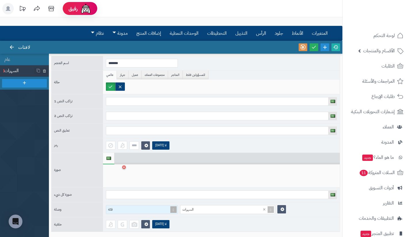
scroll to position [35, 0]
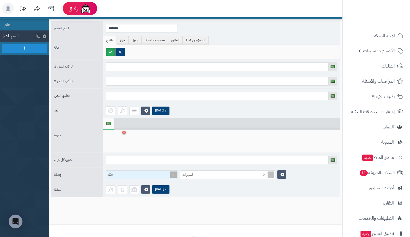
click at [149, 179] on div "فئة" at bounding box center [142, 174] width 72 height 9
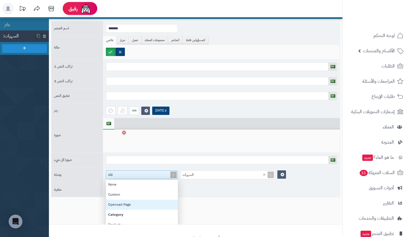
scroll to position [53, 68]
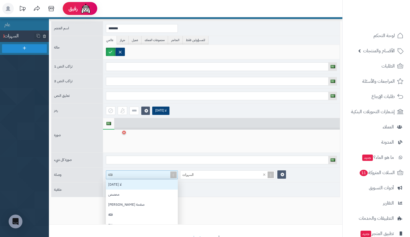
click at [149, 185] on div "لا أحد" at bounding box center [142, 185] width 72 height 10
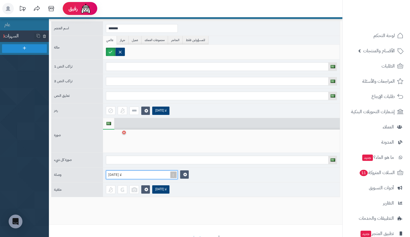
scroll to position [0, 0]
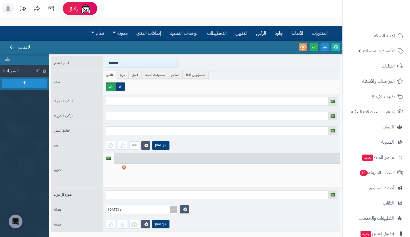
click at [126, 63] on input "*******" at bounding box center [142, 63] width 72 height 9
type input "**********"
click at [312, 49] on icon at bounding box center [313, 47] width 5 height 5
click at [12, 48] on icon at bounding box center [11, 47] width 5 height 5
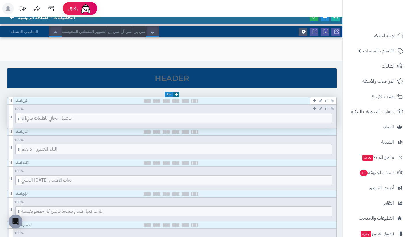
scroll to position [24, 0]
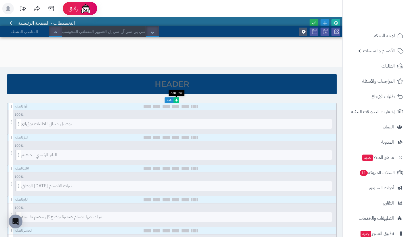
click at [177, 99] on icon at bounding box center [176, 100] width 3 height 3
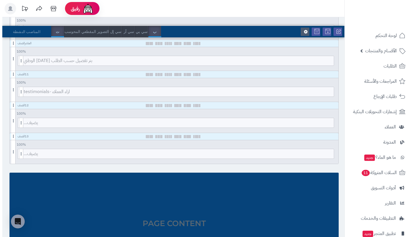
scroll to position [367, 0]
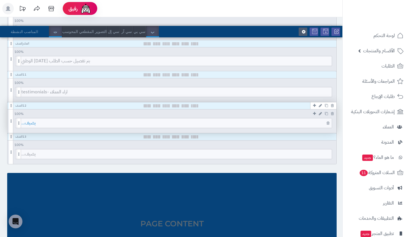
click at [141, 122] on span "يضيف..." at bounding box center [176, 122] width 310 height 9
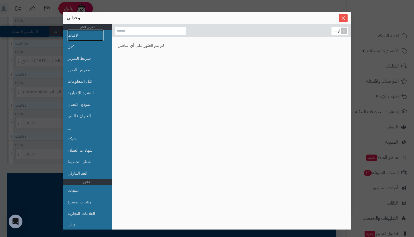
click at [92, 34] on link "لافتات" at bounding box center [86, 35] width 36 height 11
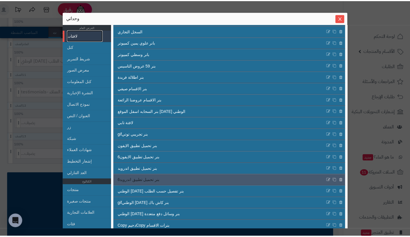
scroll to position [30, 0]
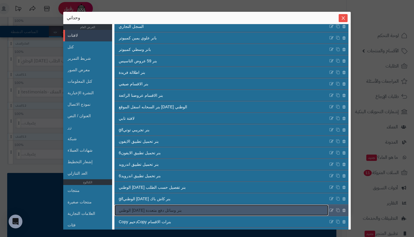
click at [192, 210] on link "بنر وسائل دفع متعددة اليوم الوطني" at bounding box center [221, 210] width 214 height 11
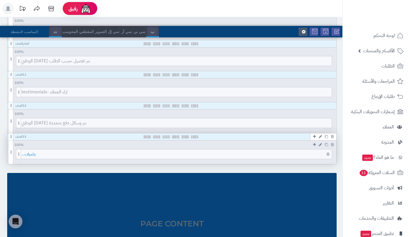
click at [148, 155] on span "يضيف..." at bounding box center [176, 153] width 310 height 9
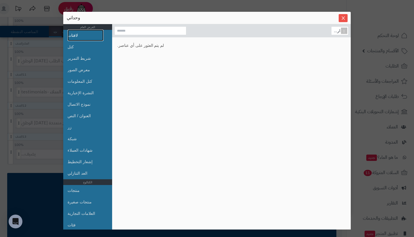
click at [91, 37] on link "لافتات" at bounding box center [86, 35] width 36 height 11
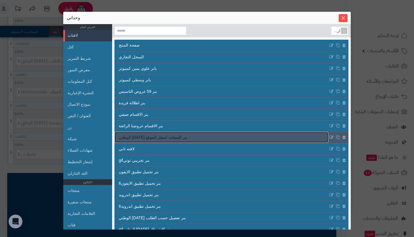
click at [161, 139] on font "بنر السحابه اسفل الموقع اليوم الوطني" at bounding box center [153, 137] width 68 height 5
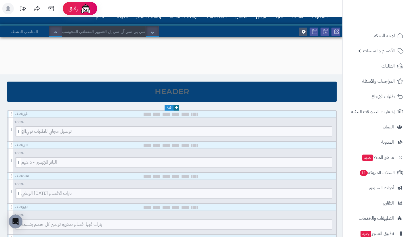
scroll to position [0, 0]
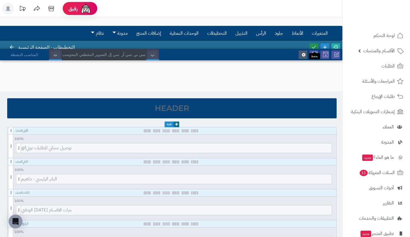
click at [312, 45] on icon at bounding box center [313, 47] width 5 height 5
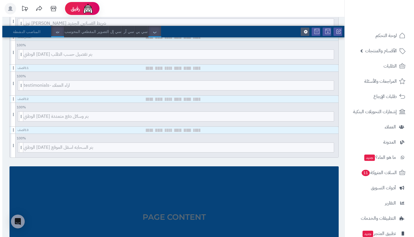
scroll to position [372, 0]
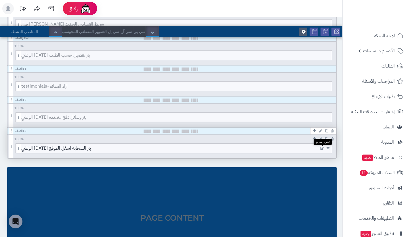
click at [323, 149] on icon at bounding box center [322, 149] width 4 height 4
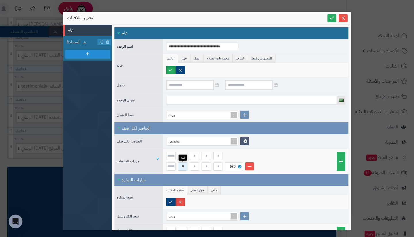
click at [186, 164] on input "**" at bounding box center [182, 166] width 9 height 8
click at [185, 155] on input "***" at bounding box center [182, 156] width 9 height 8
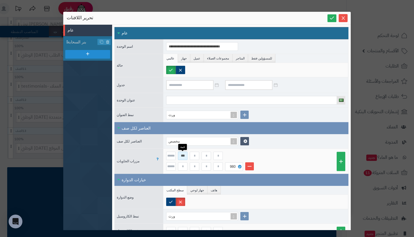
click at [185, 155] on input "***" at bounding box center [182, 156] width 9 height 8
click at [329, 19] on icon at bounding box center [331, 17] width 5 height 5
click at [84, 29] on li "عام" at bounding box center [87, 30] width 49 height 11
click at [82, 41] on span "بنر السحابة" at bounding box center [83, 42] width 30 height 6
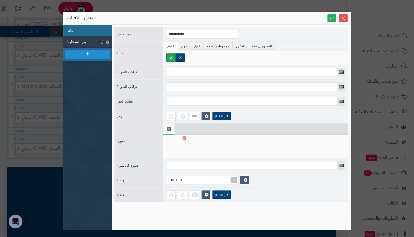
click at [81, 30] on li "عام" at bounding box center [87, 30] width 49 height 11
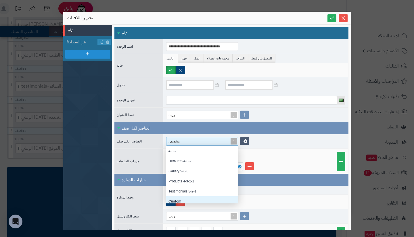
click at [217, 140] on div "مخصص" at bounding box center [199, 141] width 62 height 8
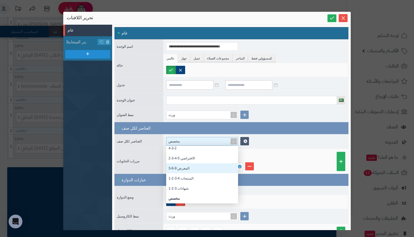
scroll to position [0, 0]
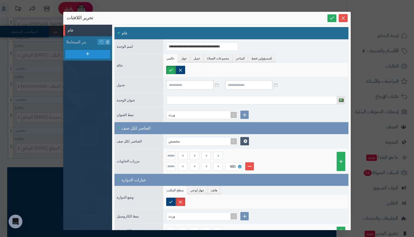
click at [298, 140] on div "مخصص" at bounding box center [255, 141] width 185 height 14
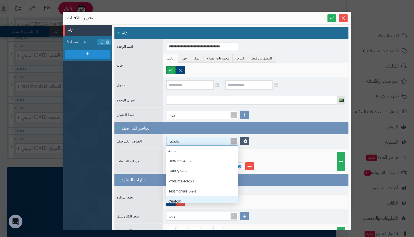
scroll to position [53, 68]
click at [200, 141] on div "مخصص" at bounding box center [199, 141] width 62 height 8
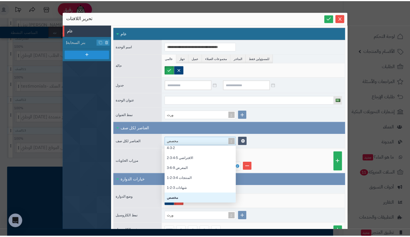
scroll to position [0, 0]
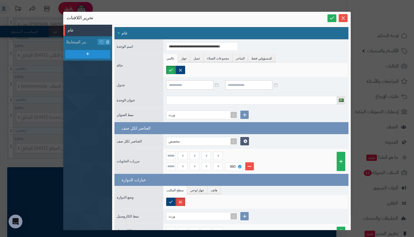
click at [288, 143] on div "مخصص" at bounding box center [255, 141] width 185 height 14
click at [343, 19] on icon "يغلق" at bounding box center [343, 18] width 5 height 5
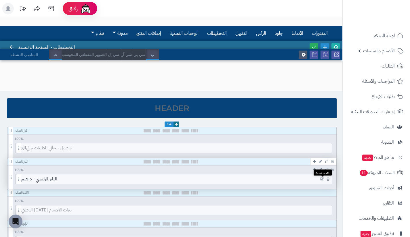
click at [321, 180] on icon at bounding box center [322, 179] width 4 height 4
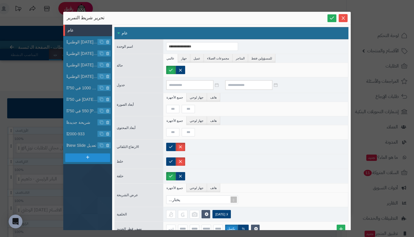
click at [42, 131] on div "**********" at bounding box center [207, 118] width 414 height 237
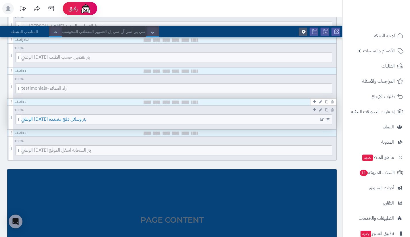
scroll to position [372, 0]
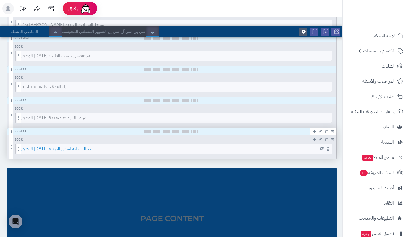
click at [240, 150] on span "بنر السحابه اسفل الموقع اليوم الوطني" at bounding box center [176, 148] width 310 height 9
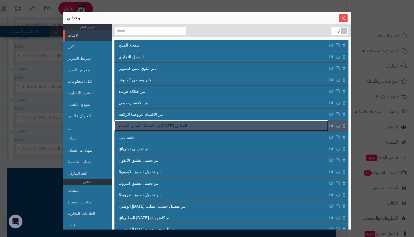
click at [214, 126] on link "بنر السحابة اسفل الموقع اليوم الوطني" at bounding box center [221, 125] width 214 height 11
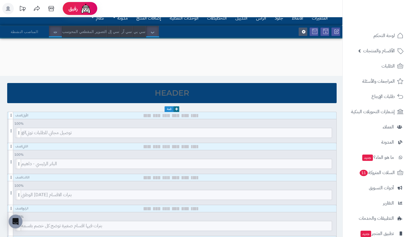
scroll to position [0, 0]
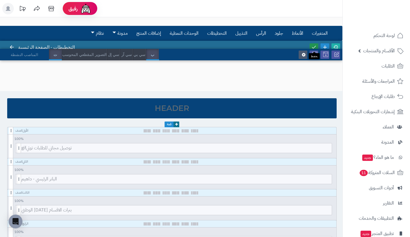
click at [313, 45] on icon at bounding box center [313, 47] width 5 height 5
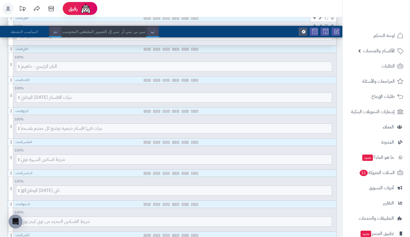
scroll to position [113, 0]
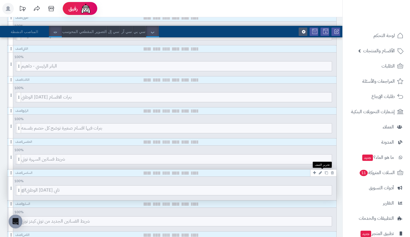
click at [319, 172] on icon at bounding box center [320, 173] width 3 height 4
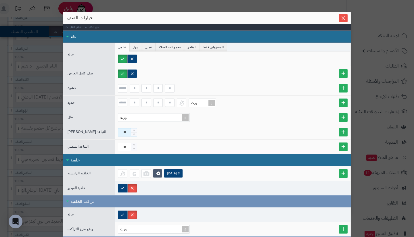
click at [127, 132] on input "**" at bounding box center [124, 132] width 13 height 8
type input "**"
click at [128, 146] on input "**" at bounding box center [124, 147] width 13 height 8
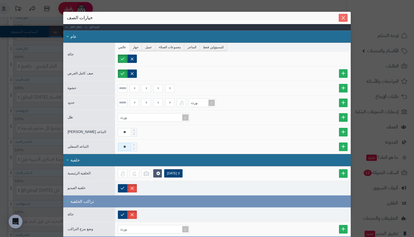
type input "**"
click at [345, 19] on icon "يغلق" at bounding box center [343, 18] width 5 height 5
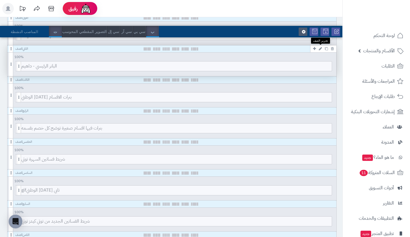
scroll to position [0, 0]
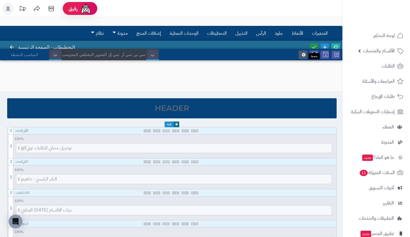
click at [313, 44] on link at bounding box center [313, 47] width 9 height 8
click at [379, 128] on link "العملاء" at bounding box center [376, 127] width 60 height 14
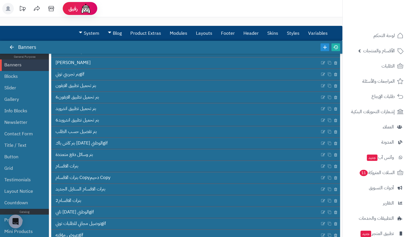
scroll to position [116, 0]
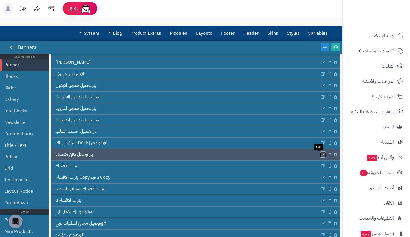
click at [321, 154] on icon at bounding box center [323, 154] width 5 height 5
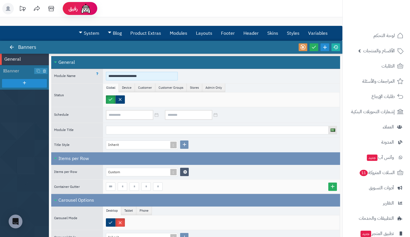
click at [159, 74] on input "**********" at bounding box center [142, 76] width 72 height 9
type input "**********"
click at [20, 68] on span "Banner" at bounding box center [19, 71] width 30 height 7
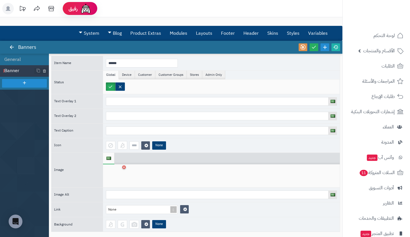
click at [111, 180] on div at bounding box center [115, 175] width 18 height 17
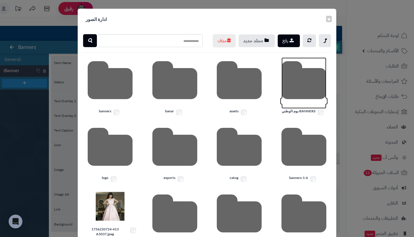
click at [310, 100] on icon at bounding box center [303, 82] width 45 height 51
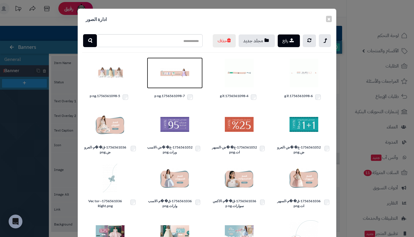
click at [177, 87] on img at bounding box center [174, 73] width 29 height 29
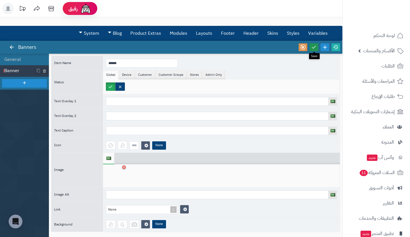
click at [311, 49] on icon at bounding box center [313, 47] width 5 height 5
click at [11, 50] on link at bounding box center [11, 47] width 9 height 8
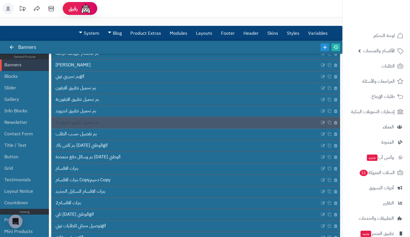
scroll to position [114, 0]
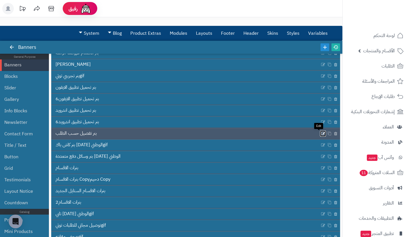
click at [321, 133] on icon at bounding box center [323, 133] width 5 height 5
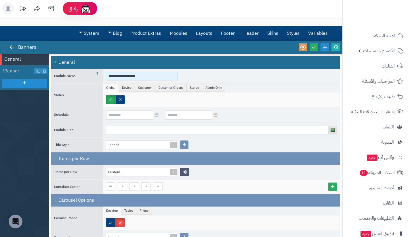
click at [170, 76] on input "**********" at bounding box center [142, 76] width 72 height 9
type input "**********"
click at [17, 70] on span "Banner" at bounding box center [19, 71] width 30 height 7
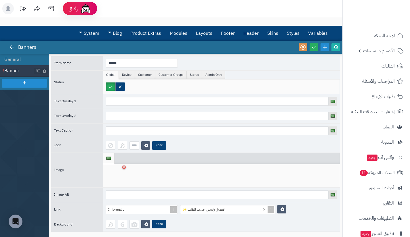
click at [110, 174] on div at bounding box center [115, 175] width 18 height 17
click at [117, 174] on div at bounding box center [115, 175] width 18 height 17
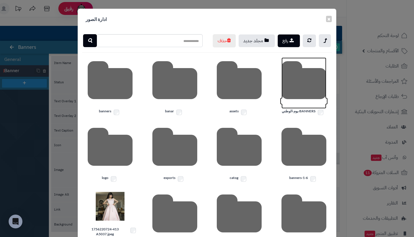
click at [293, 106] on icon at bounding box center [303, 82] width 45 height 51
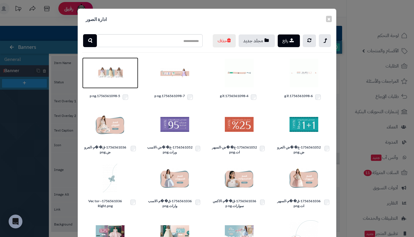
click at [114, 87] on img at bounding box center [110, 73] width 29 height 29
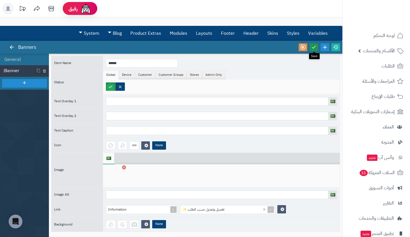
click at [312, 47] on icon at bounding box center [313, 47] width 5 height 5
click at [19, 61] on li "General" at bounding box center [24, 59] width 49 height 11
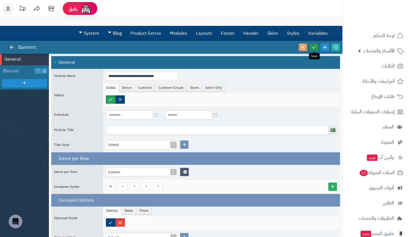
click at [315, 47] on icon at bounding box center [313, 47] width 5 height 5
click at [14, 45] on icon at bounding box center [11, 47] width 5 height 5
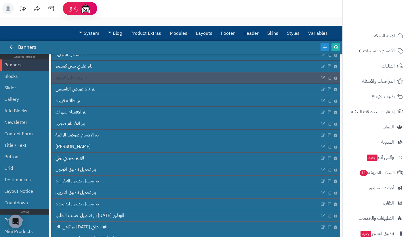
scroll to position [34, 0]
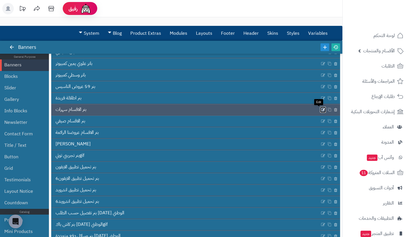
click at [321, 108] on icon at bounding box center [323, 109] width 5 height 5
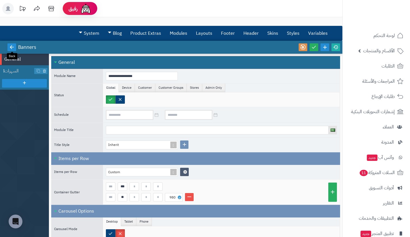
click at [11, 47] on icon at bounding box center [11, 47] width 5 height 5
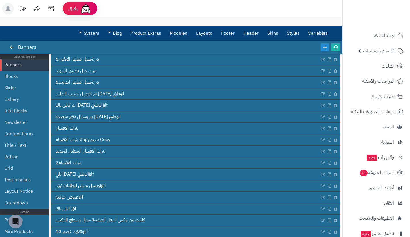
scroll to position [158, 0]
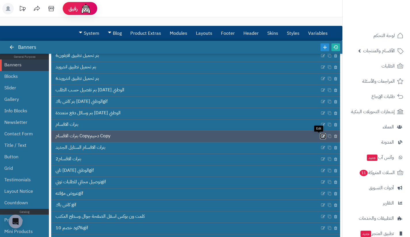
click at [321, 136] on icon at bounding box center [323, 136] width 5 height 5
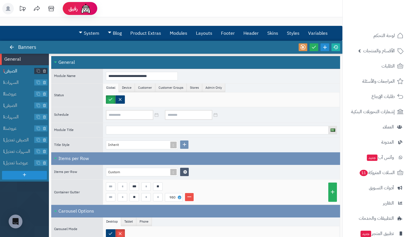
click at [16, 72] on span "الصيفي" at bounding box center [19, 71] width 30 height 7
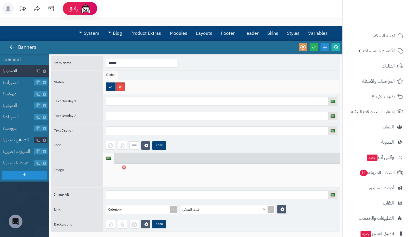
click at [20, 144] on li "الصيفي تعديل" at bounding box center [24, 139] width 49 height 11
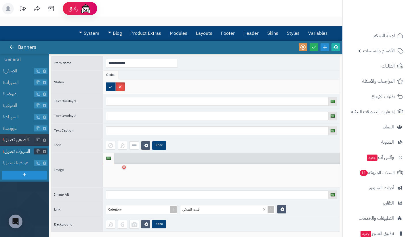
click at [18, 154] on span "السهرات تعديل" at bounding box center [19, 151] width 30 height 7
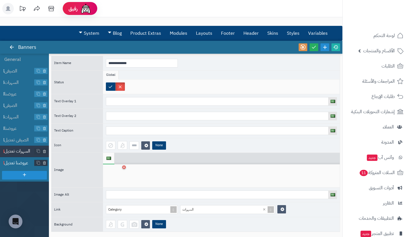
click at [17, 163] on span "عروضنا تعديل" at bounding box center [19, 163] width 30 height 7
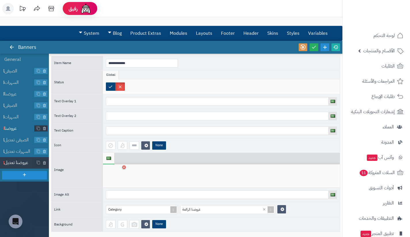
click at [14, 131] on span "عروضنا" at bounding box center [19, 128] width 30 height 7
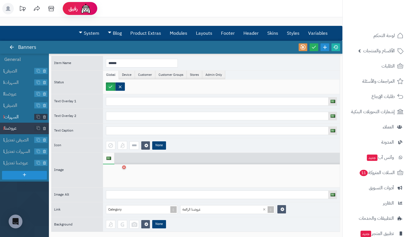
click at [16, 117] on span "السهرات" at bounding box center [19, 117] width 30 height 7
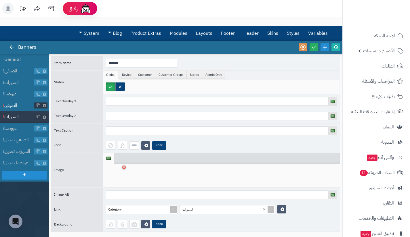
click at [16, 106] on span "الصيفي" at bounding box center [19, 105] width 30 height 7
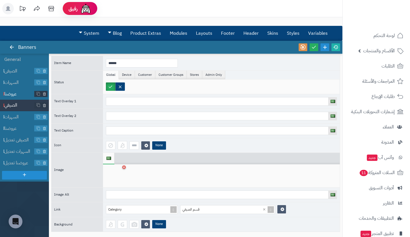
click at [15, 92] on span "عروضنا" at bounding box center [19, 94] width 30 height 7
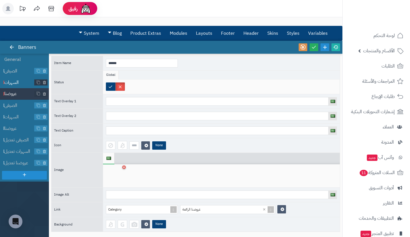
click at [17, 83] on span "السهرات" at bounding box center [19, 82] width 30 height 7
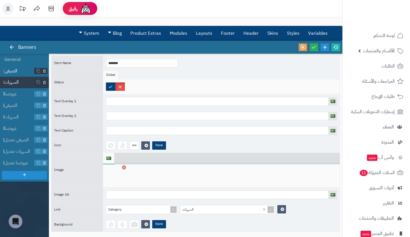
click at [16, 74] on li "الصيفي" at bounding box center [24, 70] width 49 height 11
click at [36, 60] on li "General" at bounding box center [24, 59] width 49 height 11
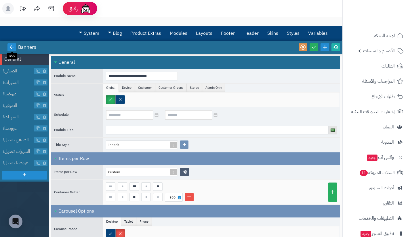
click at [14, 49] on icon at bounding box center [11, 47] width 5 height 5
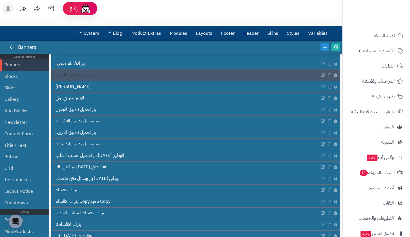
scroll to position [92, 0]
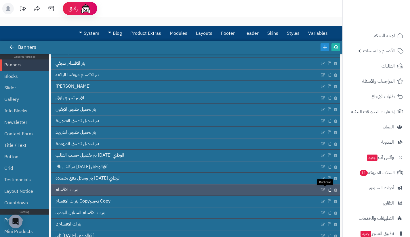
click at [327, 190] on icon at bounding box center [329, 190] width 4 height 4
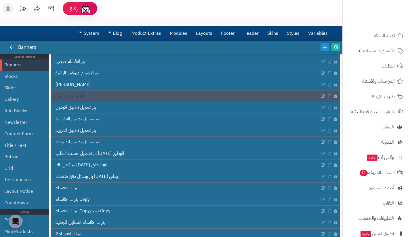
scroll to position [94, 0]
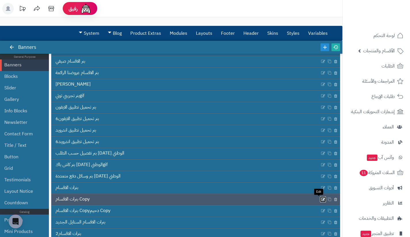
click at [321, 199] on icon at bounding box center [323, 199] width 5 height 5
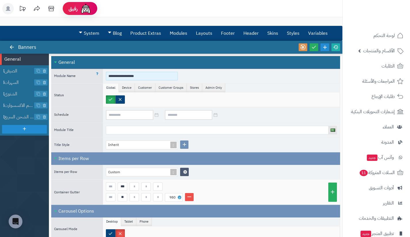
click at [139, 78] on input "**********" at bounding box center [142, 76] width 72 height 9
type input "**********"
click at [16, 71] on span "الصيفي" at bounding box center [19, 71] width 30 height 7
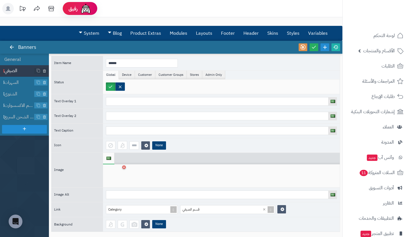
click at [116, 174] on div at bounding box center [115, 175] width 18 height 17
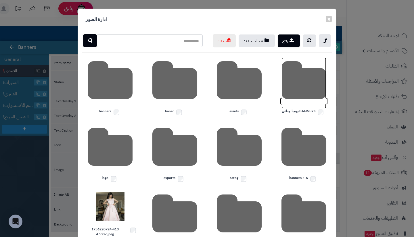
click at [295, 106] on icon at bounding box center [303, 82] width 45 height 51
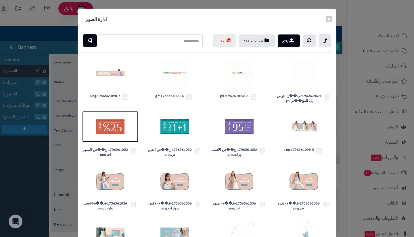
click at [120, 141] on img at bounding box center [110, 126] width 29 height 29
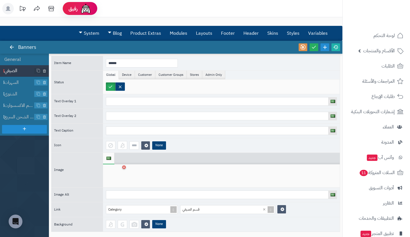
click at [116, 175] on div at bounding box center [115, 175] width 18 height 17
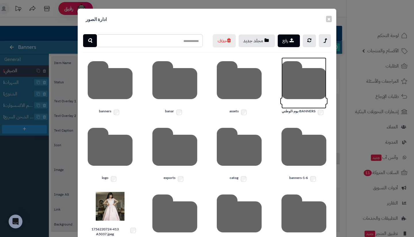
click at [290, 95] on icon at bounding box center [303, 82] width 45 height 51
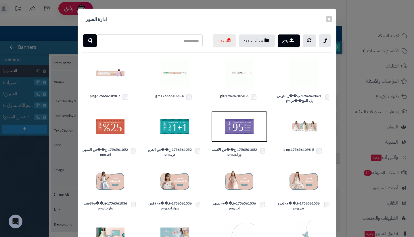
click at [237, 141] on img at bounding box center [239, 126] width 29 height 29
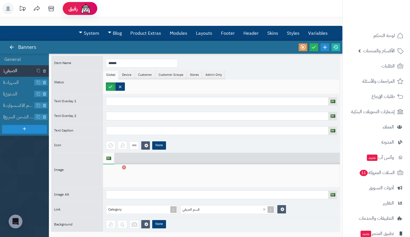
click at [114, 175] on div at bounding box center [115, 175] width 18 height 17
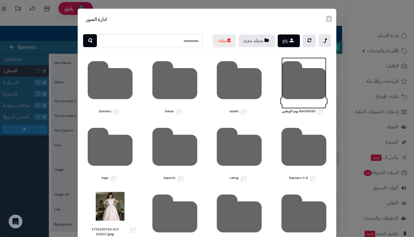
click at [297, 99] on icon at bounding box center [303, 82] width 45 height 51
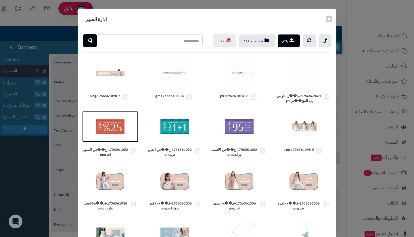
click at [112, 140] on img at bounding box center [110, 126] width 29 height 29
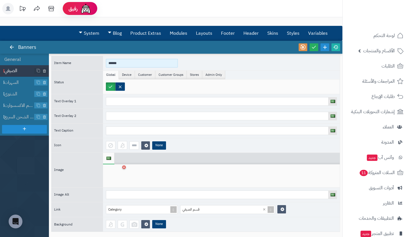
click at [135, 63] on input "******" at bounding box center [142, 63] width 72 height 9
type input "*******"
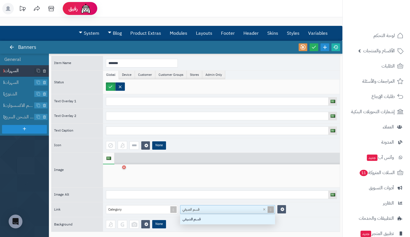
click at [199, 207] on div "قسم الصيفي" at bounding box center [224, 210] width 88 height 8
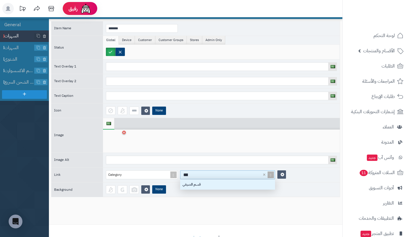
scroll to position [5, 5]
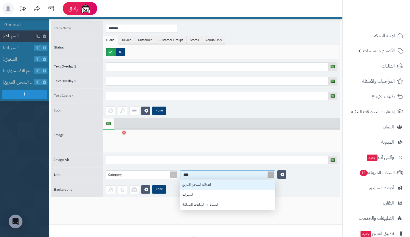
type input "****"
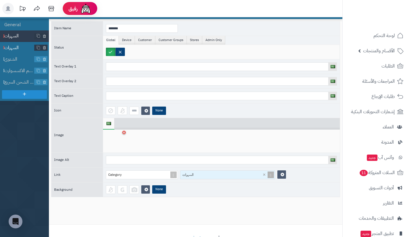
click at [22, 50] on span "السهرات" at bounding box center [19, 48] width 30 height 7
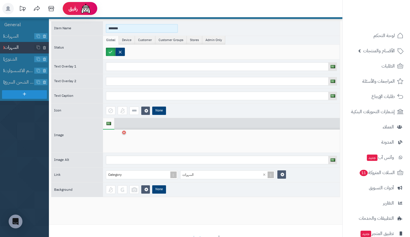
click at [124, 27] on input "*******" at bounding box center [142, 28] width 72 height 9
click at [112, 141] on div at bounding box center [115, 141] width 18 height 17
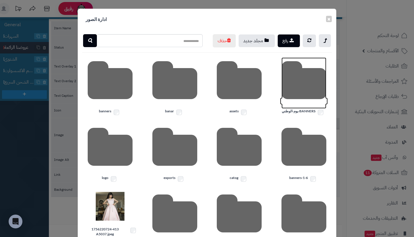
click at [302, 98] on icon at bounding box center [303, 82] width 45 height 51
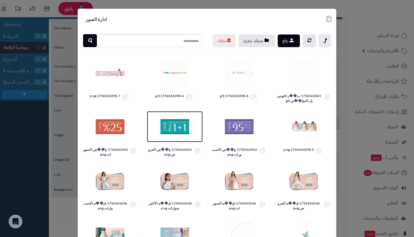
click at [172, 134] on img at bounding box center [174, 126] width 29 height 29
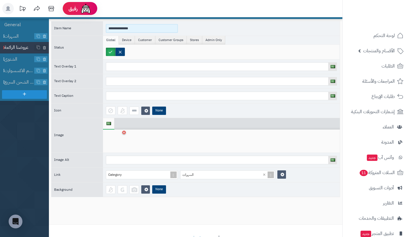
click at [132, 30] on input "**********" at bounding box center [142, 28] width 72 height 9
type input "**********"
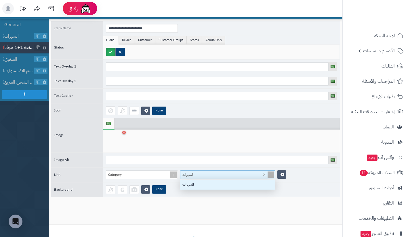
click at [200, 177] on div "السهرات" at bounding box center [224, 175] width 88 height 8
type input "**"
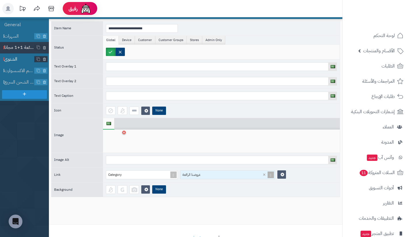
click at [18, 57] on span "الشتوي" at bounding box center [19, 59] width 30 height 7
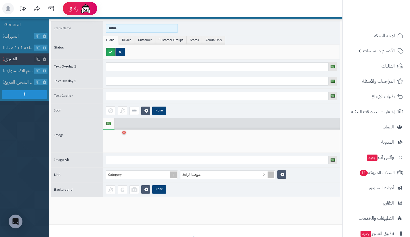
click at [143, 30] on input "******" at bounding box center [142, 28] width 72 height 9
type input "**********"
click at [17, 38] on span "السهرات" at bounding box center [19, 36] width 30 height 7
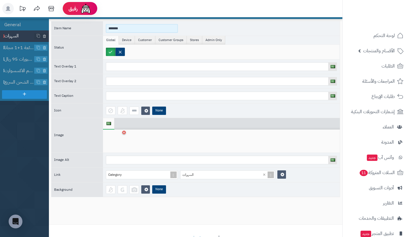
click at [133, 29] on input "*******" at bounding box center [142, 28] width 72 height 9
type input "**********"
click at [21, 62] on span "الاسبورات 95 ريال" at bounding box center [19, 59] width 30 height 7
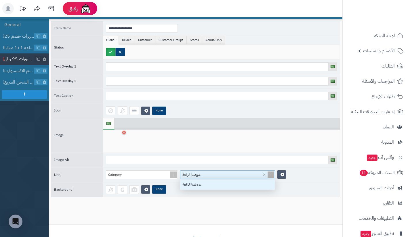
click at [203, 172] on div "عروضنا الرائعة" at bounding box center [224, 175] width 88 height 8
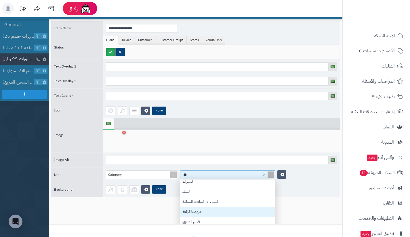
type input "*"
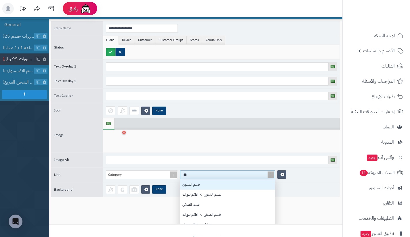
type input "***"
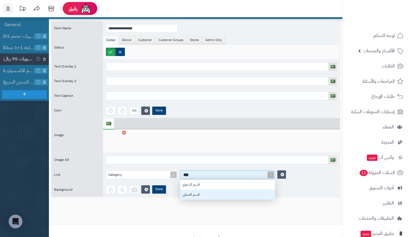
click at [196, 193] on div "قسم الصيفي" at bounding box center [227, 195] width 95 height 10
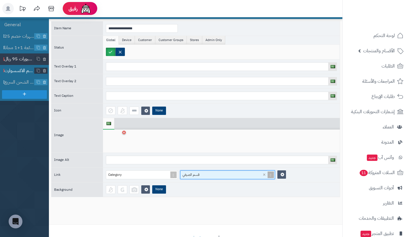
click at [23, 70] on span "قسم الاكسسوارت" at bounding box center [19, 71] width 30 height 7
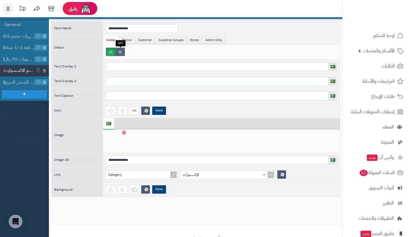
click at [122, 50] on label at bounding box center [119, 52] width 9 height 8
click at [19, 80] on span "قسم الشحن السريع" at bounding box center [19, 82] width 30 height 7
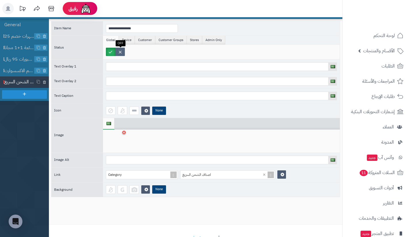
click at [118, 51] on label at bounding box center [119, 52] width 9 height 8
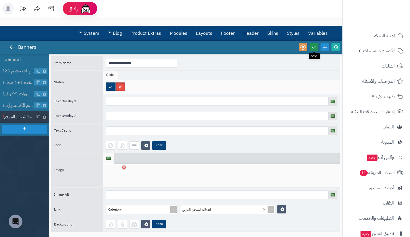
click at [314, 47] on icon at bounding box center [313, 47] width 5 height 5
click at [22, 58] on li "General" at bounding box center [24, 59] width 49 height 11
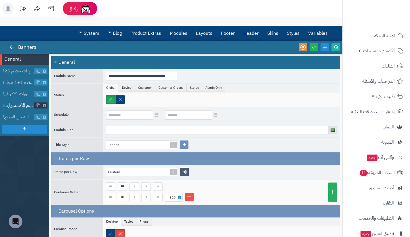
click at [23, 108] on span "قسم الاكسسوارت" at bounding box center [19, 105] width 30 height 7
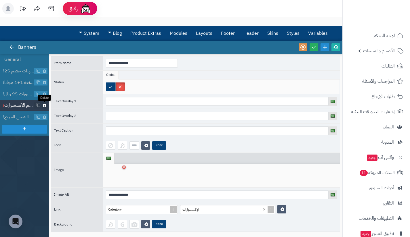
click at [45, 105] on icon at bounding box center [45, 105] width 4 height 5
click at [14, 56] on li "General" at bounding box center [24, 59] width 49 height 11
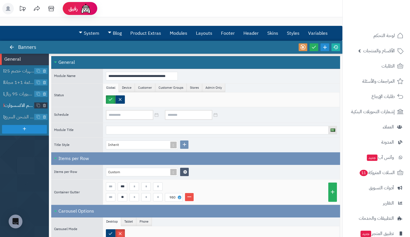
click at [22, 108] on span "قسم الاكسسوارت" at bounding box center [19, 105] width 30 height 7
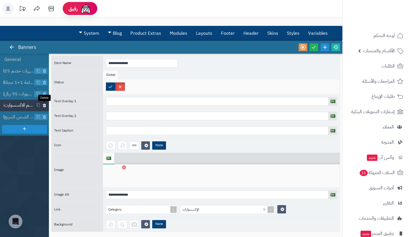
click at [45, 106] on icon at bounding box center [45, 105] width 4 height 5
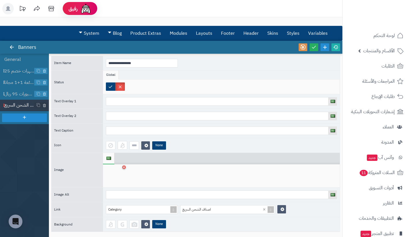
click at [45, 106] on icon at bounding box center [45, 105] width 4 height 5
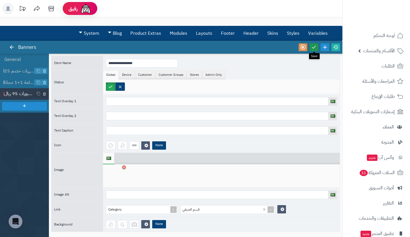
click at [310, 46] on link at bounding box center [313, 47] width 9 height 8
click at [33, 62] on li "General" at bounding box center [24, 59] width 49 height 11
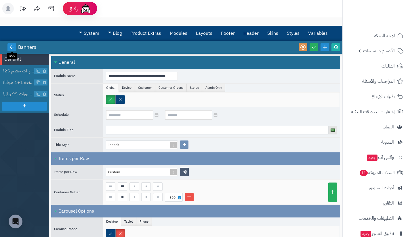
click at [11, 49] on icon at bounding box center [11, 47] width 5 height 5
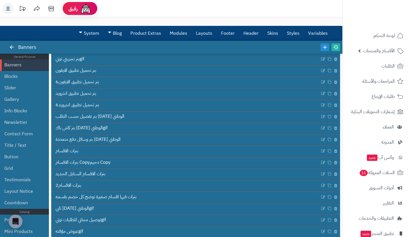
scroll to position [132, 0]
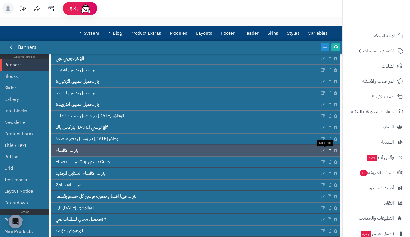
click at [327, 150] on icon at bounding box center [329, 150] width 4 height 4
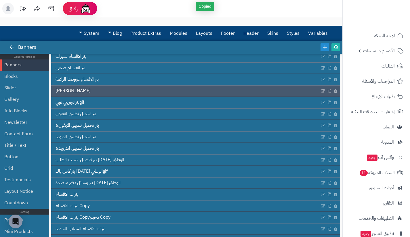
scroll to position [88, 0]
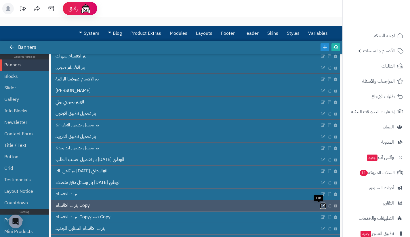
click at [321, 206] on icon at bounding box center [323, 205] width 5 height 5
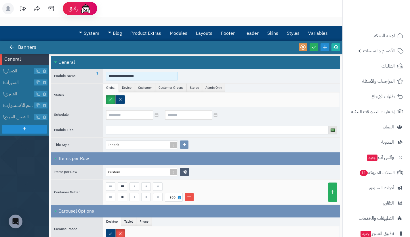
click at [146, 76] on input "**********" at bounding box center [142, 76] width 72 height 9
type input "**********"
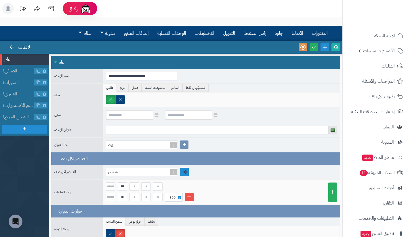
click at [180, 172] on link at bounding box center [184, 172] width 9 height 8
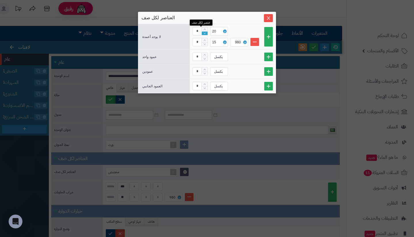
type input "*"
click at [205, 33] on icon "تقليل القيمة" at bounding box center [205, 33] width 3 height 3
type input "*"
click at [204, 43] on icon "تقليل القيمة" at bounding box center [205, 44] width 3 height 3
click at [267, 16] on span "يغلق" at bounding box center [268, 18] width 9 height 5
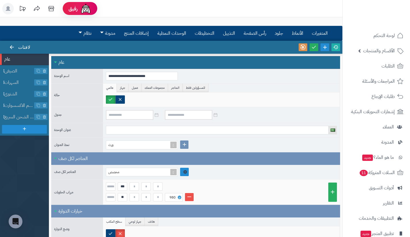
click at [186, 170] on link at bounding box center [184, 172] width 9 height 8
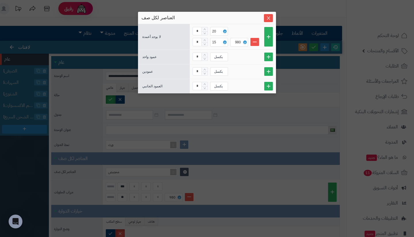
click at [244, 152] on div "سنتينل ستارت العناصر لكل صف لا يوجد أعمدة * 20 * 15 980 عمود واحد * بكسل عمودين…" at bounding box center [207, 118] width 414 height 237
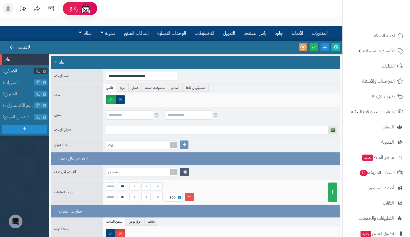
click at [17, 73] on span "الصيفي" at bounding box center [19, 71] width 30 height 7
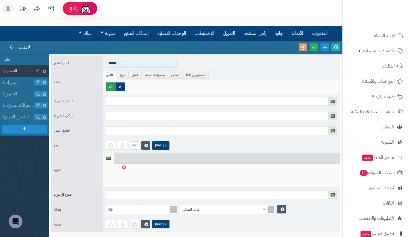
click at [120, 60] on input "******" at bounding box center [142, 63] width 72 height 9
type input "**********"
click at [118, 174] on div at bounding box center [115, 175] width 18 height 17
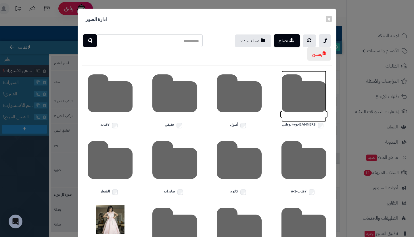
click at [287, 103] on icon at bounding box center [303, 96] width 45 height 51
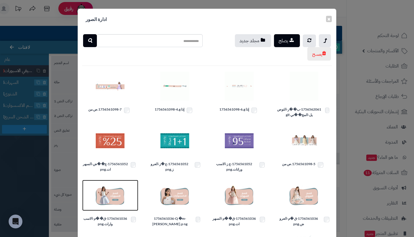
click at [113, 198] on img at bounding box center [110, 195] width 29 height 29
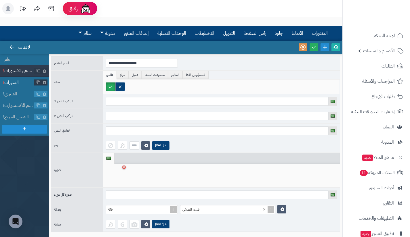
click at [14, 81] on span "السهرات" at bounding box center [19, 82] width 30 height 7
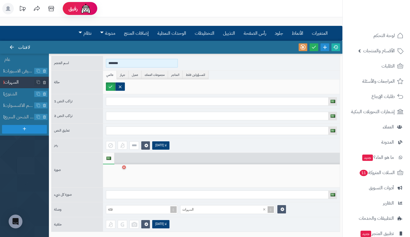
click at [137, 62] on input "*******" at bounding box center [142, 63] width 72 height 9
type input "**********"
click at [116, 177] on div at bounding box center [115, 175] width 18 height 17
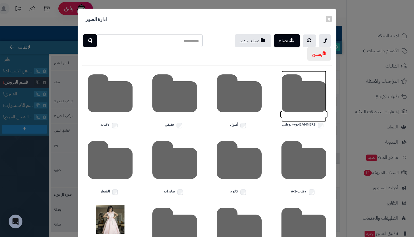
click at [293, 100] on icon at bounding box center [303, 96] width 45 height 51
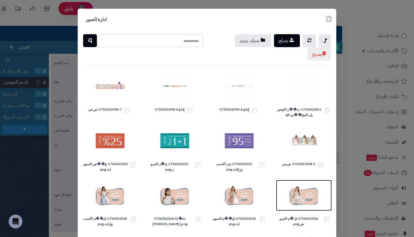
click at [304, 198] on img at bounding box center [303, 195] width 29 height 29
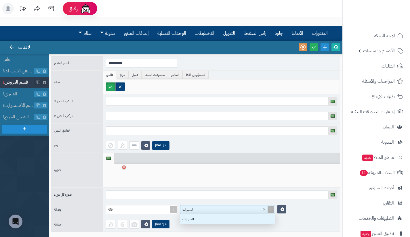
scroll to position [6, 91]
click at [215, 208] on div "السهرات" at bounding box center [224, 210] width 88 height 8
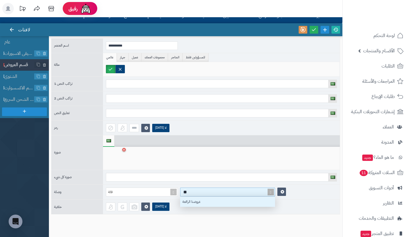
type input "***"
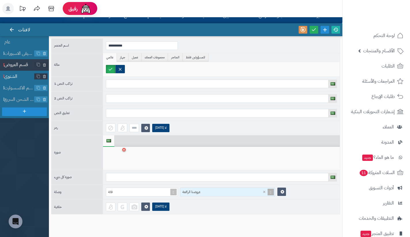
click at [19, 79] on span "الشتوي" at bounding box center [19, 76] width 30 height 7
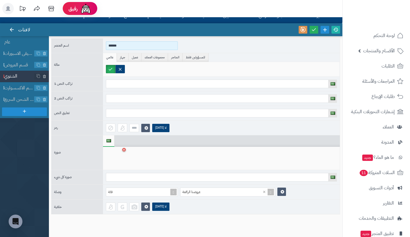
click at [125, 44] on input "******" at bounding box center [142, 45] width 72 height 9
type input "**********"
click at [118, 164] on div at bounding box center [115, 158] width 18 height 17
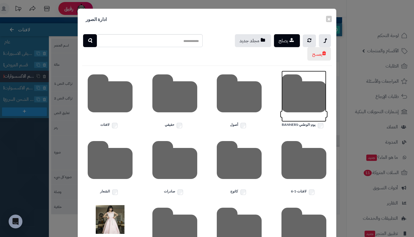
click at [291, 101] on icon at bounding box center [303, 96] width 45 height 51
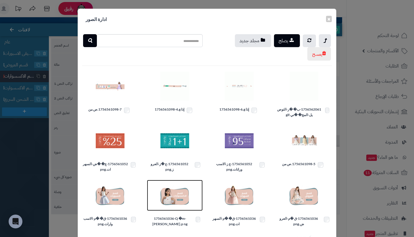
click at [180, 194] on img at bounding box center [174, 195] width 29 height 29
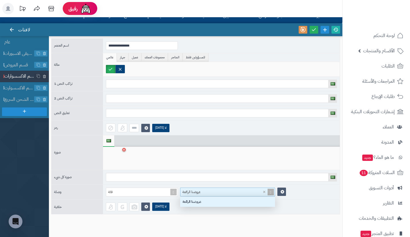
click at [204, 192] on div "عروضنا الرائعة" at bounding box center [224, 192] width 88 height 8
type input "**"
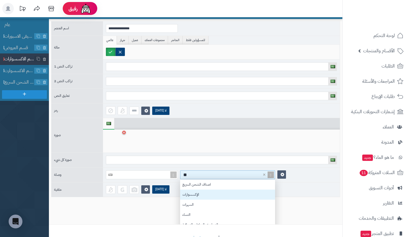
scroll to position [53, 91]
click at [204, 192] on div "الإكسسوارات" at bounding box center [227, 192] width 95 height 10
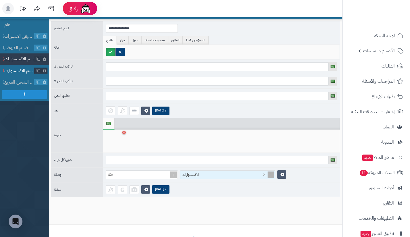
click at [20, 71] on span "قسم الاكسسوارت" at bounding box center [19, 71] width 30 height 7
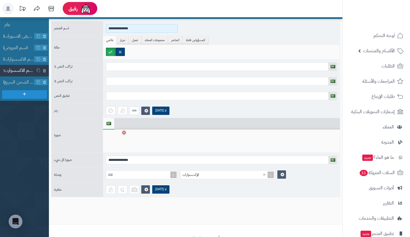
click at [128, 27] on input "**********" at bounding box center [142, 28] width 72 height 9
type input "**********"
click at [118, 145] on div at bounding box center [115, 141] width 18 height 17
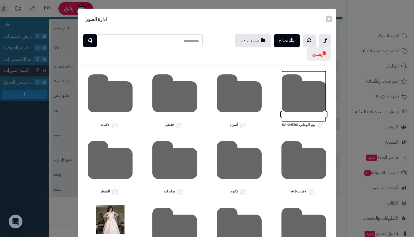
click at [302, 97] on icon at bounding box center [303, 96] width 45 height 51
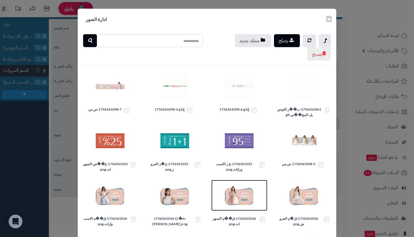
click at [236, 191] on img at bounding box center [239, 195] width 29 height 29
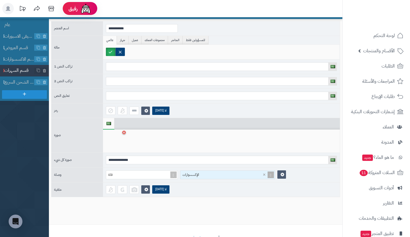
click at [237, 175] on div "الإكسسوارات" at bounding box center [224, 175] width 88 height 8
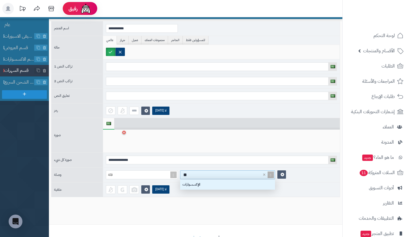
scroll to position [5, 5]
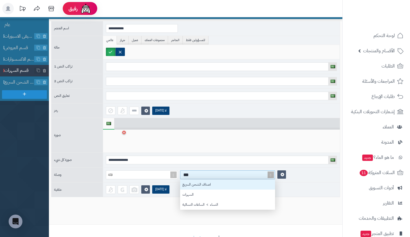
type input "****"
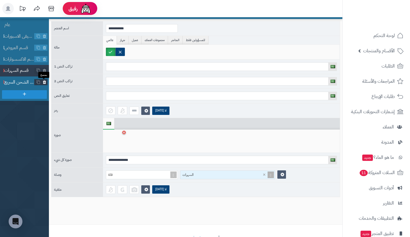
click at [45, 81] on icon at bounding box center [45, 82] width 4 height 5
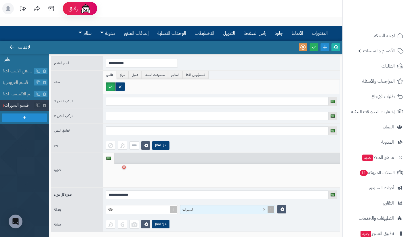
click at [24, 63] on li "عام" at bounding box center [24, 59] width 49 height 11
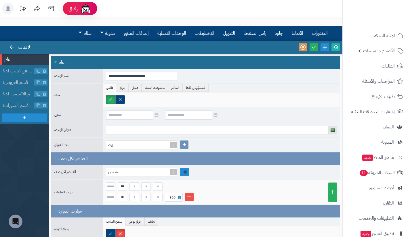
click at [186, 171] on icon at bounding box center [185, 172] width 4 height 4
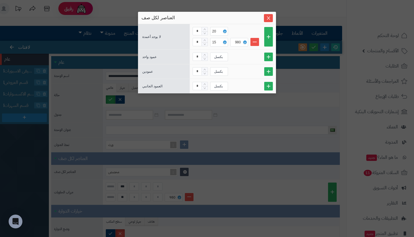
click at [316, 96] on div "سنتينل ستارت العناصر لكل صف لا يوجد أعمدة * 20 * 15 980 عمود واحد * بكسل عمودين…" at bounding box center [207, 118] width 414 height 237
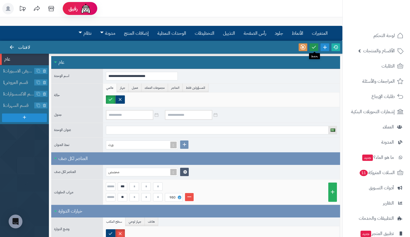
click at [314, 48] on icon at bounding box center [313, 47] width 5 height 5
click at [13, 48] on icon at bounding box center [11, 47] width 5 height 5
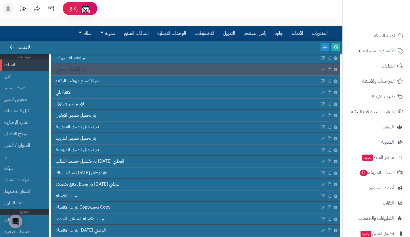
scroll to position [87, 0]
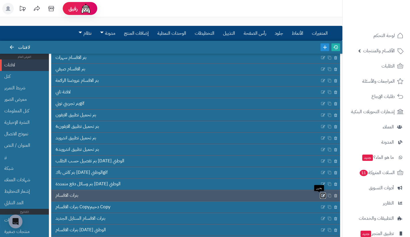
click at [321, 194] on icon at bounding box center [323, 195] width 5 height 5
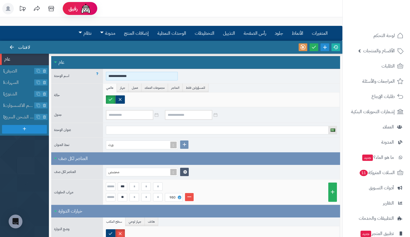
click at [158, 76] on input "**********" at bounding box center [142, 76] width 72 height 9
type input "**********"
click at [313, 49] on link at bounding box center [313, 47] width 9 height 8
click at [11, 45] on icon at bounding box center [11, 47] width 5 height 5
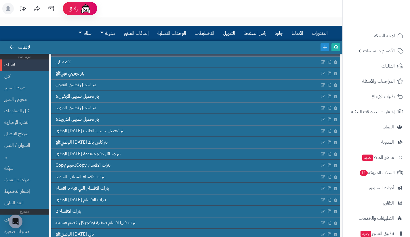
scroll to position [124, 0]
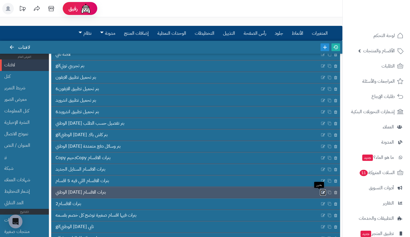
click at [321, 191] on icon at bounding box center [323, 192] width 5 height 5
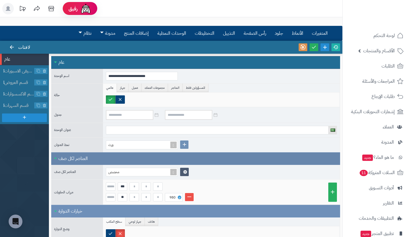
scroll to position [26, 0]
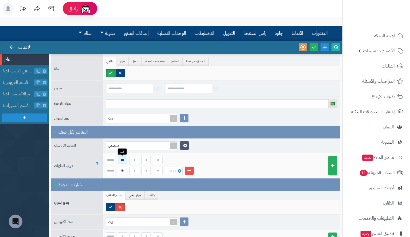
click at [125, 162] on input "***" at bounding box center [122, 160] width 9 height 8
click at [170, 171] on font "980" at bounding box center [172, 170] width 6 height 5
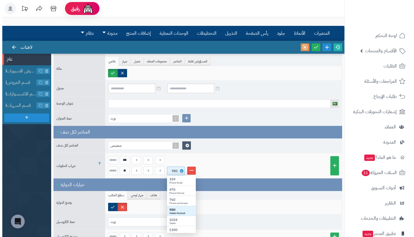
scroll to position [53, 24]
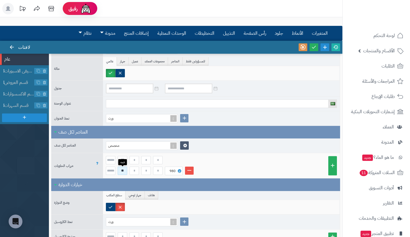
click at [122, 169] on input "**" at bounding box center [122, 171] width 9 height 8
click at [209, 166] on div "*** ** 980" at bounding box center [221, 165] width 231 height 19
click at [127, 159] on input "***" at bounding box center [122, 160] width 9 height 8
click at [314, 49] on icon at bounding box center [313, 47] width 5 height 5
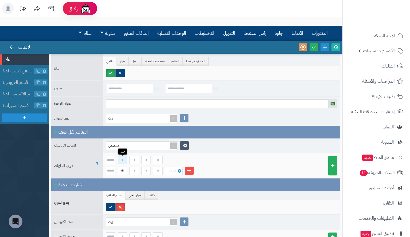
click at [121, 158] on input at bounding box center [122, 160] width 9 height 8
click at [313, 49] on icon at bounding box center [313, 47] width 5 height 5
click at [125, 161] on input "***" at bounding box center [122, 160] width 9 height 8
type input "***"
click at [313, 49] on icon at bounding box center [313, 47] width 5 height 5
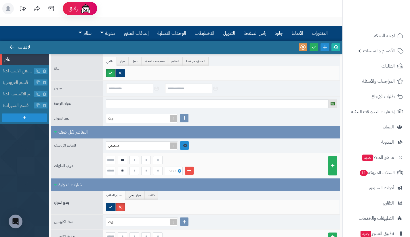
click at [185, 147] on link at bounding box center [184, 145] width 9 height 8
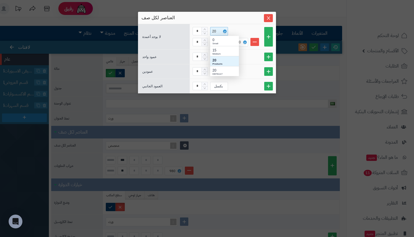
click at [217, 32] on div "20" at bounding box center [214, 31] width 5 height 8
click at [244, 28] on div "* 20" at bounding box center [233, 31] width 80 height 9
click at [218, 42] on div "15" at bounding box center [218, 42] width 13 height 8
click at [218, 68] on div "20 منتجات" at bounding box center [224, 72] width 29 height 10
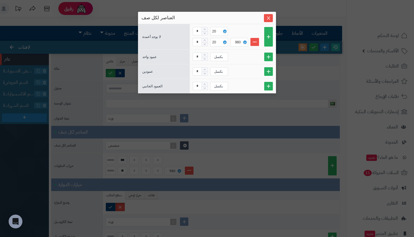
click at [310, 65] on div "سنتينل ستارت العناصر لكل صف لا يوجد أعمدة * 20 * 20 980 عمود واحد * بكسل عمودين…" at bounding box center [207, 118] width 414 height 237
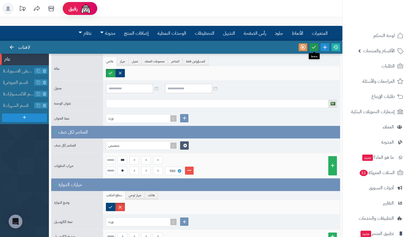
click at [314, 49] on link at bounding box center [313, 47] width 9 height 8
click at [122, 168] on input "**" at bounding box center [122, 171] width 9 height 8
type input "*"
click at [314, 47] on icon at bounding box center [313, 47] width 5 height 5
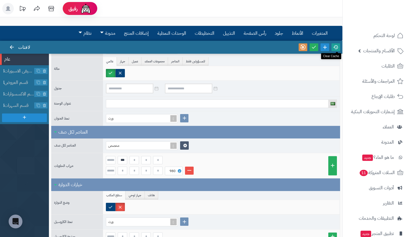
click at [334, 49] on icon at bounding box center [335, 47] width 5 height 5
click at [133, 170] on input at bounding box center [133, 171] width 9 height 8
type input "**"
click at [154, 170] on input at bounding box center [157, 171] width 9 height 8
click at [313, 49] on icon at bounding box center [313, 47] width 5 height 5
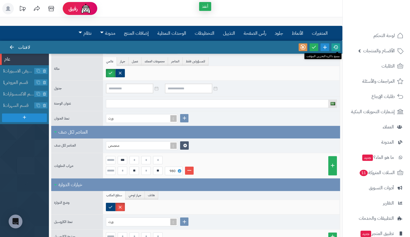
click at [332, 48] on link at bounding box center [335, 47] width 9 height 8
click at [157, 169] on input "**" at bounding box center [157, 171] width 9 height 8
type input "**"
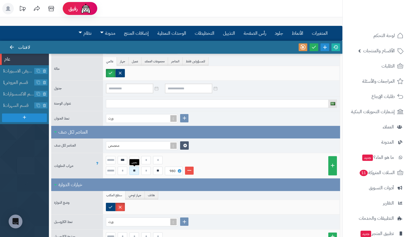
click at [135, 174] on input "**" at bounding box center [133, 171] width 9 height 8
type input "**"
click at [314, 49] on icon at bounding box center [313, 47] width 5 height 5
click at [185, 147] on icon at bounding box center [185, 145] width 6 height 5
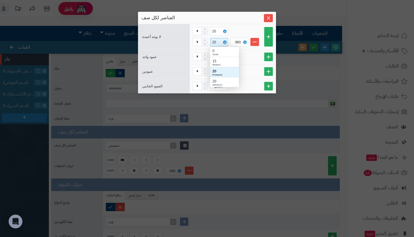
click at [219, 43] on div "20" at bounding box center [218, 42] width 13 height 8
click at [228, 82] on div "20" at bounding box center [224, 81] width 24 height 5
click at [270, 16] on span "يغلق" at bounding box center [268, 18] width 9 height 5
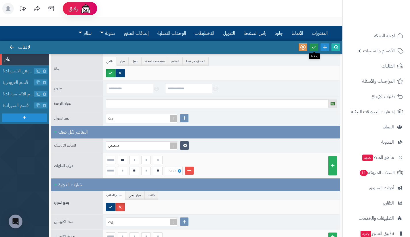
click at [312, 48] on icon at bounding box center [313, 47] width 5 height 5
click at [336, 49] on icon at bounding box center [335, 47] width 5 height 5
click at [184, 147] on icon at bounding box center [185, 145] width 4 height 4
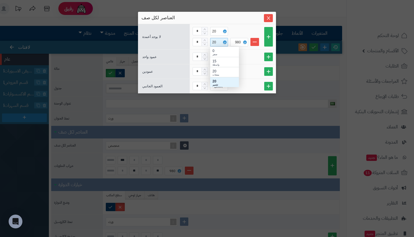
click at [217, 43] on div "20" at bounding box center [214, 42] width 5 height 8
click at [217, 51] on div "0" at bounding box center [224, 50] width 24 height 5
click at [297, 62] on div "سنتينل ستارت العناصر لكل صف لا يوجد أعمدة * 20 * 0 980 عمود واحد * بكسل عمودين …" at bounding box center [207, 118] width 414 height 237
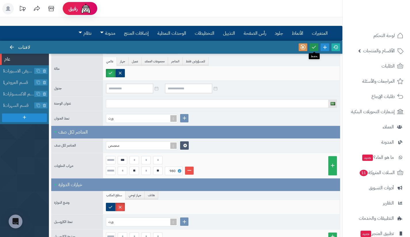
click at [313, 48] on icon at bounding box center [313, 47] width 5 height 5
click at [336, 49] on icon at bounding box center [335, 47] width 5 height 5
click at [185, 146] on icon at bounding box center [185, 145] width 4 height 4
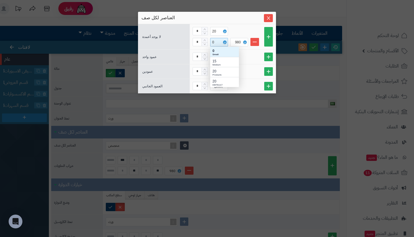
click at [216, 42] on div "0" at bounding box center [218, 42] width 13 height 8
click at [220, 72] on div "20" at bounding box center [224, 71] width 24 height 5
click at [218, 44] on div "20" at bounding box center [218, 42] width 13 height 8
click at [218, 62] on div "15" at bounding box center [224, 61] width 24 height 5
click at [267, 17] on icon "يغلق" at bounding box center [268, 18] width 5 height 5
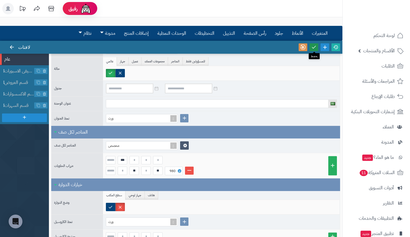
click at [312, 46] on icon at bounding box center [313, 47] width 5 height 5
click at [337, 49] on icon at bounding box center [335, 47] width 5 height 5
click at [183, 145] on icon at bounding box center [185, 145] width 4 height 4
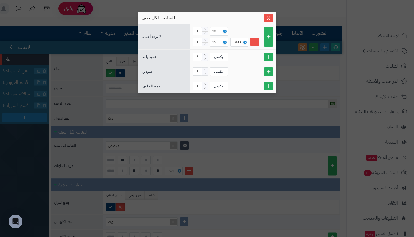
click at [212, 119] on div "سنتينل ستارت العناصر لكل صف لا يوجد أعمدة * 20 * 15 980 عمود واحد * بكسل عمودين…" at bounding box center [207, 70] width 138 height 117
click at [226, 42] on link at bounding box center [224, 42] width 3 height 3
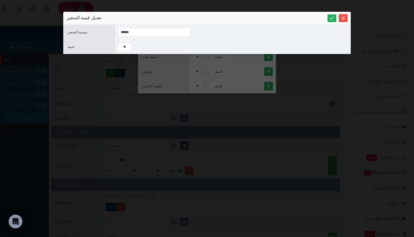
click at [248, 76] on div "سنتينل ستارت تعديل قيمة المتغير معرف المتغير ****** تسمية المتغير ****** قيمة *…" at bounding box center [206, 51] width 287 height 78
click at [344, 19] on icon "يغلق" at bounding box center [343, 17] width 3 height 3
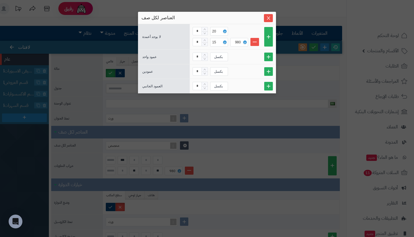
click at [57, 71] on div "سنتينل ستارت العناصر لكل صف لا يوجد أعمدة * 20 * 15 980 عمود واحد * بكسل عمودين…" at bounding box center [207, 118] width 414 height 237
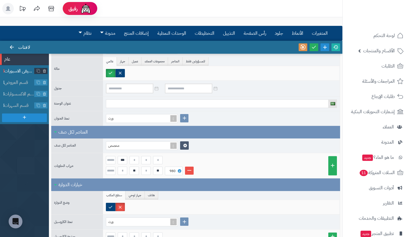
click at [14, 71] on span "قسم الصيفي الاسبورات" at bounding box center [19, 71] width 30 height 7
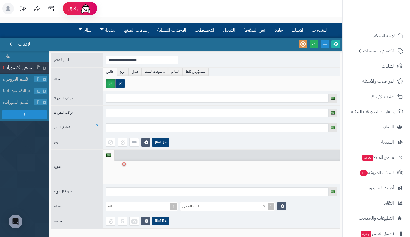
scroll to position [3, 0]
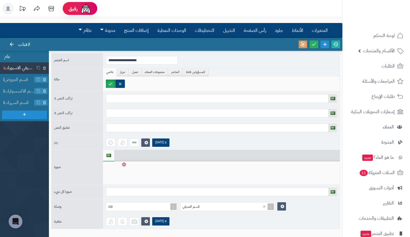
click at [17, 56] on li "عام" at bounding box center [24, 56] width 49 height 11
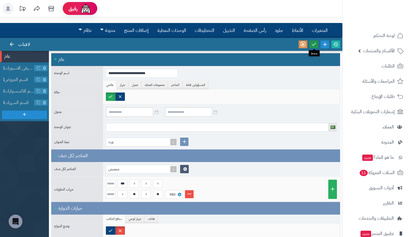
click at [312, 45] on icon at bounding box center [313, 44] width 5 height 5
click at [10, 42] on icon at bounding box center [11, 44] width 5 height 5
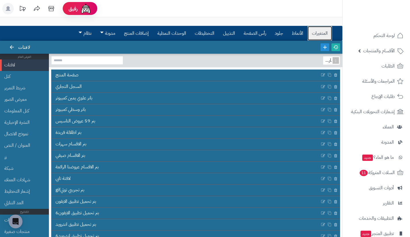
click at [323, 32] on font "المتغيرات" at bounding box center [320, 33] width 16 height 7
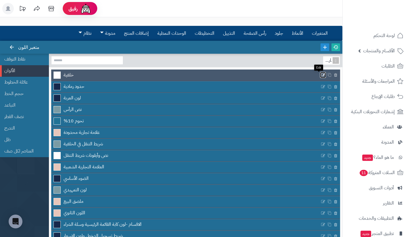
click at [321, 74] on icon at bounding box center [323, 75] width 5 height 5
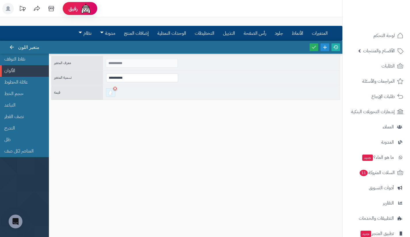
click at [112, 96] on div at bounding box center [110, 92] width 9 height 9
click at [193, 158] on div "**********" at bounding box center [195, 142] width 289 height 173
click at [14, 47] on icon at bounding box center [11, 47] width 5 height 5
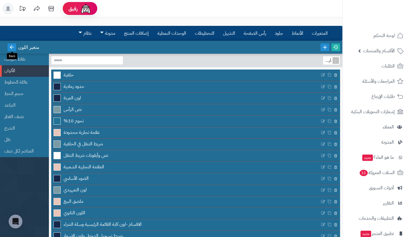
click at [11, 48] on icon at bounding box center [11, 47] width 5 height 5
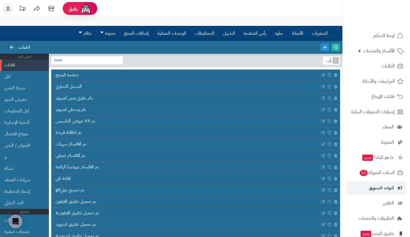
scroll to position [41, 0]
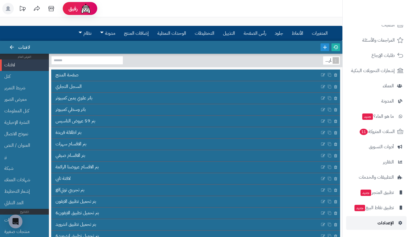
click at [371, 226] on link "الإعدادات" at bounding box center [376, 223] width 60 height 14
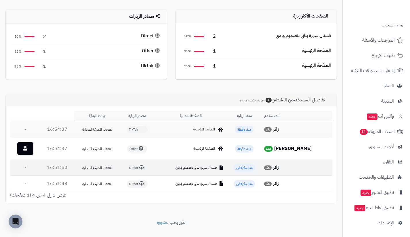
scroll to position [88, 0]
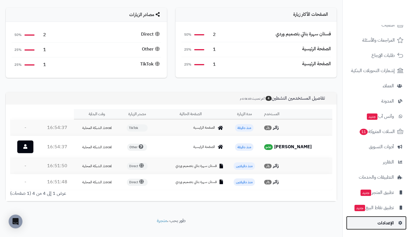
click at [360, 219] on link "الإعدادات" at bounding box center [376, 223] width 60 height 14
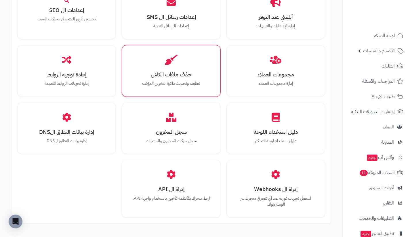
scroll to position [613, 0]
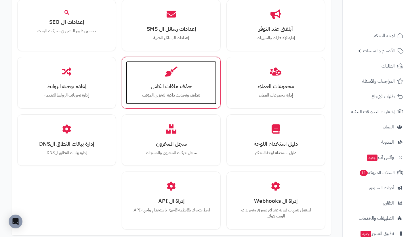
click at [172, 73] on icon at bounding box center [171, 71] width 13 height 10
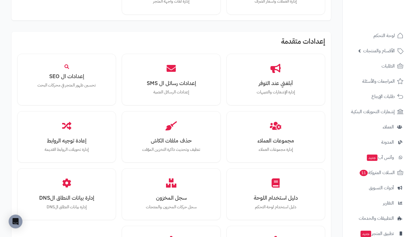
scroll to position [577, 0]
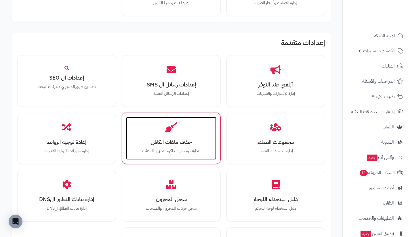
click at [184, 139] on h3 "حذف ملفات الكاش" at bounding box center [171, 142] width 78 height 6
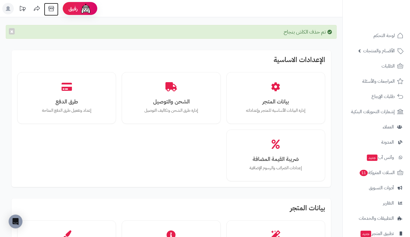
click at [53, 9] on icon at bounding box center [50, 8] width 11 height 11
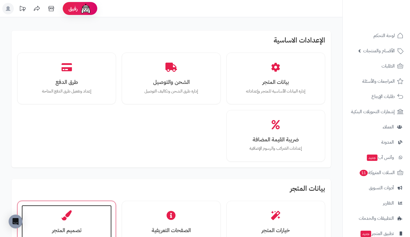
click at [88, 210] on div "تصميم المتجر تخصيص تصميم وشكل المتجر" at bounding box center [67, 226] width 90 height 43
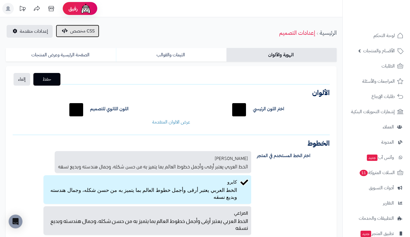
click at [76, 34] on span "CSS مخصص" at bounding box center [82, 31] width 24 height 7
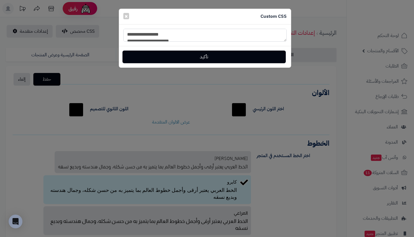
click at [180, 36] on textarea "**********" at bounding box center [204, 35] width 163 height 13
click at [128, 17] on span "×" at bounding box center [125, 15] width 3 height 9
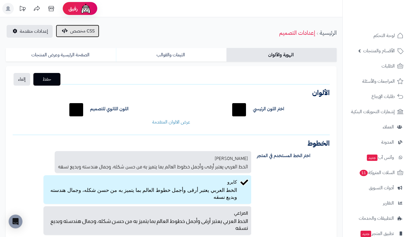
click at [89, 35] on button "CSS مخصص" at bounding box center [77, 31] width 43 height 13
click at [94, 26] on button "CSS مخصص" at bounding box center [77, 31] width 43 height 13
click at [91, 33] on span "CSS مخصص" at bounding box center [82, 31] width 24 height 7
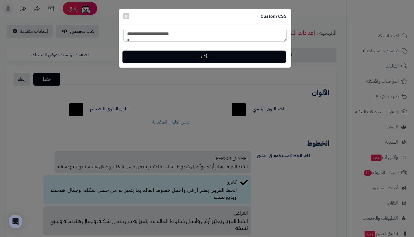
drag, startPoint x: 174, startPoint y: 39, endPoint x: 164, endPoint y: 39, distance: 9.8
click at [164, 39] on textarea "**********" at bounding box center [204, 35] width 163 height 13
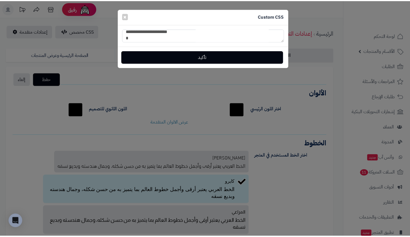
scroll to position [8, 0]
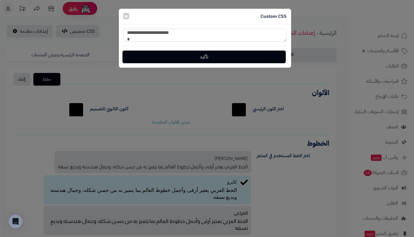
click at [173, 32] on textarea "**********" at bounding box center [204, 35] width 163 height 13
type textarea "**********"
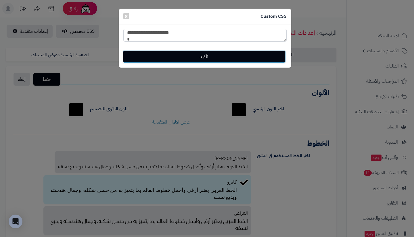
click at [185, 56] on button "تأكيد" at bounding box center [203, 56] width 163 height 13
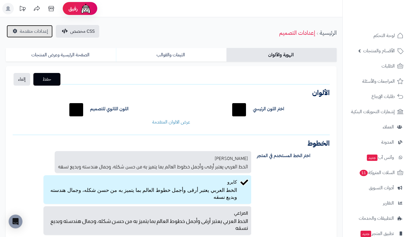
click at [38, 31] on span "إعدادات متقدمة" at bounding box center [34, 31] width 28 height 7
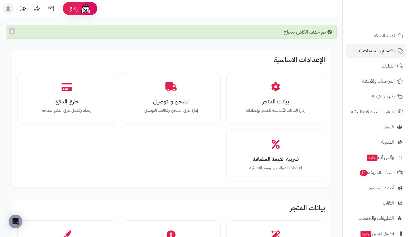
click at [370, 51] on span "الأقسام والمنتجات" at bounding box center [379, 51] width 32 height 8
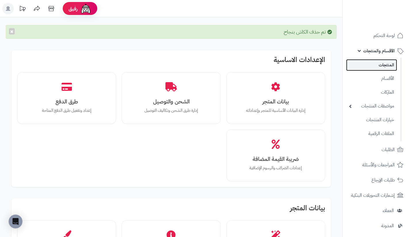
click at [372, 65] on link "المنتجات" at bounding box center [371, 65] width 51 height 12
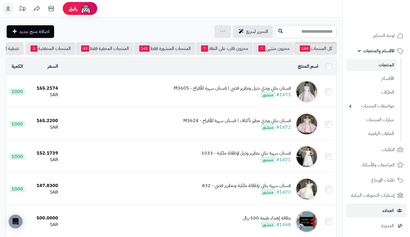
scroll to position [124, 0]
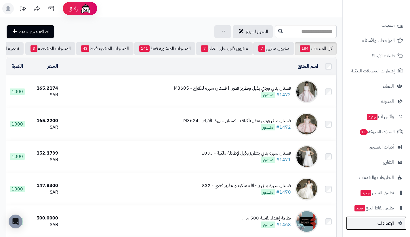
click at [367, 217] on link "الإعدادات" at bounding box center [376, 223] width 60 height 14
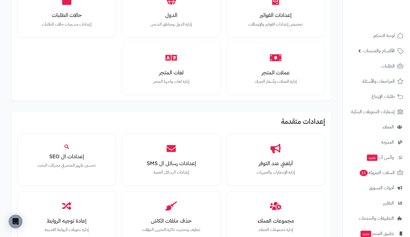
scroll to position [479, 0]
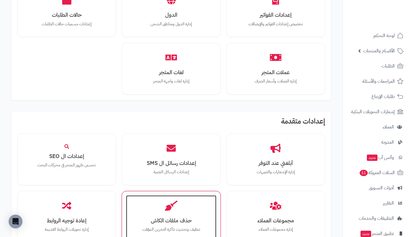
click at [167, 198] on div "حذف ملفات الكاش تنظيف وتحديث ذاكرة التخزين المؤقت" at bounding box center [171, 216] width 90 height 43
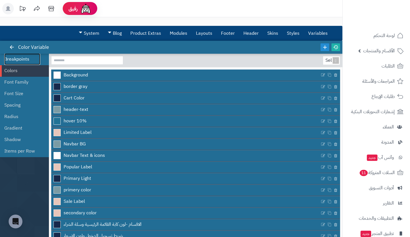
click at [23, 64] on link "Breakpoints" at bounding box center [22, 58] width 36 height 11
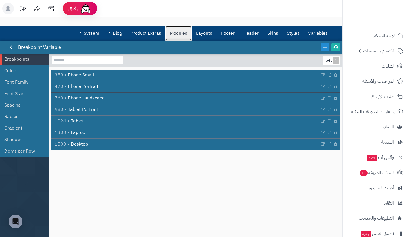
click at [184, 35] on link "Modules" at bounding box center [178, 33] width 26 height 14
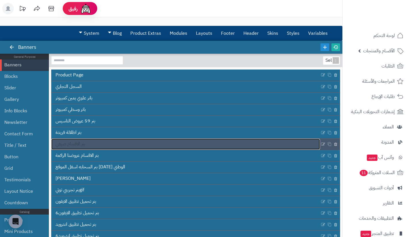
click at [205, 141] on link "بنر الاقسام صيفي" at bounding box center [185, 144] width 268 height 11
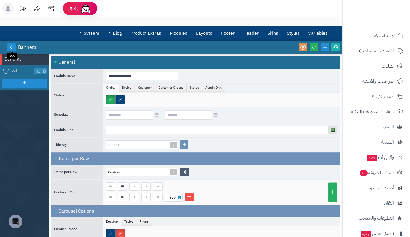
click at [14, 48] on icon at bounding box center [11, 47] width 5 height 5
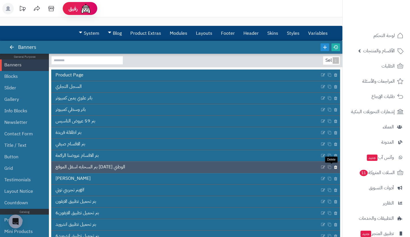
click at [333, 166] on icon at bounding box center [335, 167] width 4 height 5
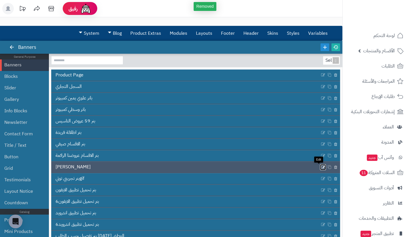
click at [321, 168] on icon at bounding box center [323, 167] width 5 height 5
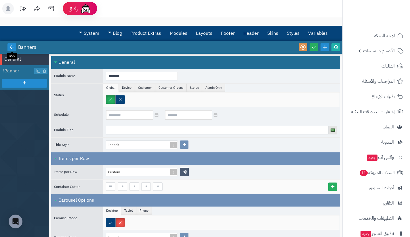
click at [13, 47] on icon at bounding box center [11, 47] width 5 height 5
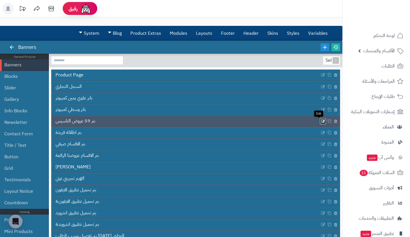
click at [321, 121] on icon at bounding box center [323, 121] width 5 height 5
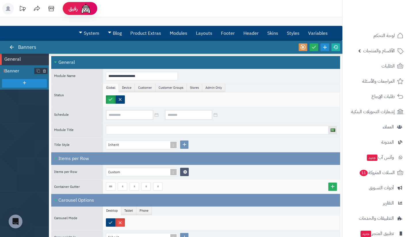
click at [18, 71] on span "Banner" at bounding box center [19, 71] width 30 height 7
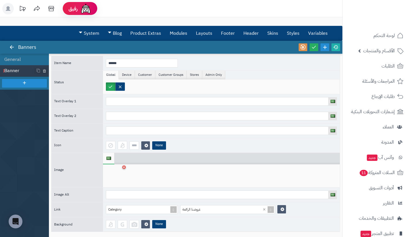
click at [117, 175] on div at bounding box center [115, 175] width 18 height 17
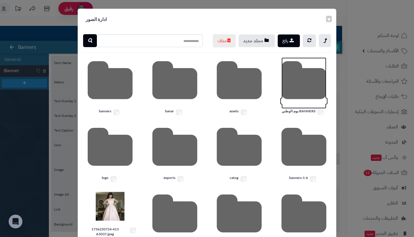
click at [303, 100] on icon at bounding box center [303, 82] width 45 height 51
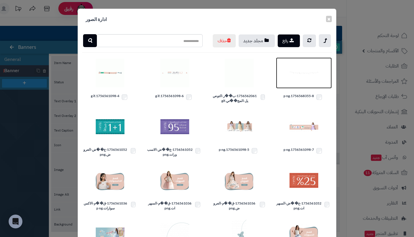
click at [303, 87] on img at bounding box center [303, 73] width 29 height 29
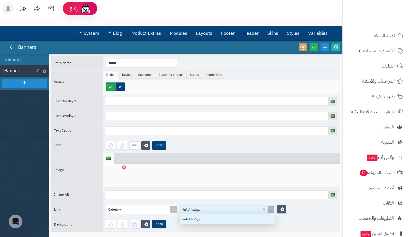
scroll to position [6, 91]
click at [194, 207] on span "عروضنا الرائعة" at bounding box center [191, 209] width 18 height 5
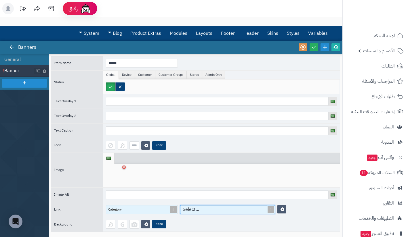
scroll to position [35, 0]
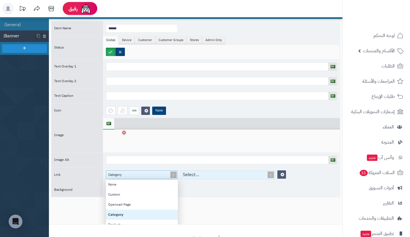
click at [135, 179] on div "Category None Custom Opencart Page Category Product Manufacturer Information Bl…" at bounding box center [142, 174] width 72 height 9
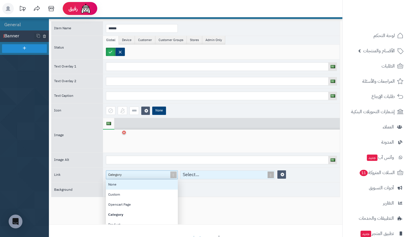
click at [133, 189] on div "None" at bounding box center [142, 185] width 72 height 10
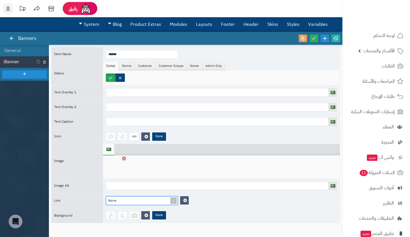
scroll to position [0, 0]
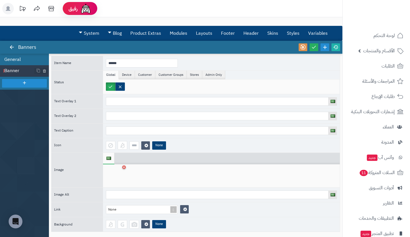
click at [10, 54] on li "General" at bounding box center [24, 59] width 49 height 11
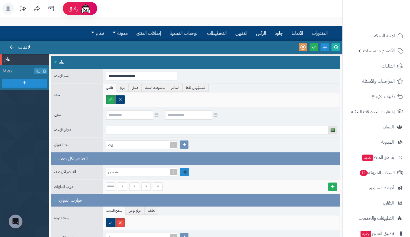
click at [183, 175] on link at bounding box center [184, 172] width 9 height 8
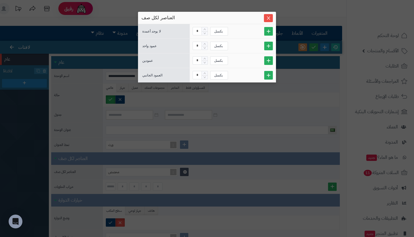
click at [255, 168] on div "سنتينل ستارت العناصر لكل صف لا يوجد أعمدة * بكسل عمود واحد * بكسل عمودين * بكسل…" at bounding box center [207, 118] width 414 height 237
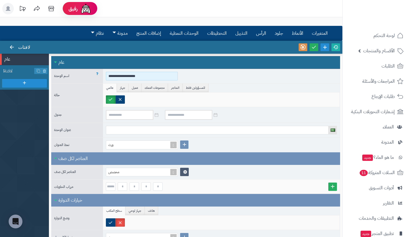
click at [147, 76] on input "**********" at bounding box center [142, 76] width 72 height 9
type input "**********"
click at [17, 71] on span "لافتة" at bounding box center [19, 71] width 30 height 7
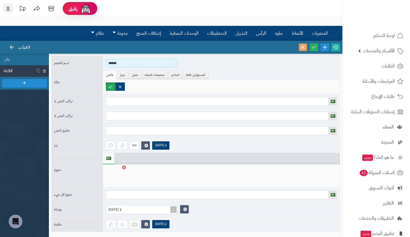
click at [126, 60] on input "******" at bounding box center [142, 63] width 72 height 9
type input "*********"
click at [312, 49] on icon at bounding box center [313, 47] width 5 height 5
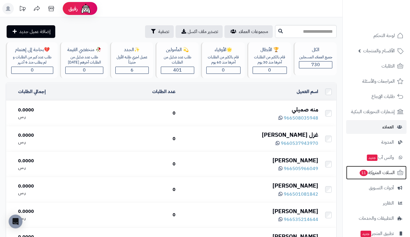
click at [370, 175] on span "السلات المتروكة 11" at bounding box center [377, 173] width 36 height 8
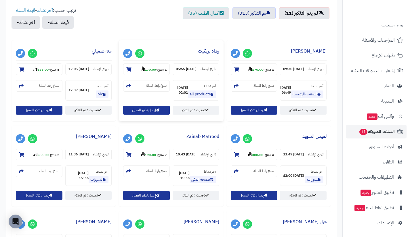
scroll to position [210, 0]
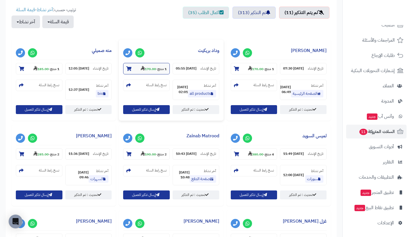
click at [150, 70] on strong "170.00" at bounding box center [148, 68] width 15 height 5
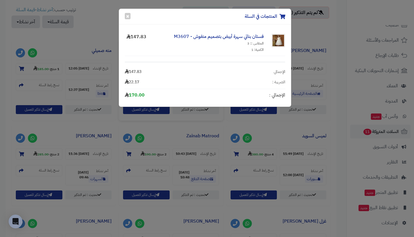
click at [106, 32] on div "المنتجات في السلة × فستان بناتي سهرة أبيض بتصميم منفوش - M3607 المقاس :: 3 الكم…" at bounding box center [207, 118] width 414 height 237
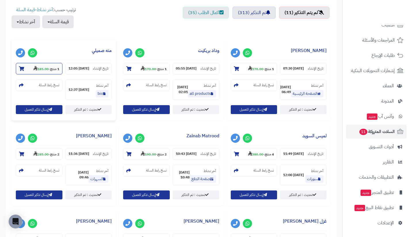
click at [41, 68] on strong "185.00" at bounding box center [40, 68] width 15 height 5
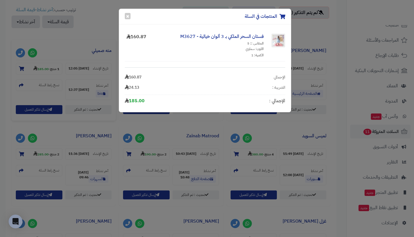
click at [109, 34] on div "المنتجات في السلة × فستان السحر الملكي بـ 3 ألوان خيالية - M3627 المقاس :: 5 ال…" at bounding box center [207, 118] width 414 height 237
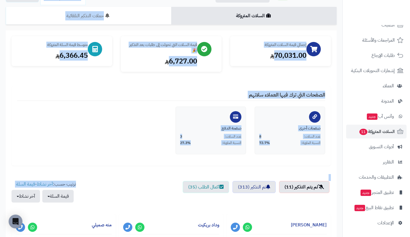
scroll to position [0, 0]
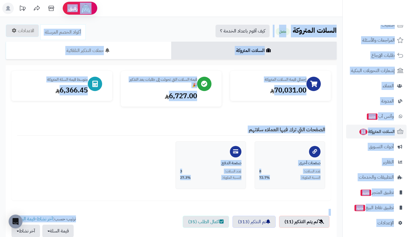
drag, startPoint x: 109, startPoint y: 34, endPoint x: 166, endPoint y: 9, distance: 62.5
